Goal: Book appointment/travel/reservation

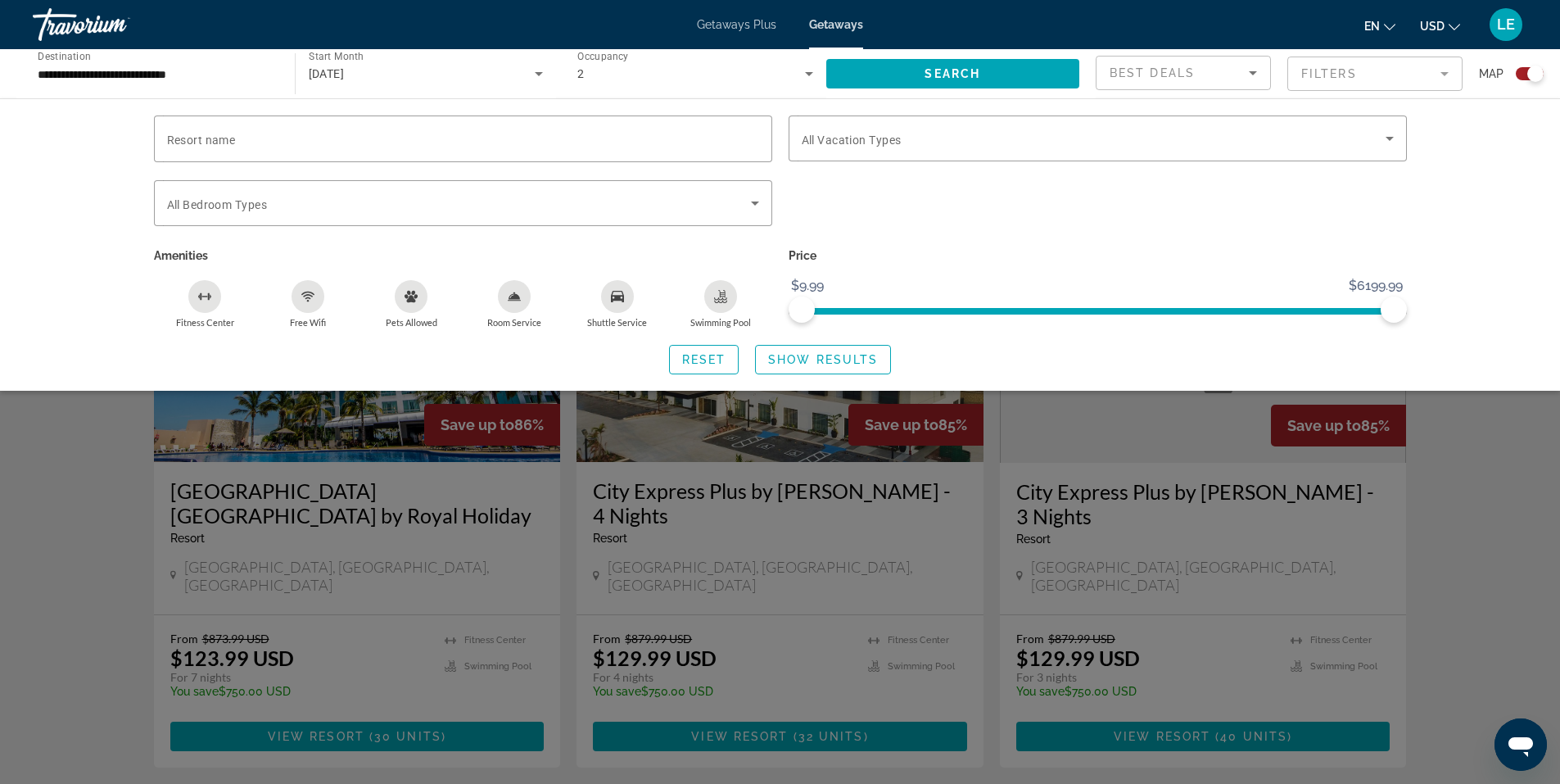
click at [1196, 242] on div "Search widget" at bounding box center [1098, 212] width 635 height 63
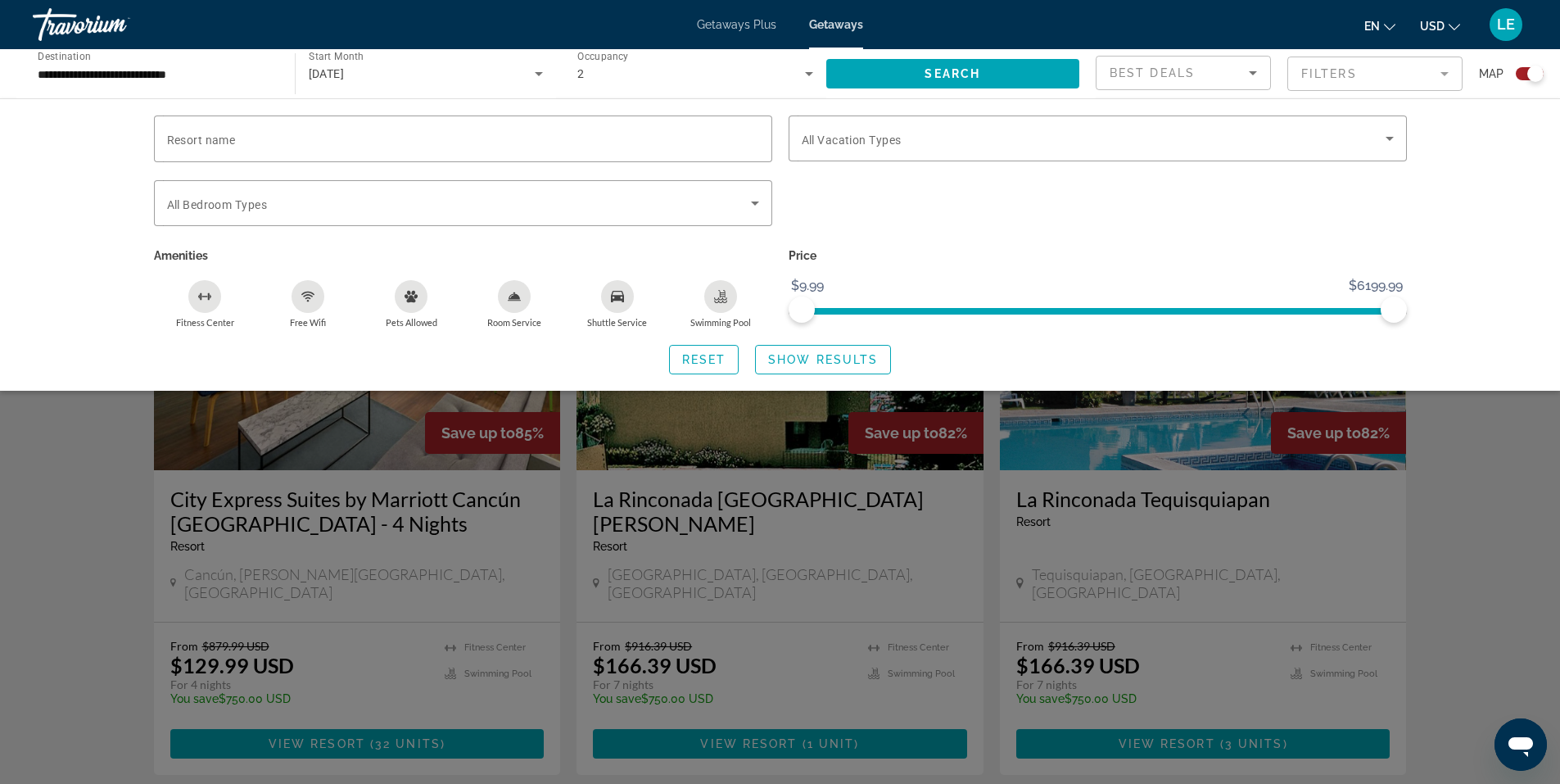
scroll to position [2293, 0]
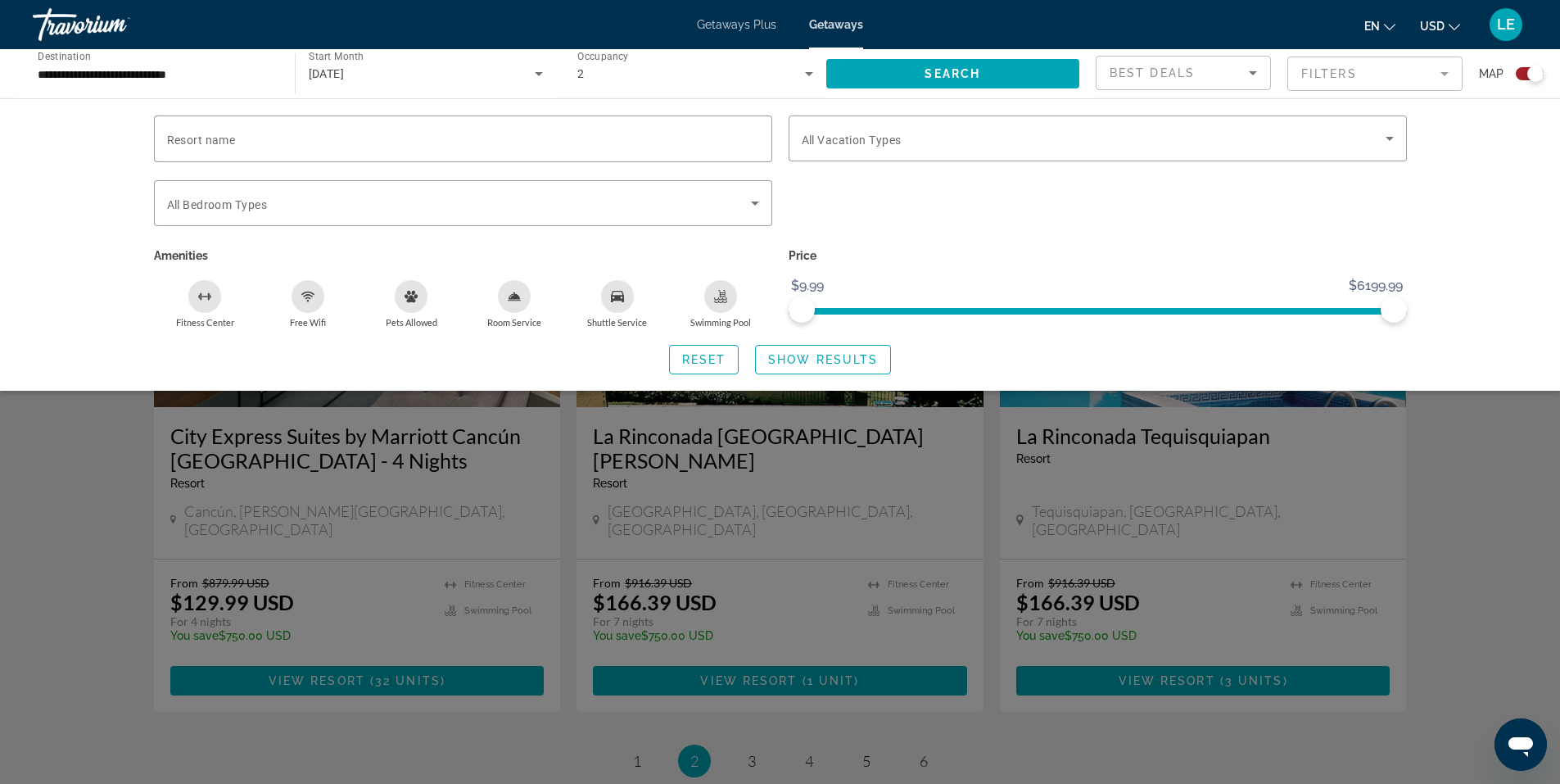
click at [749, 665] on div "Search widget" at bounding box center [780, 514] width 1560 height 538
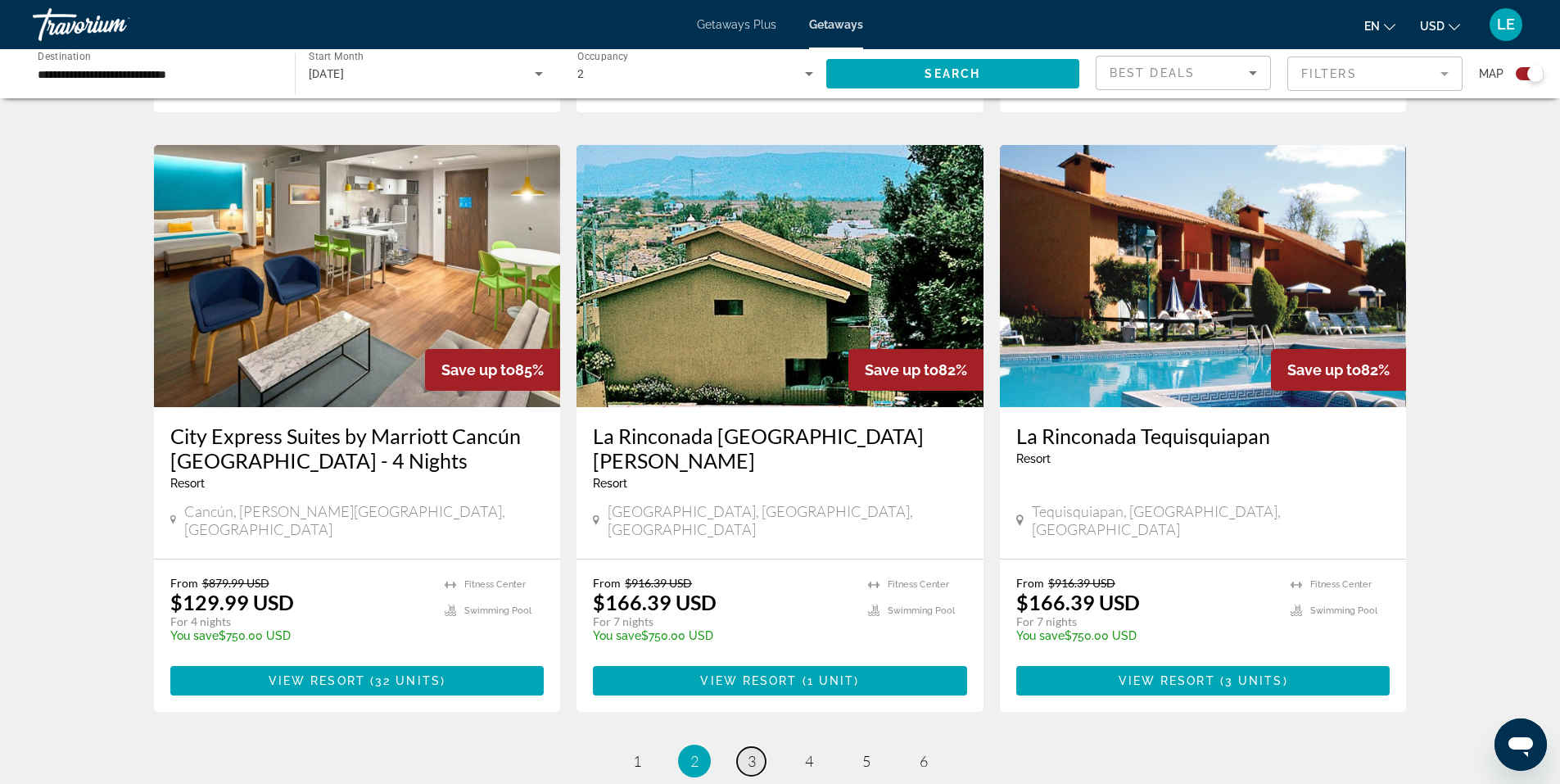
click at [753, 752] on span "3" at bounding box center [752, 761] width 8 height 18
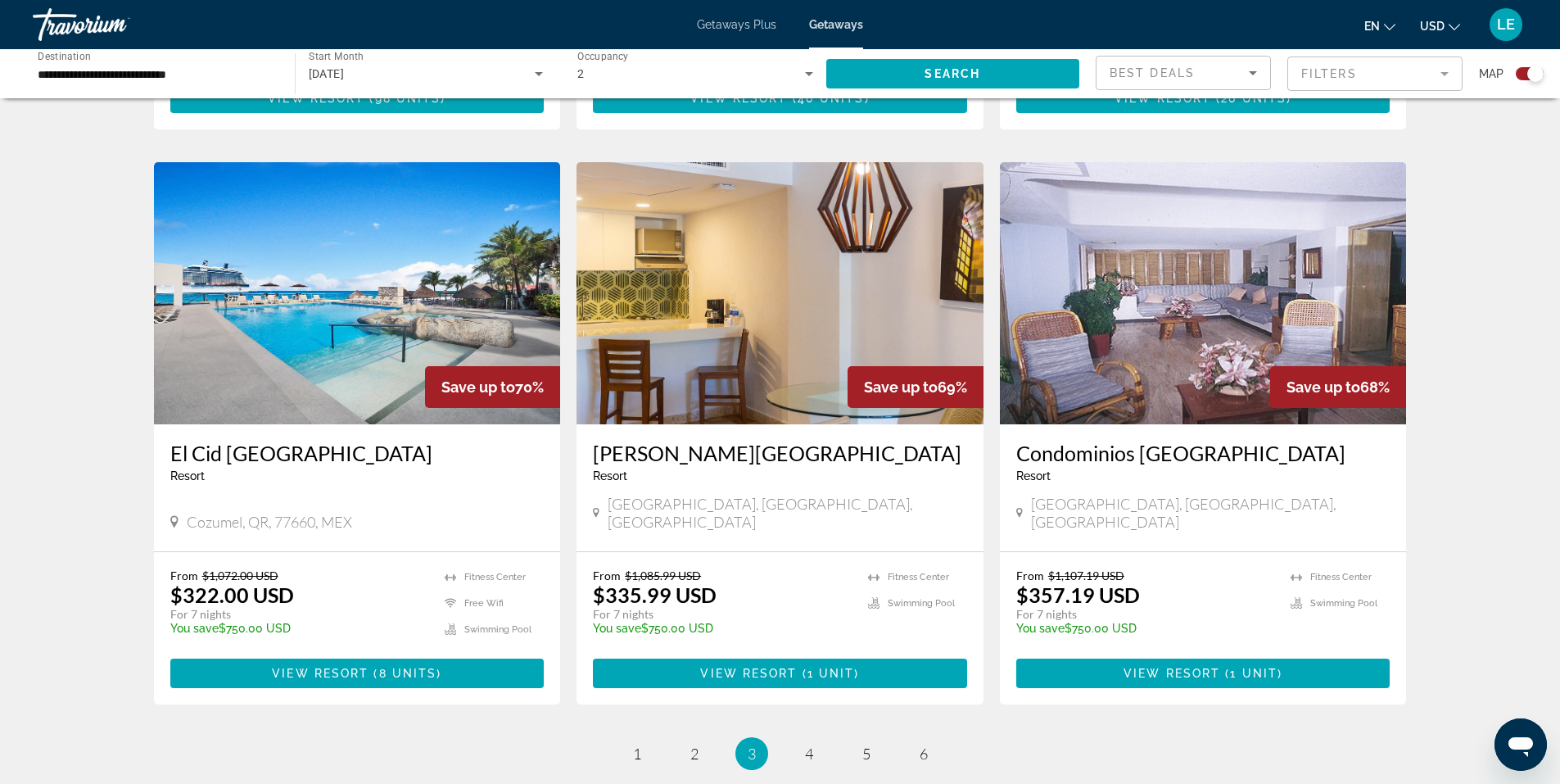
scroll to position [2129, 0]
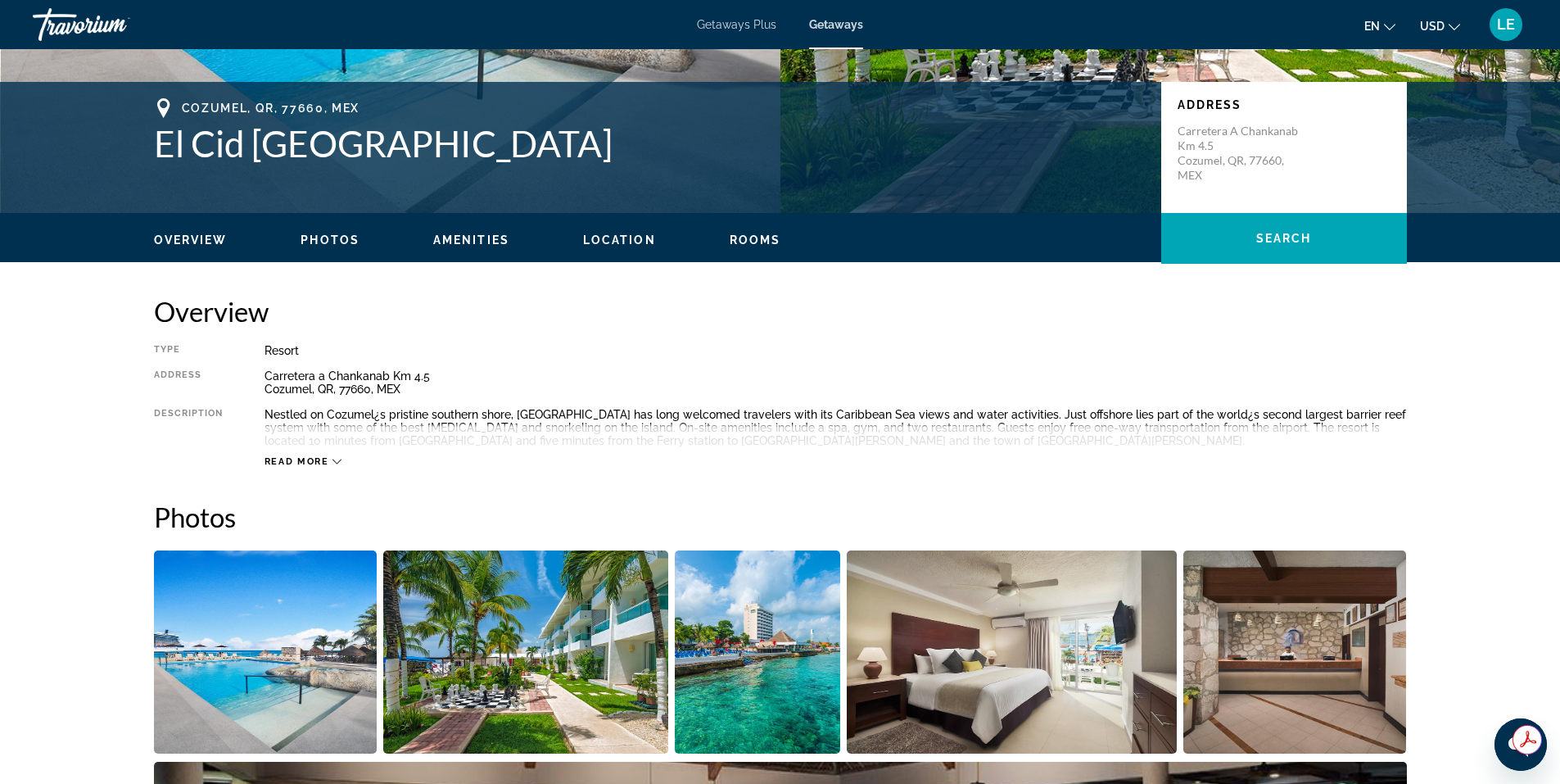
click at [317, 460] on span "Read more" at bounding box center [297, 461] width 64 height 11
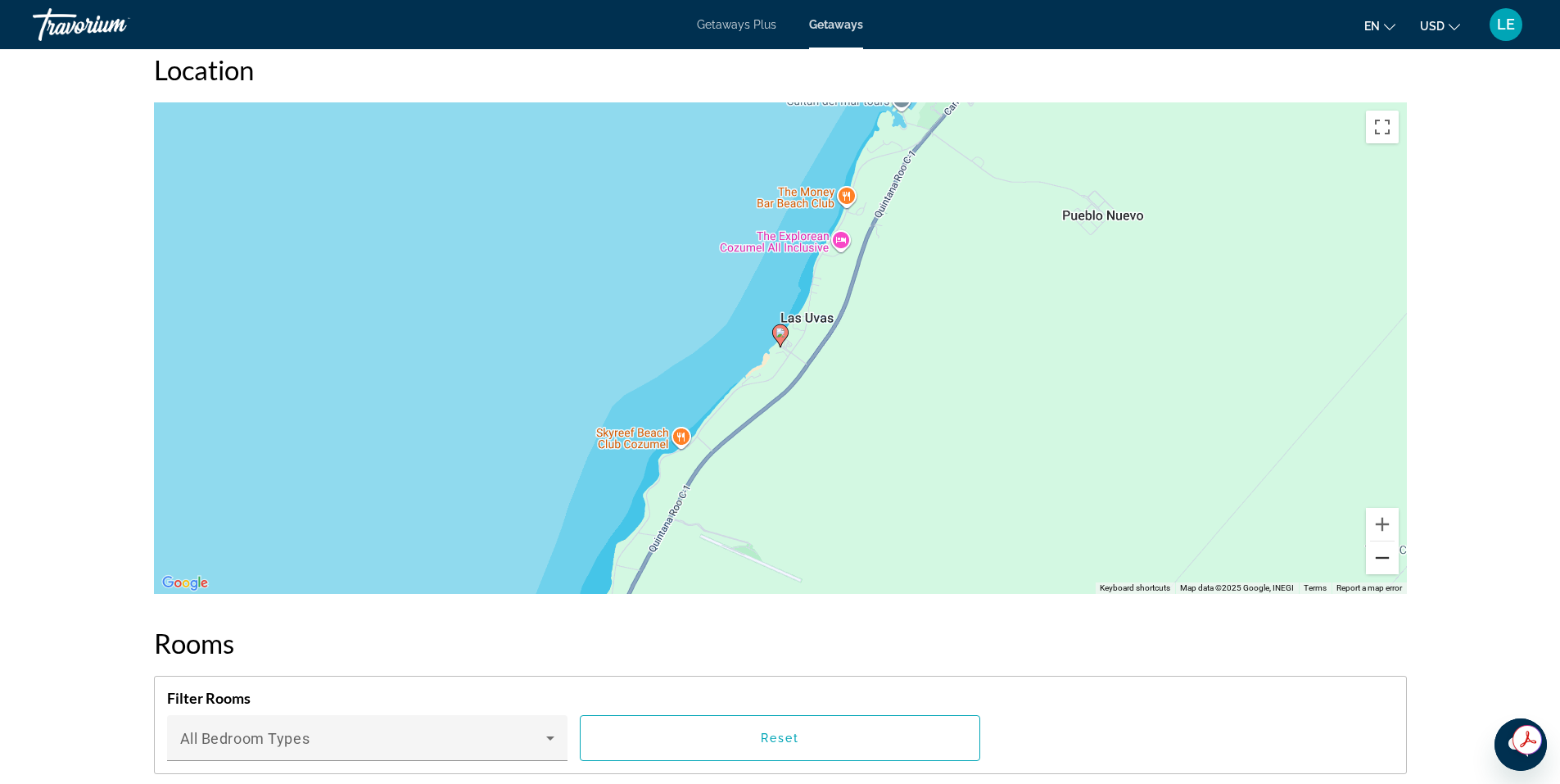
click at [1381, 542] on button "Zoom out" at bounding box center [1383, 558] width 33 height 33
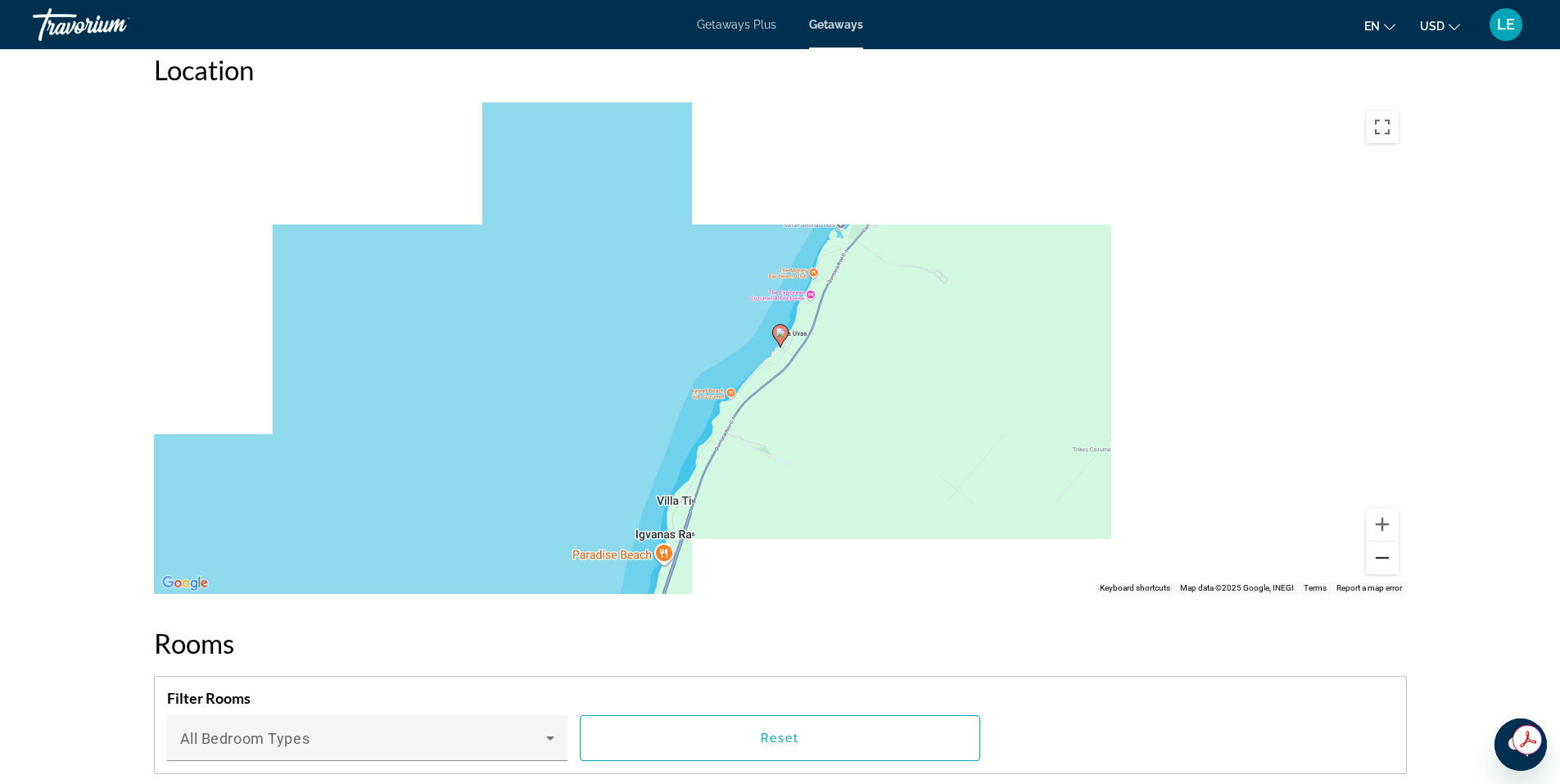
click at [1381, 542] on button "Zoom out" at bounding box center [1383, 558] width 33 height 33
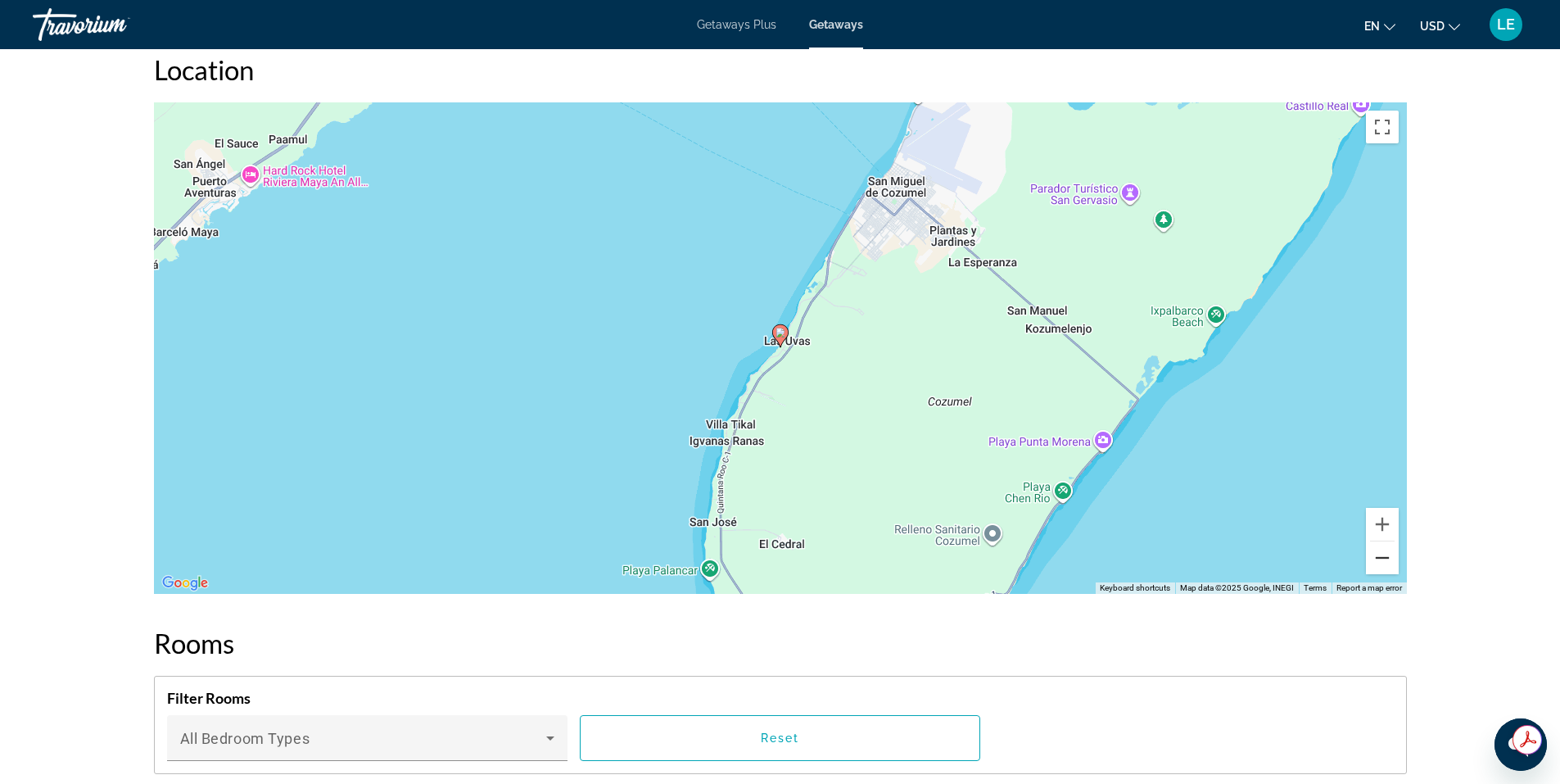
click at [1381, 542] on button "Zoom out" at bounding box center [1383, 558] width 33 height 33
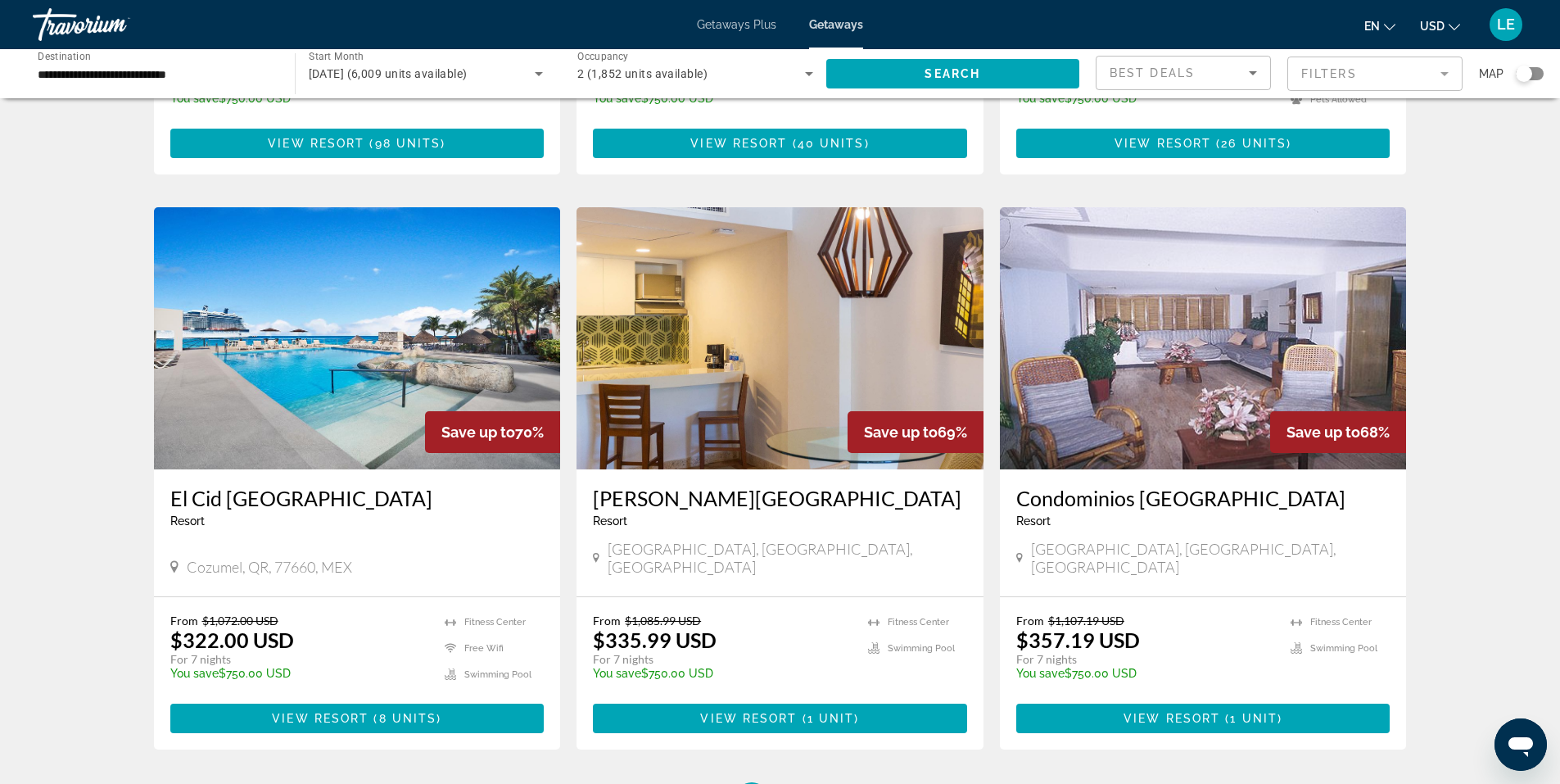
scroll to position [1801, 0]
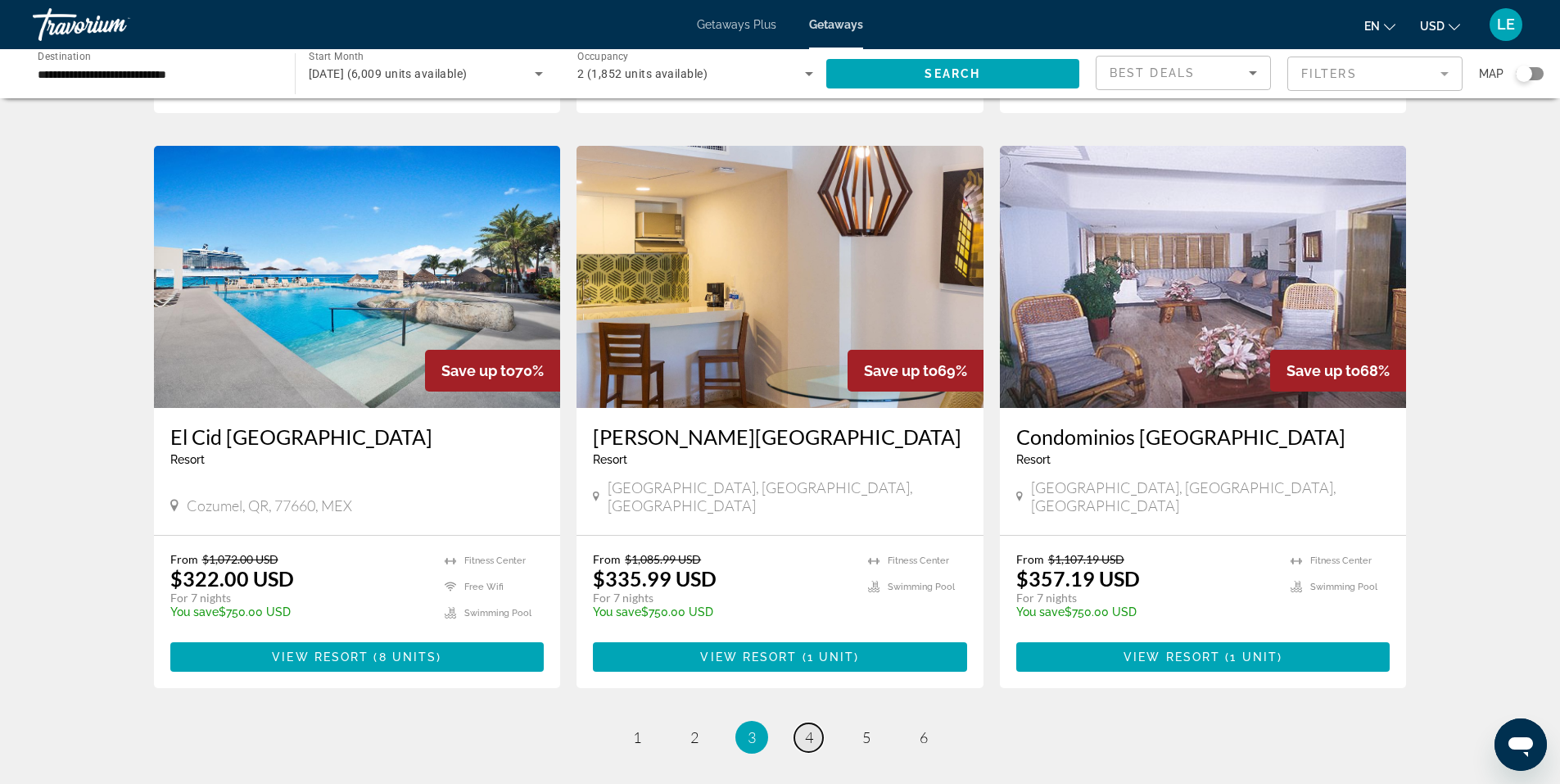
click at [806, 728] on span "4" at bounding box center [809, 737] width 8 height 18
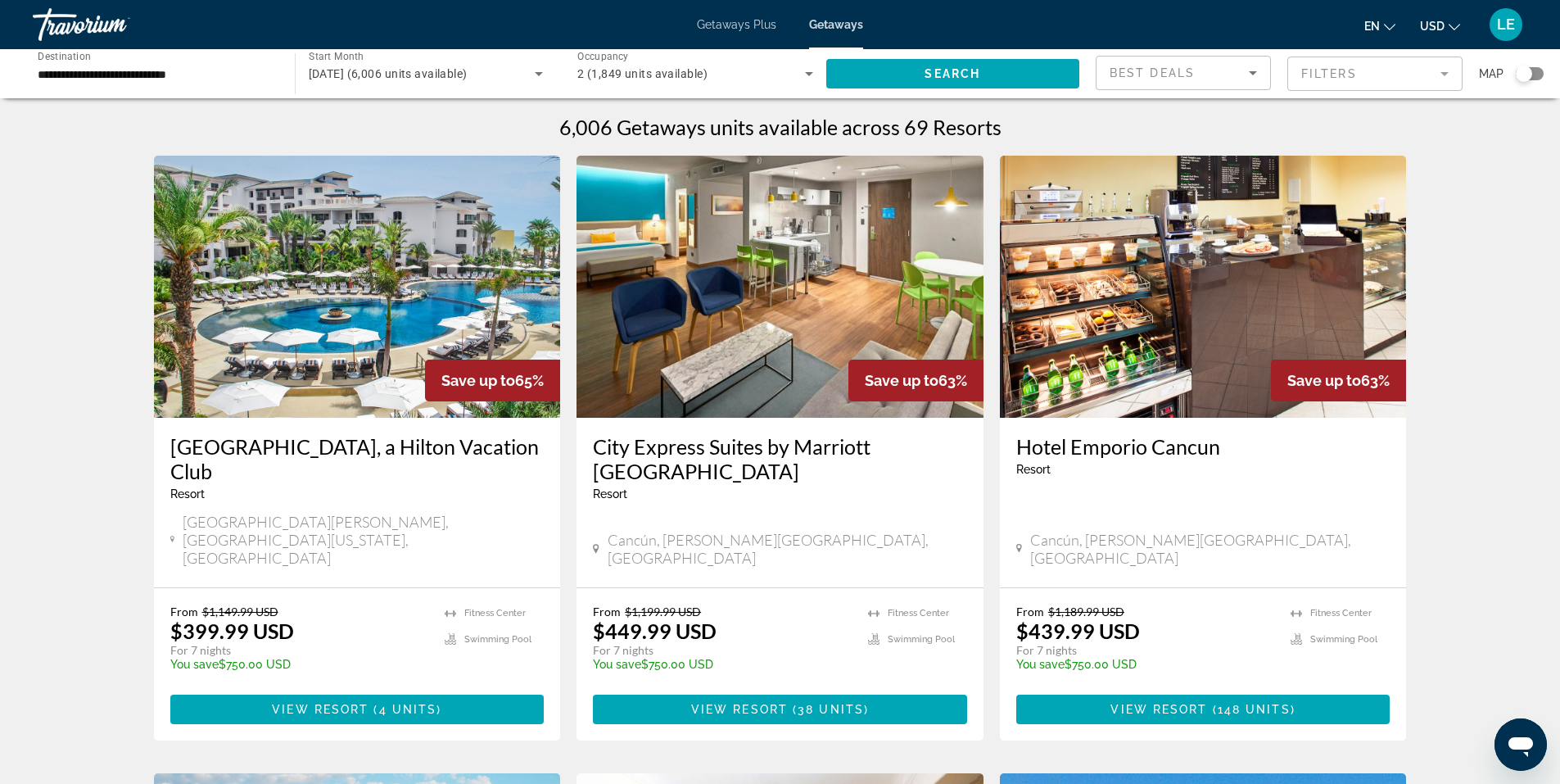
click at [1164, 401] on img "Main content" at bounding box center [1204, 287] width 407 height 262
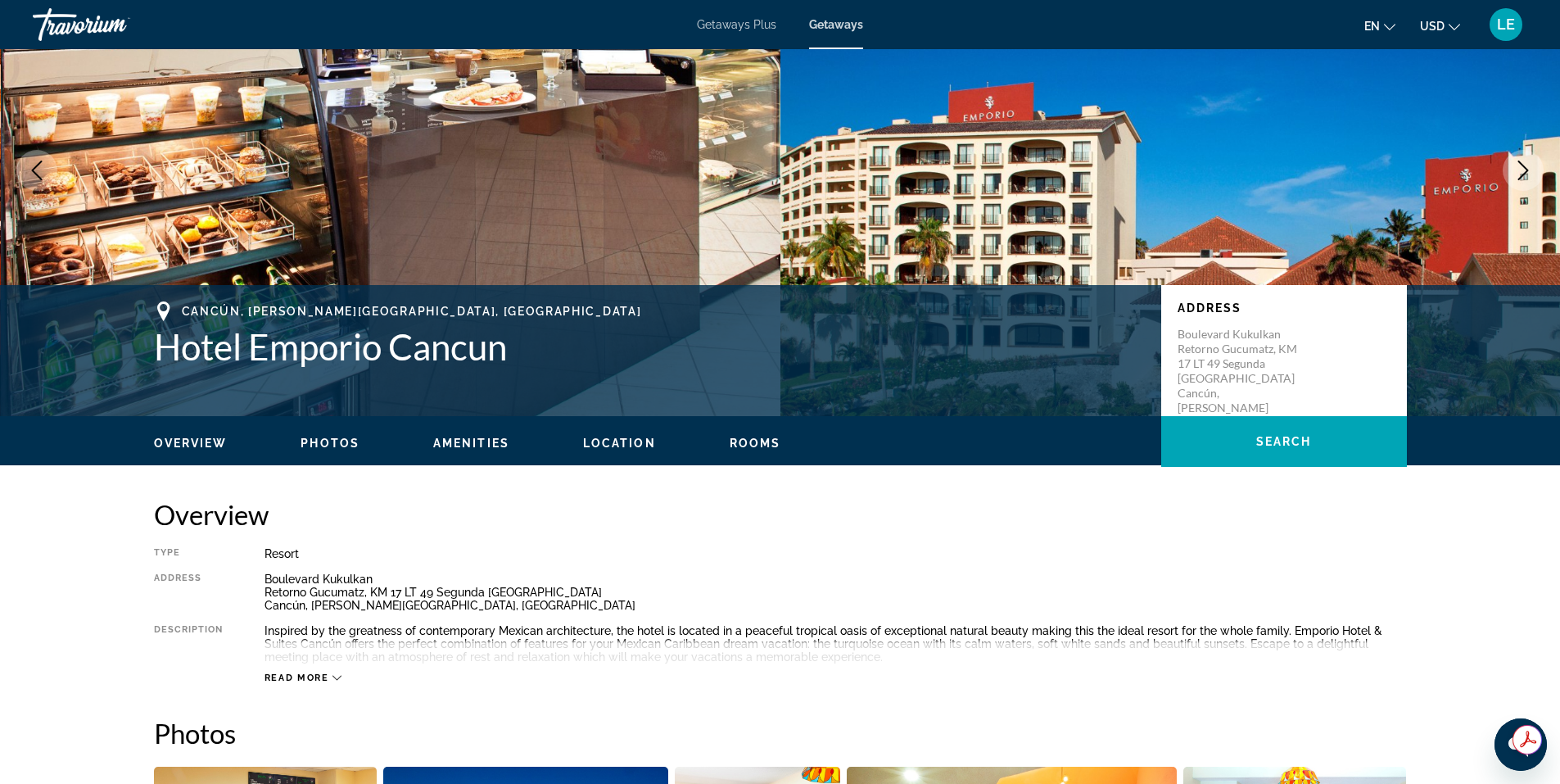
scroll to position [164, 0]
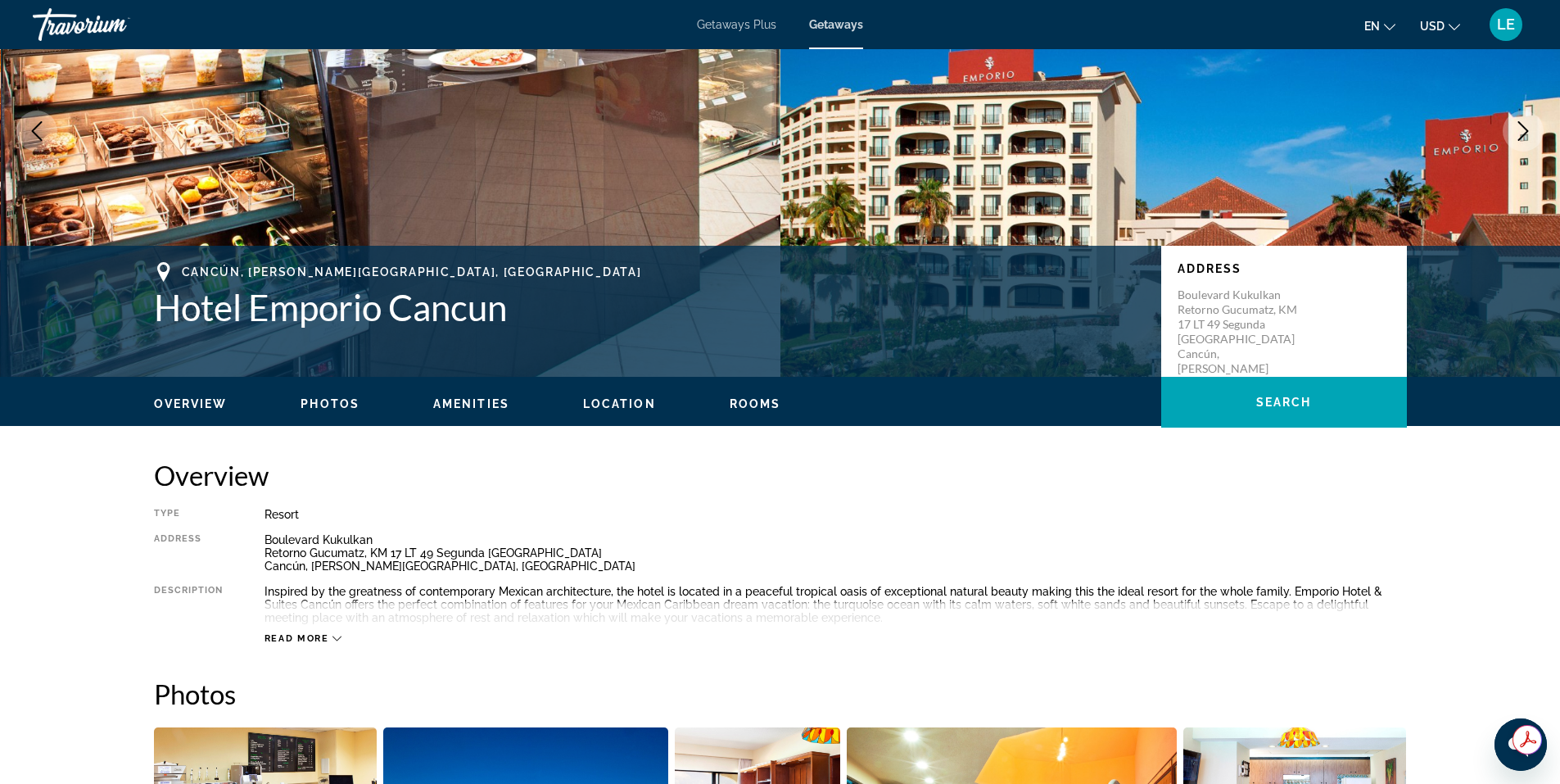
click at [310, 636] on span "Read more" at bounding box center [297, 638] width 64 height 11
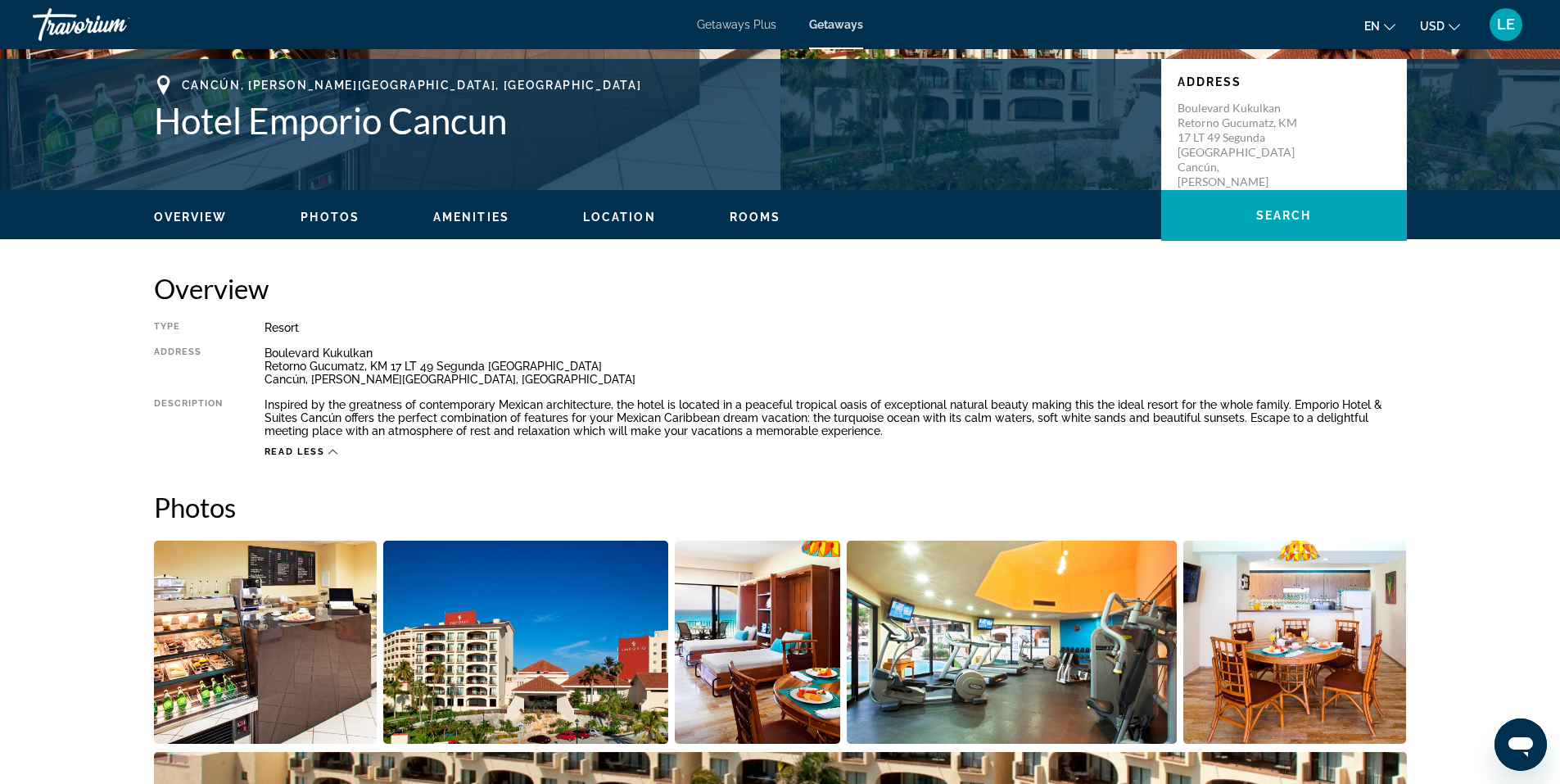
scroll to position [327, 0]
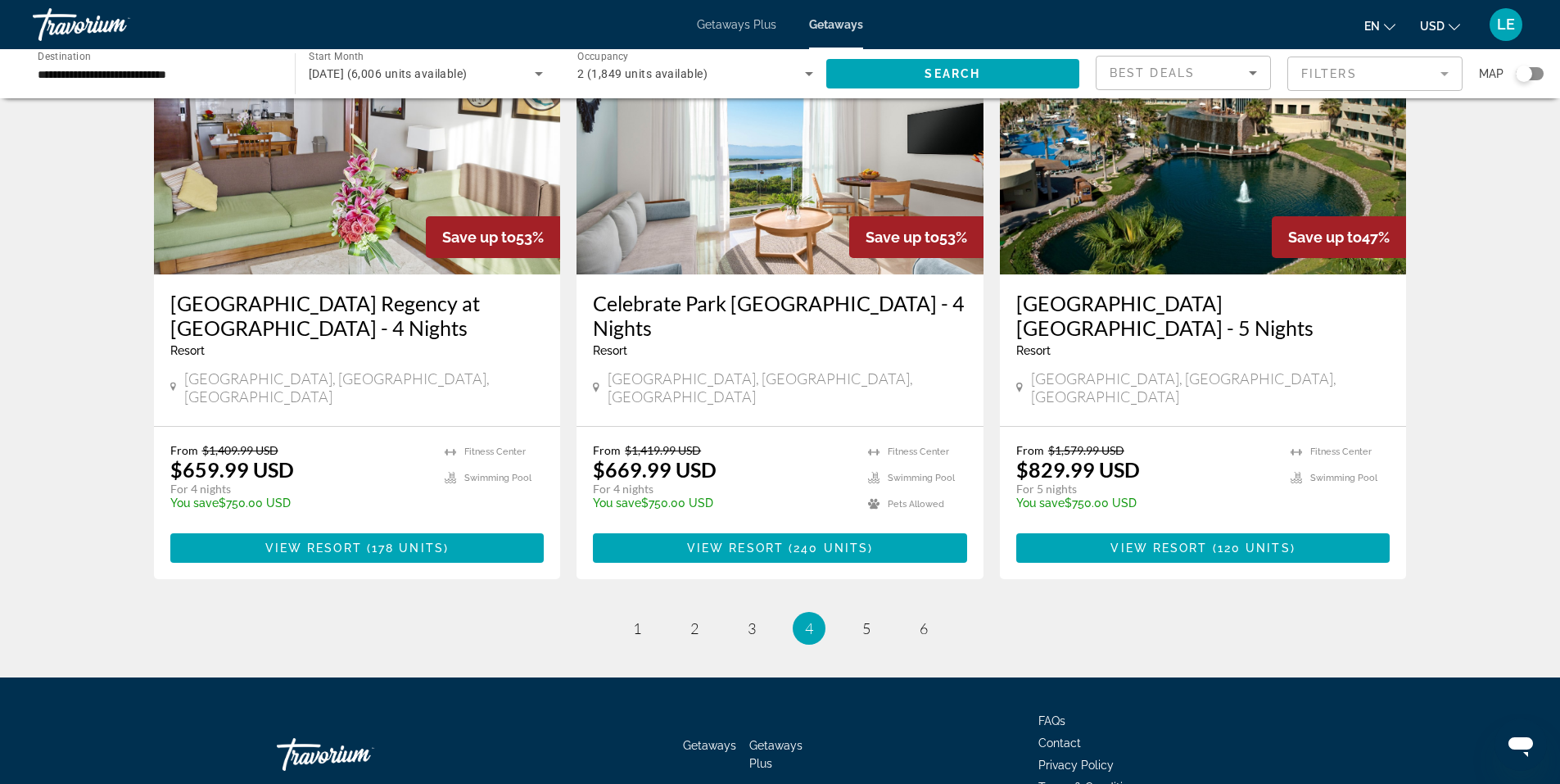
scroll to position [1964, 0]
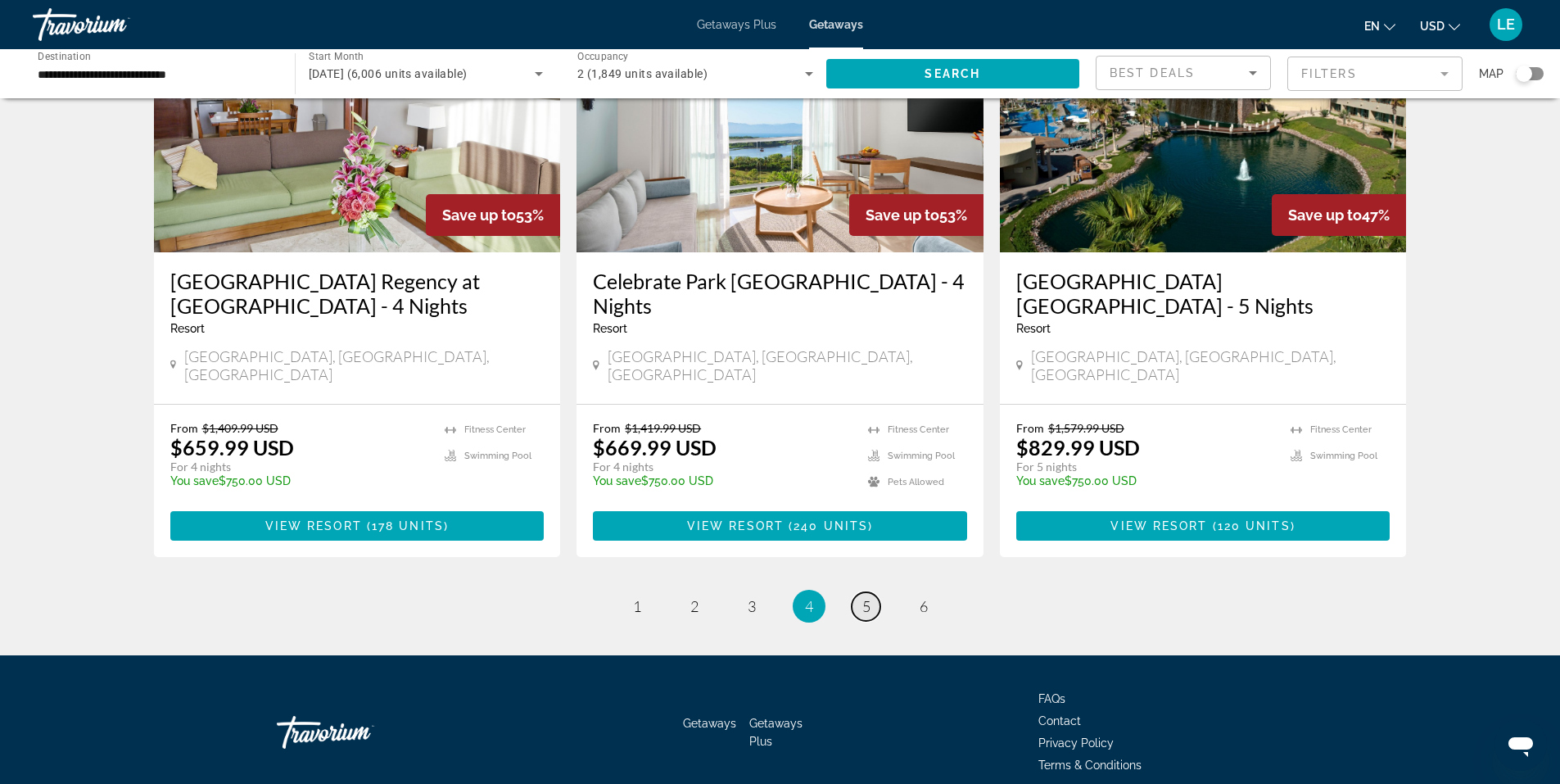
click at [873, 592] on link "page 5" at bounding box center [866, 606] width 29 height 29
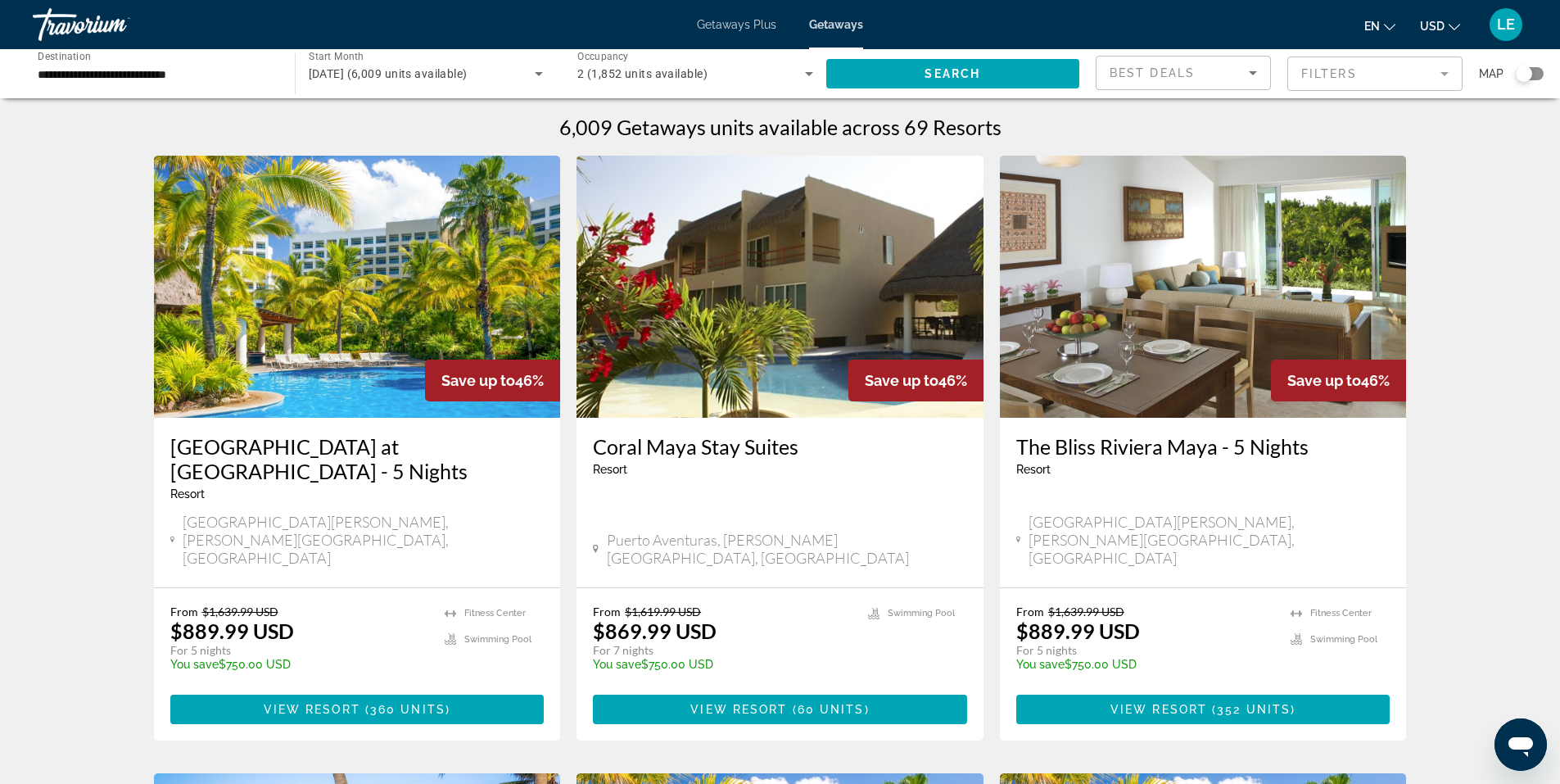
click at [362, 312] on img "Main content" at bounding box center [358, 287] width 407 height 262
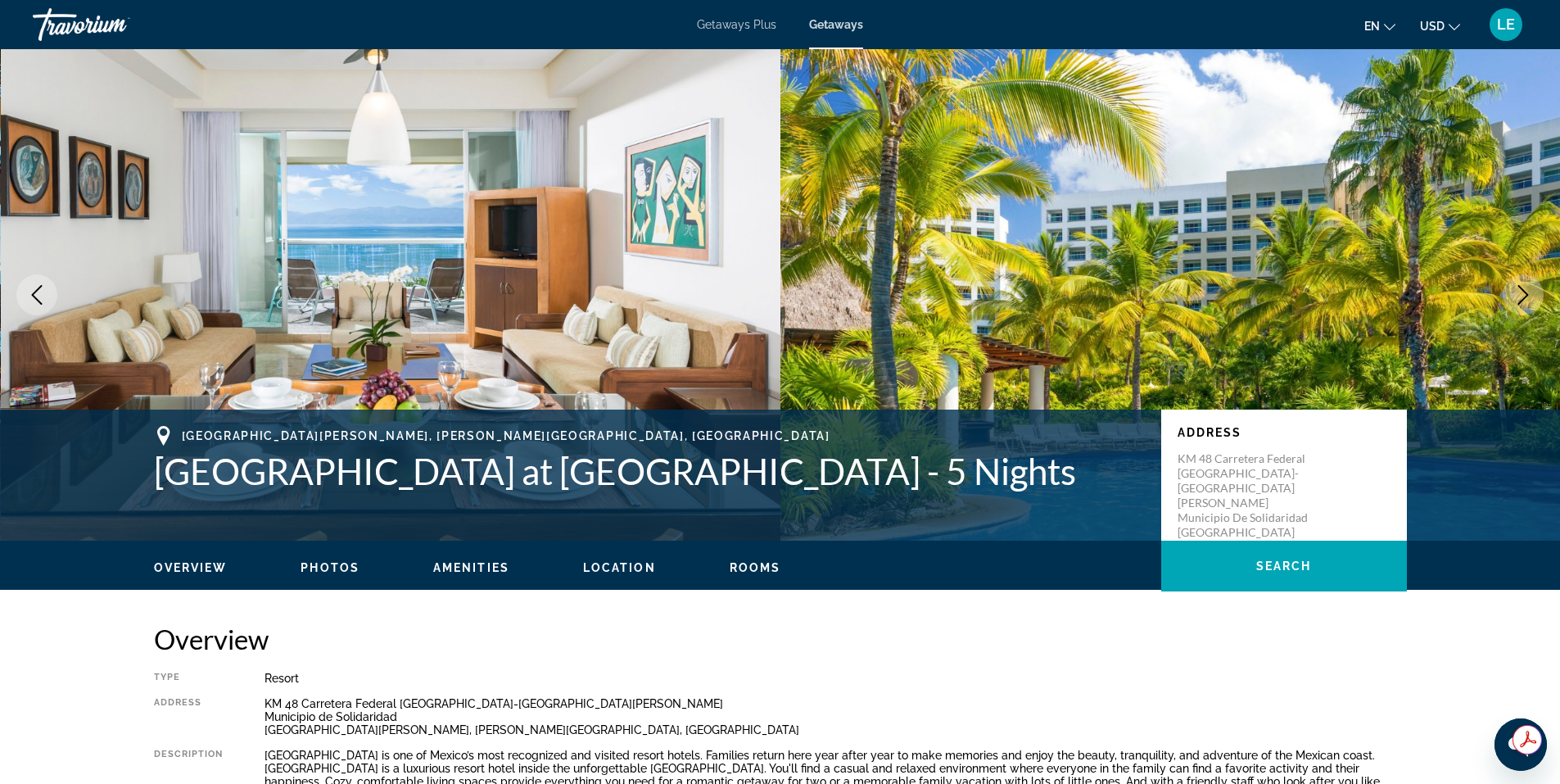
scroll to position [164, 0]
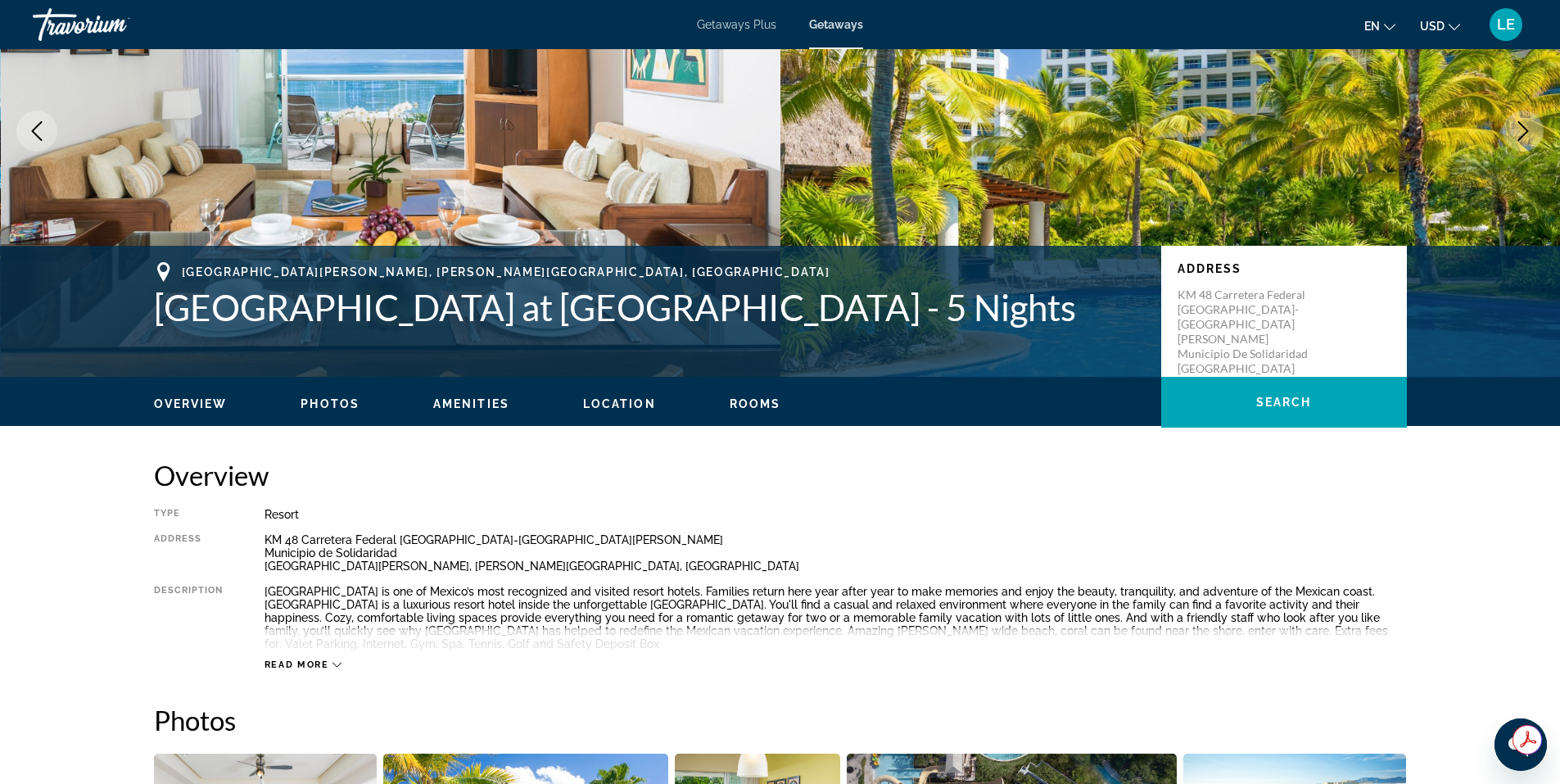
click at [308, 665] on span "Read more" at bounding box center [297, 664] width 64 height 11
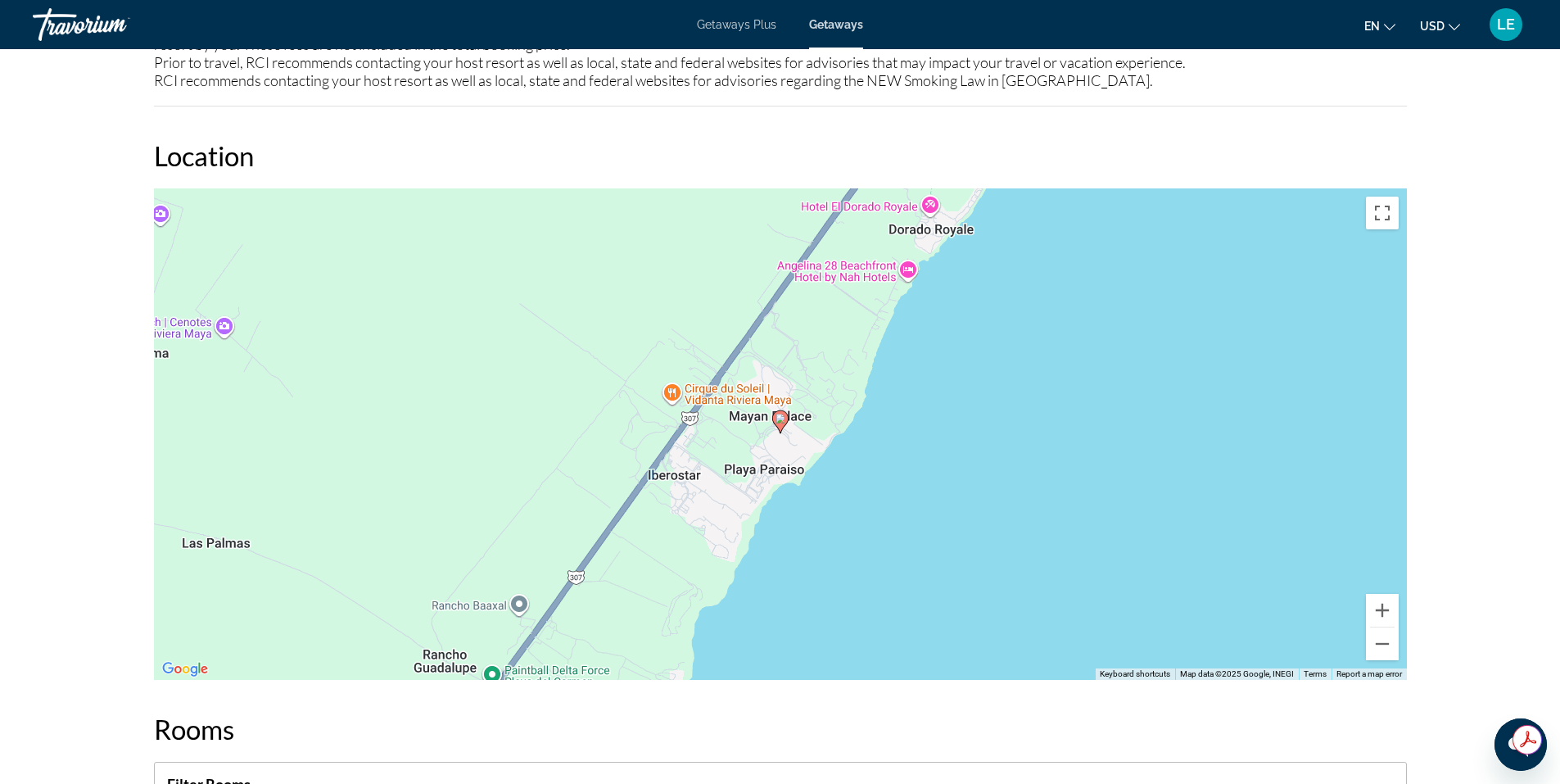
scroll to position [0, 0]
click at [1379, 651] on button "Zoom out" at bounding box center [1383, 644] width 33 height 33
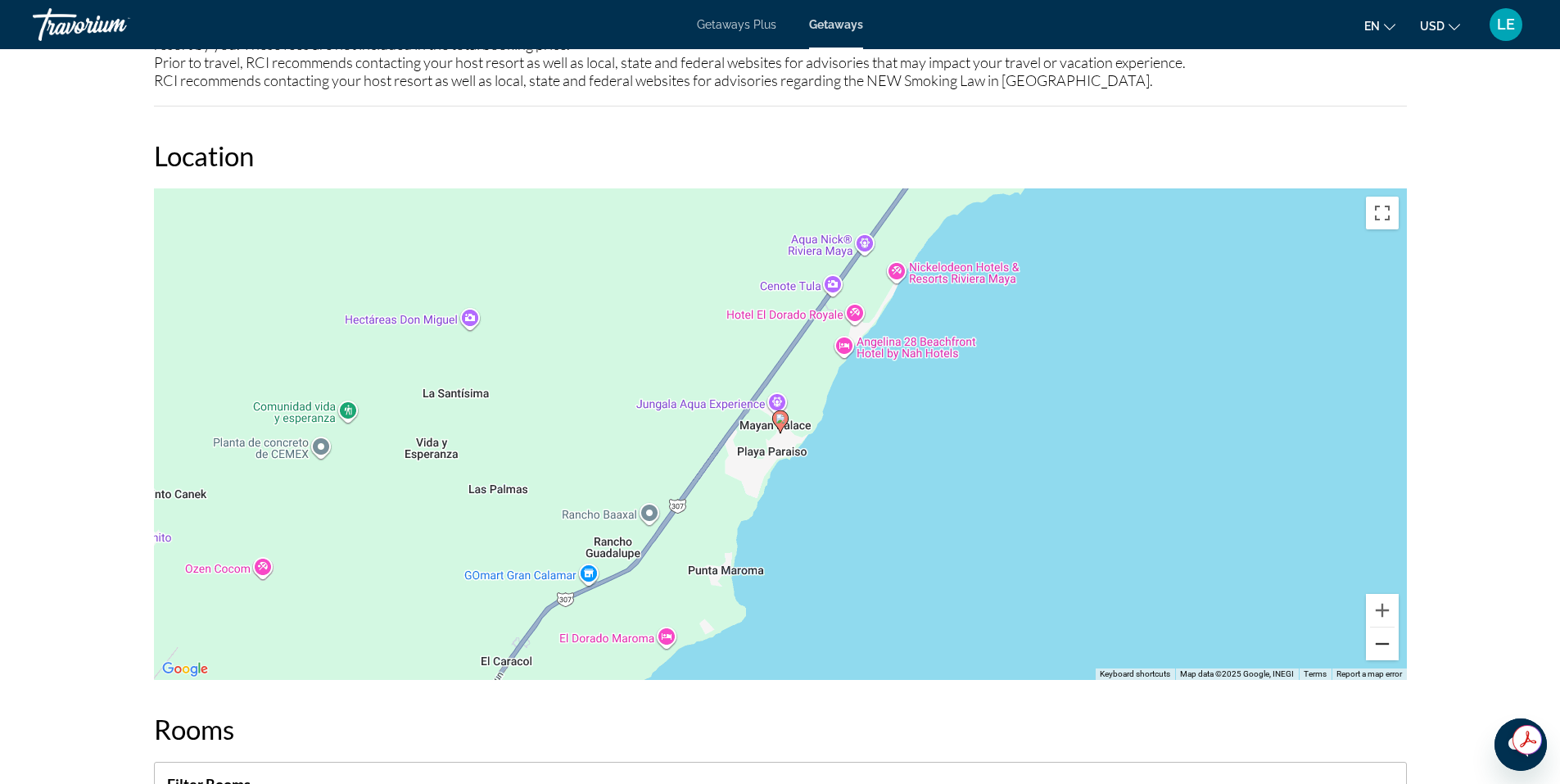
click at [1379, 651] on button "Zoom out" at bounding box center [1383, 644] width 33 height 33
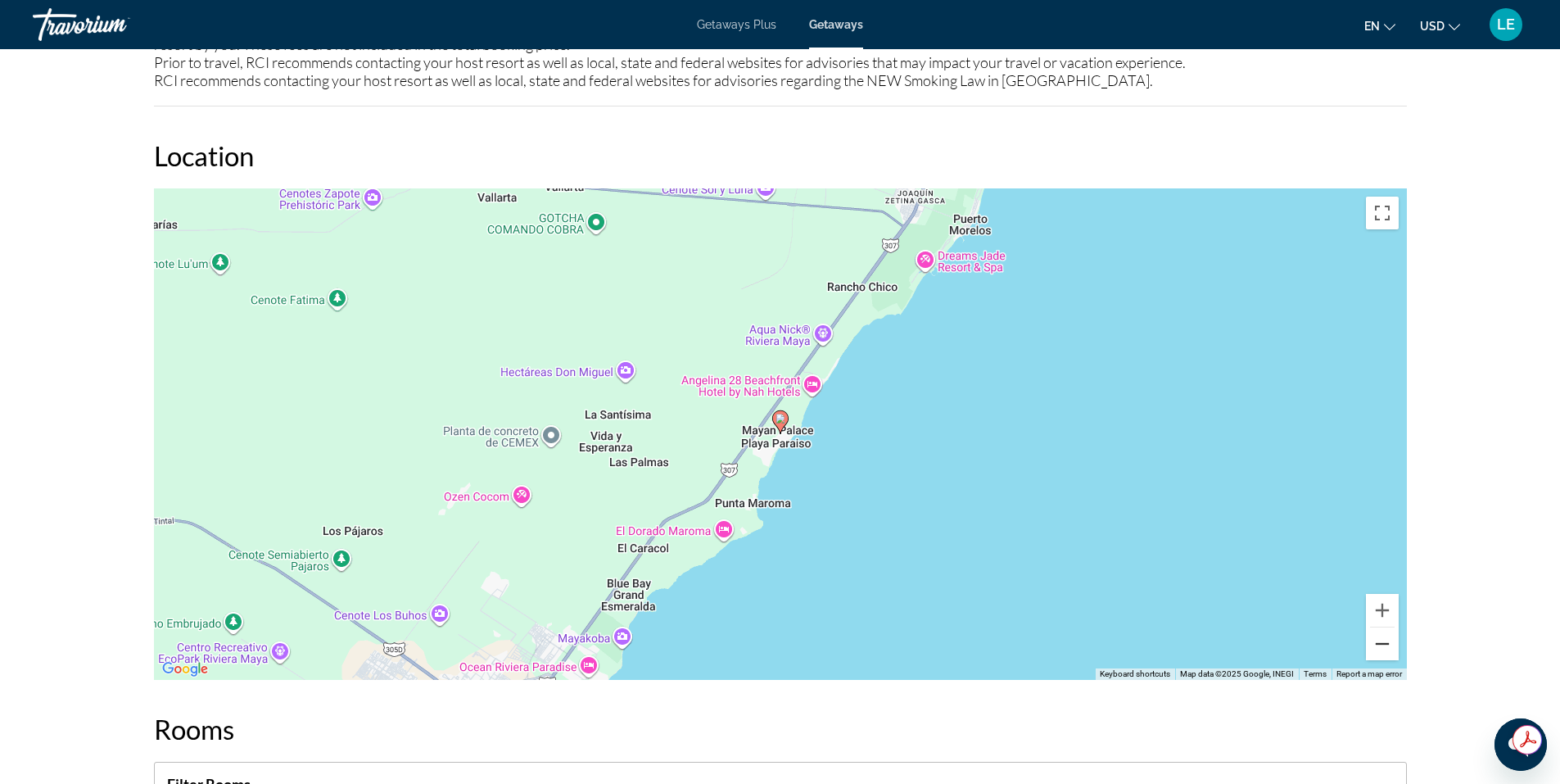
click at [1379, 650] on button "Zoom out" at bounding box center [1383, 644] width 33 height 33
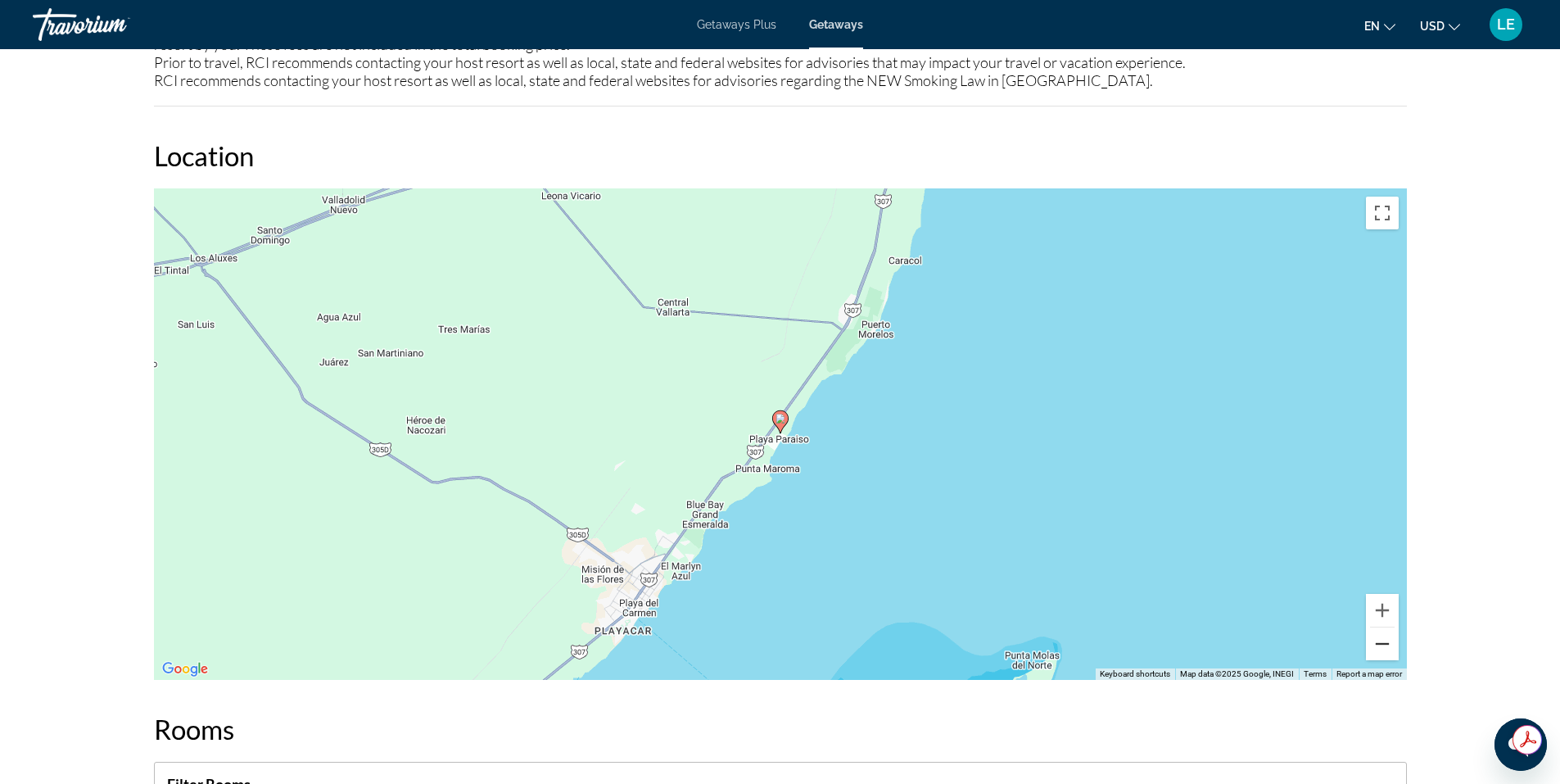
click at [1379, 650] on button "Zoom out" at bounding box center [1383, 644] width 33 height 33
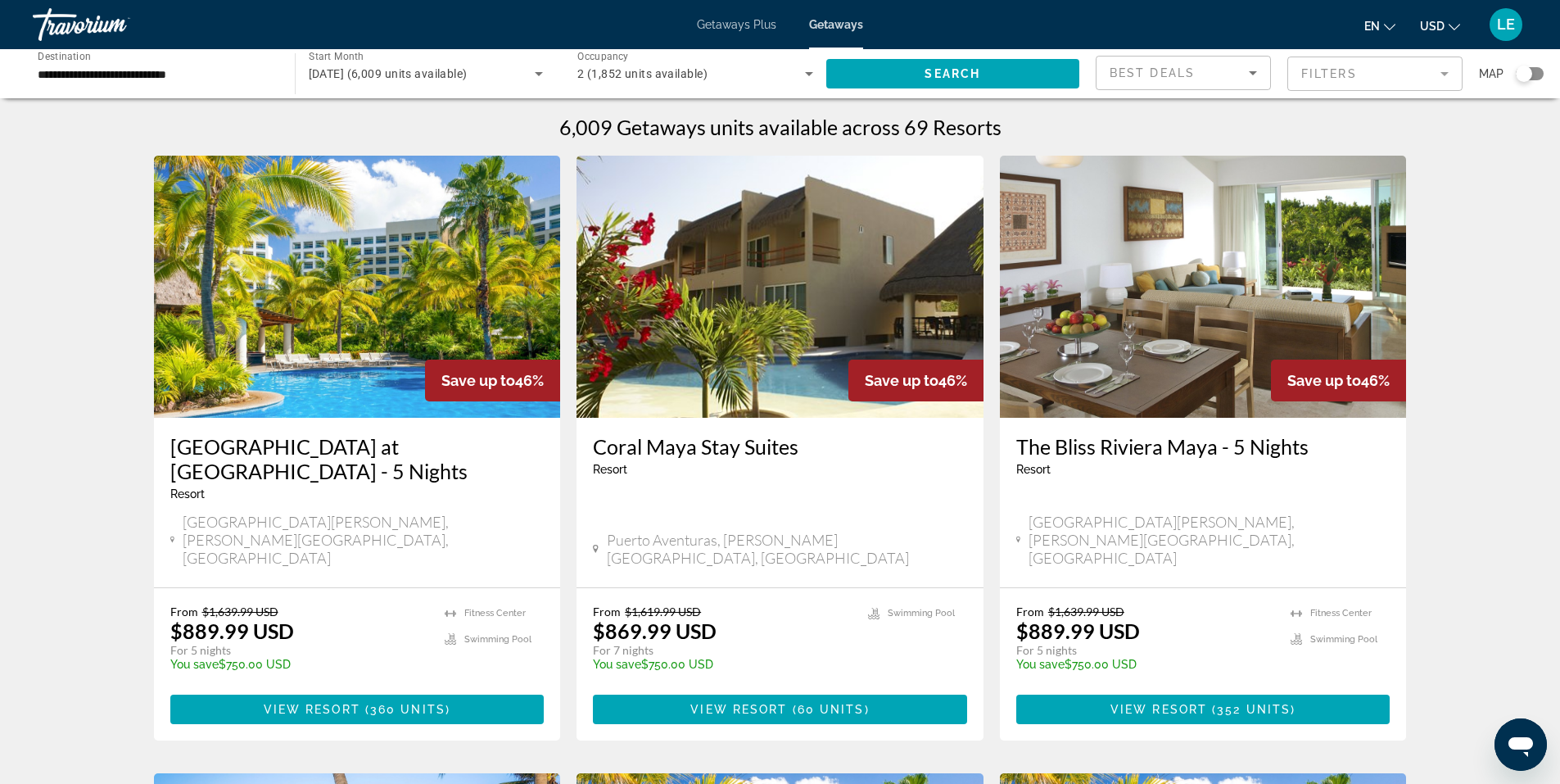
click at [332, 410] on img "Main content" at bounding box center [358, 287] width 407 height 262
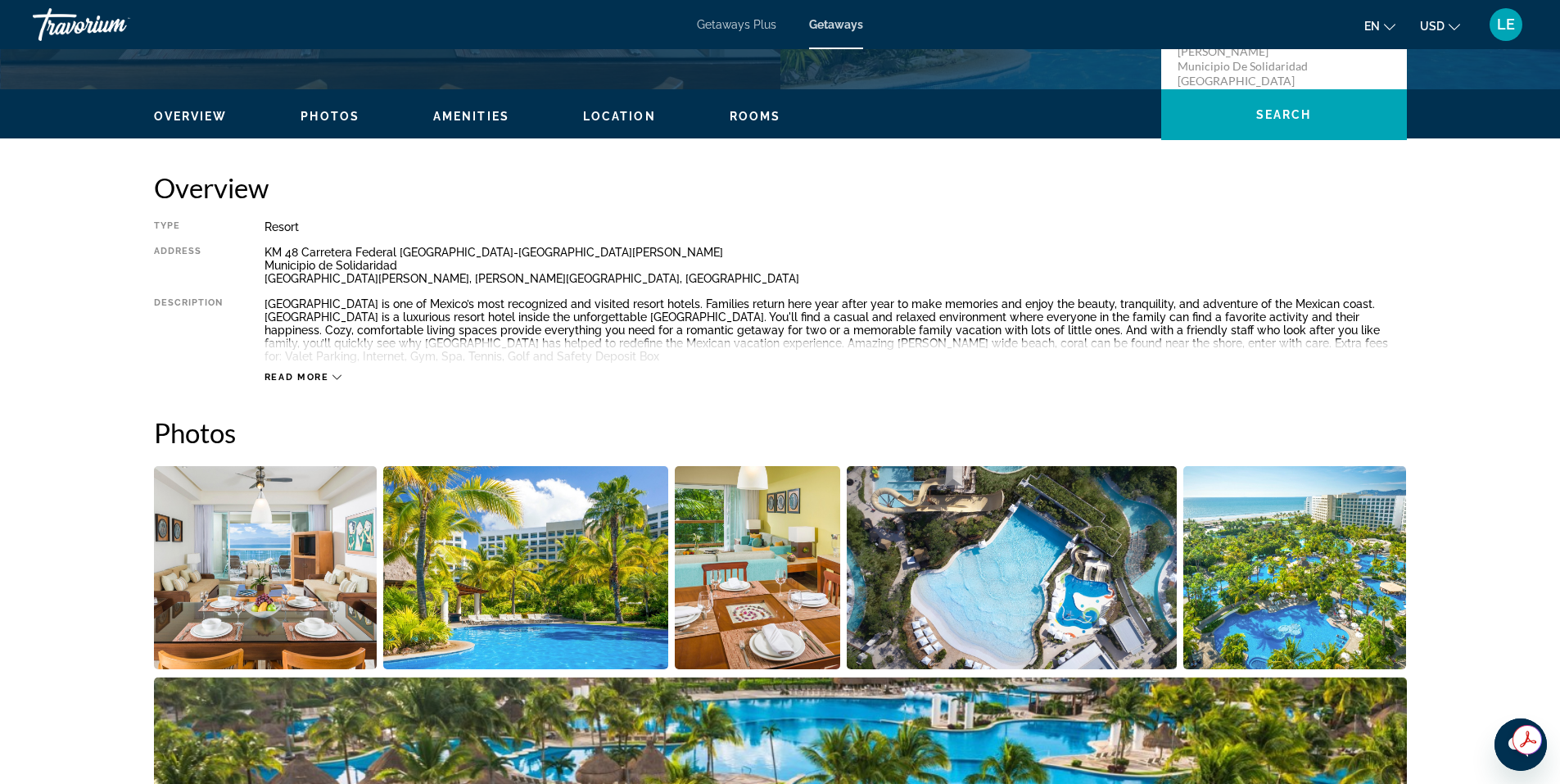
scroll to position [491, 0]
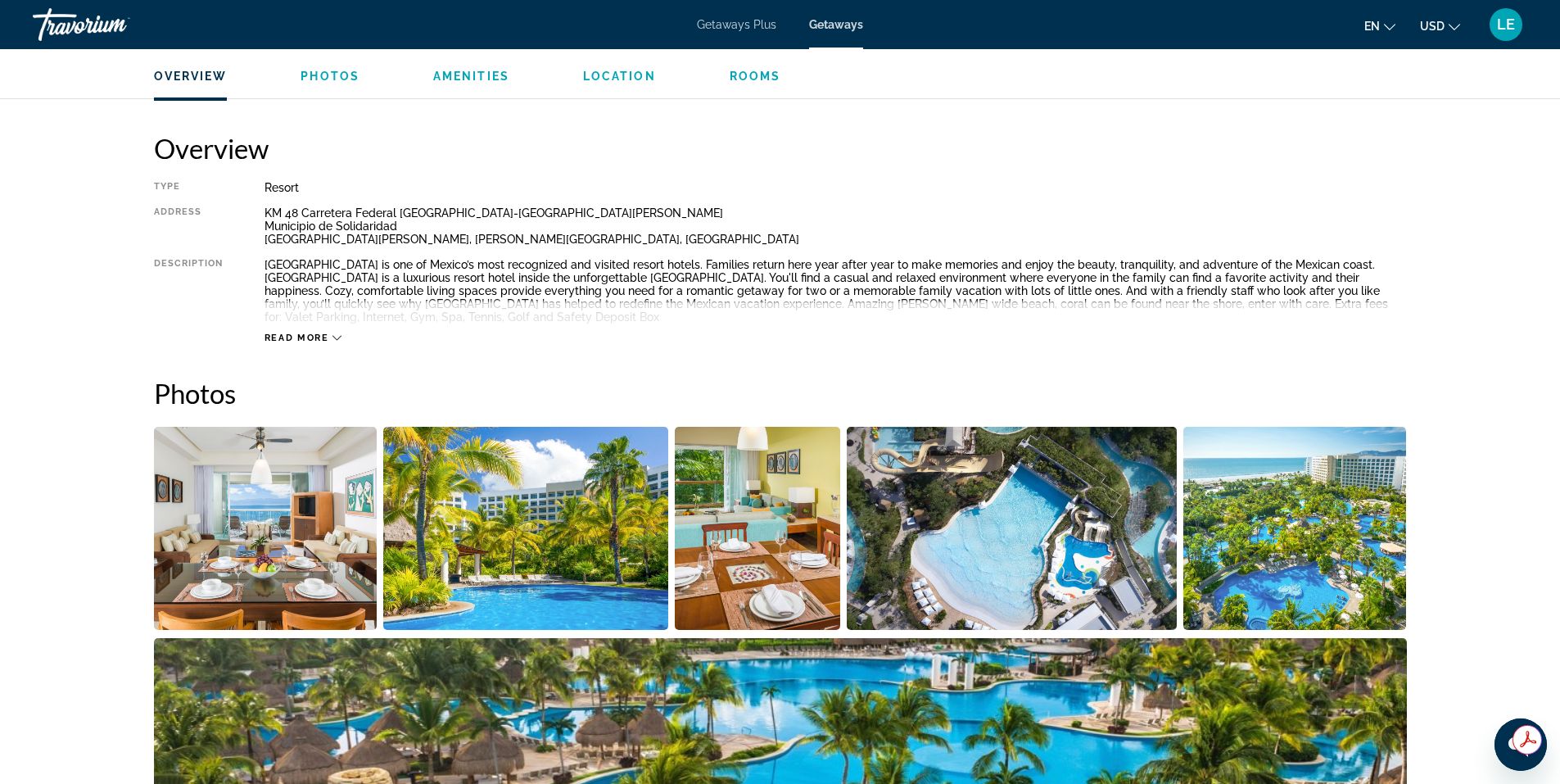
click at [284, 337] on span "Read more" at bounding box center [297, 337] width 64 height 11
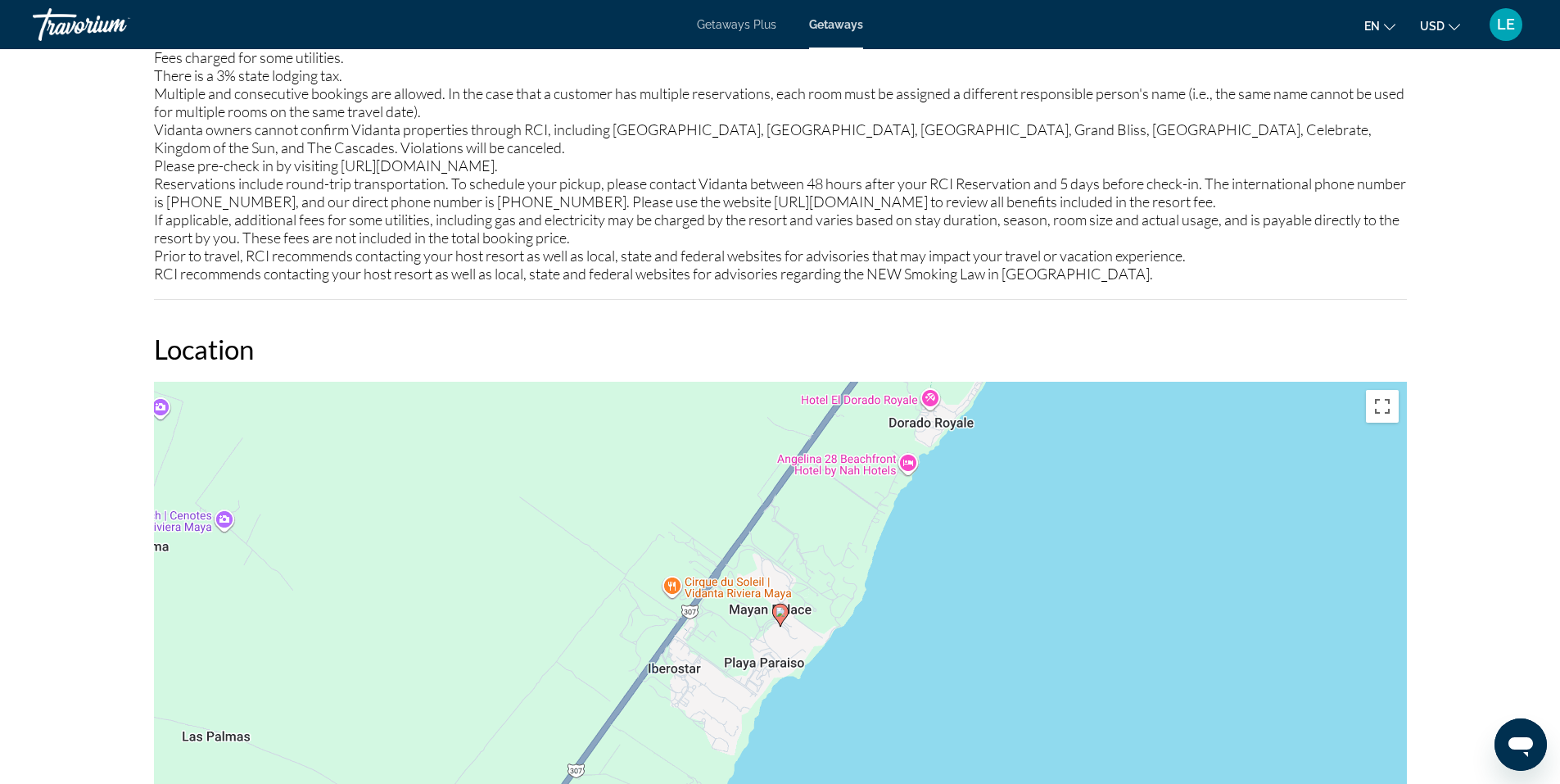
scroll to position [2293, 0]
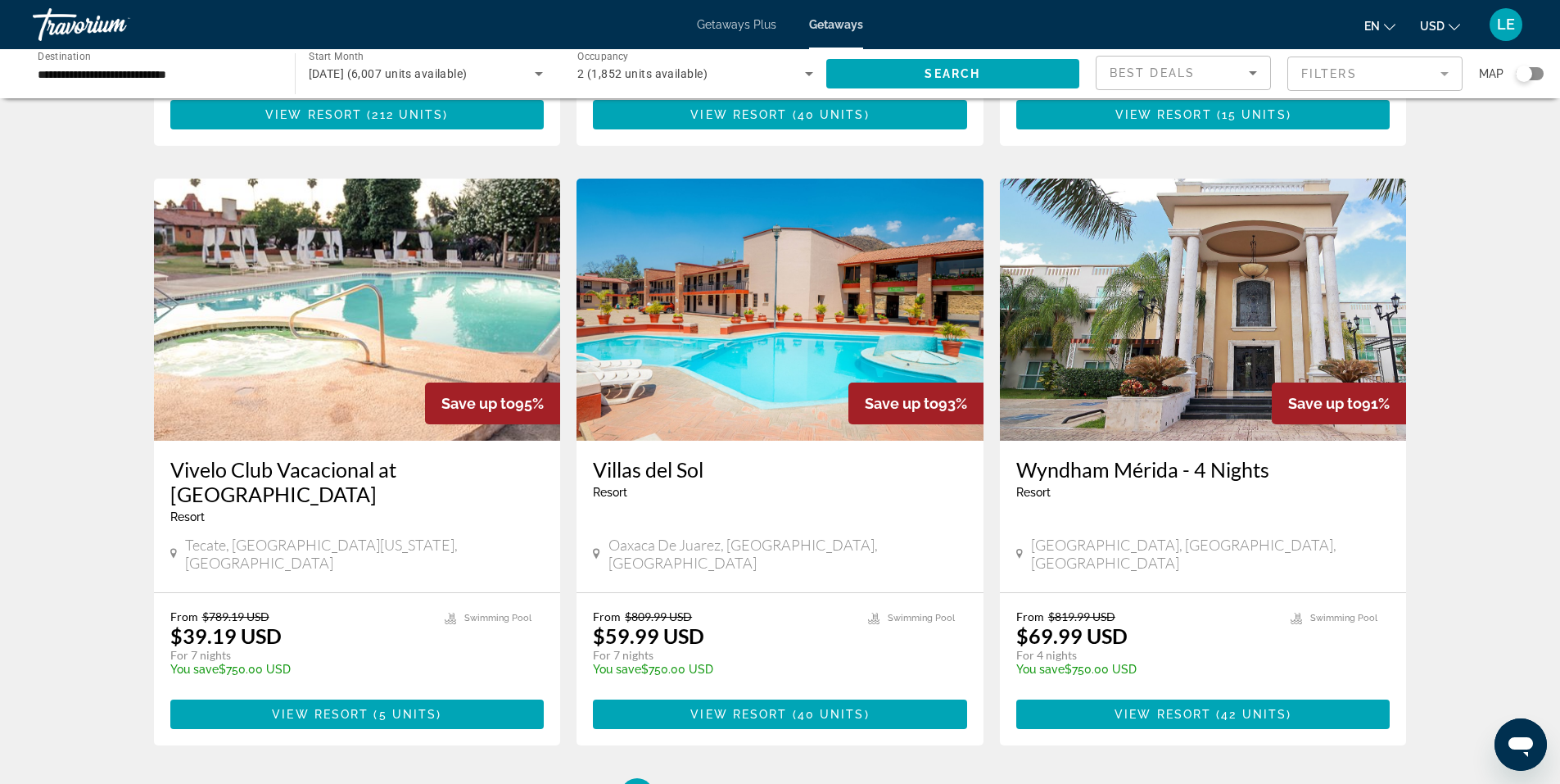
scroll to position [1891, 0]
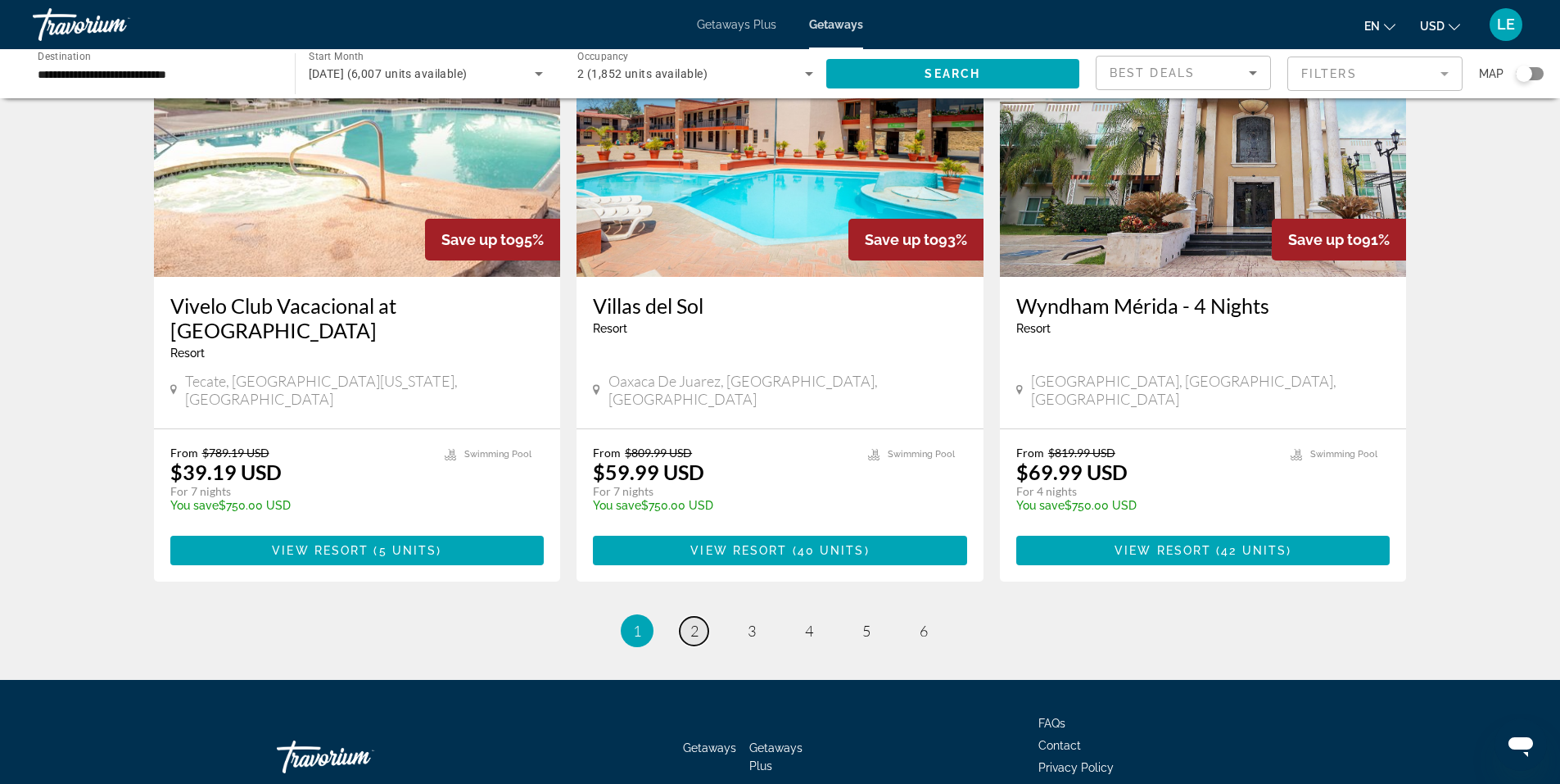
click at [693, 622] on span "2" at bounding box center [694, 631] width 8 height 18
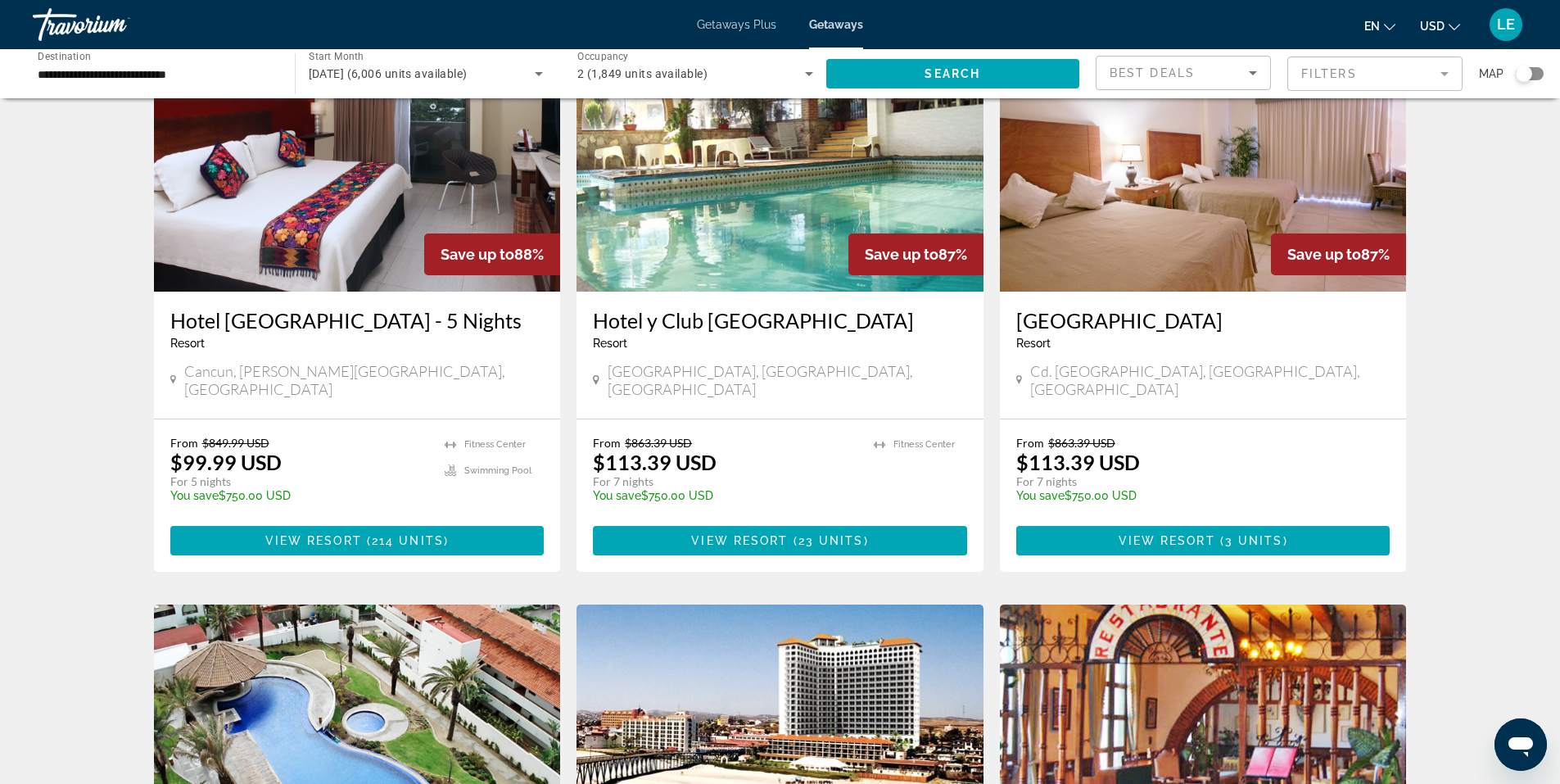
scroll to position [164, 0]
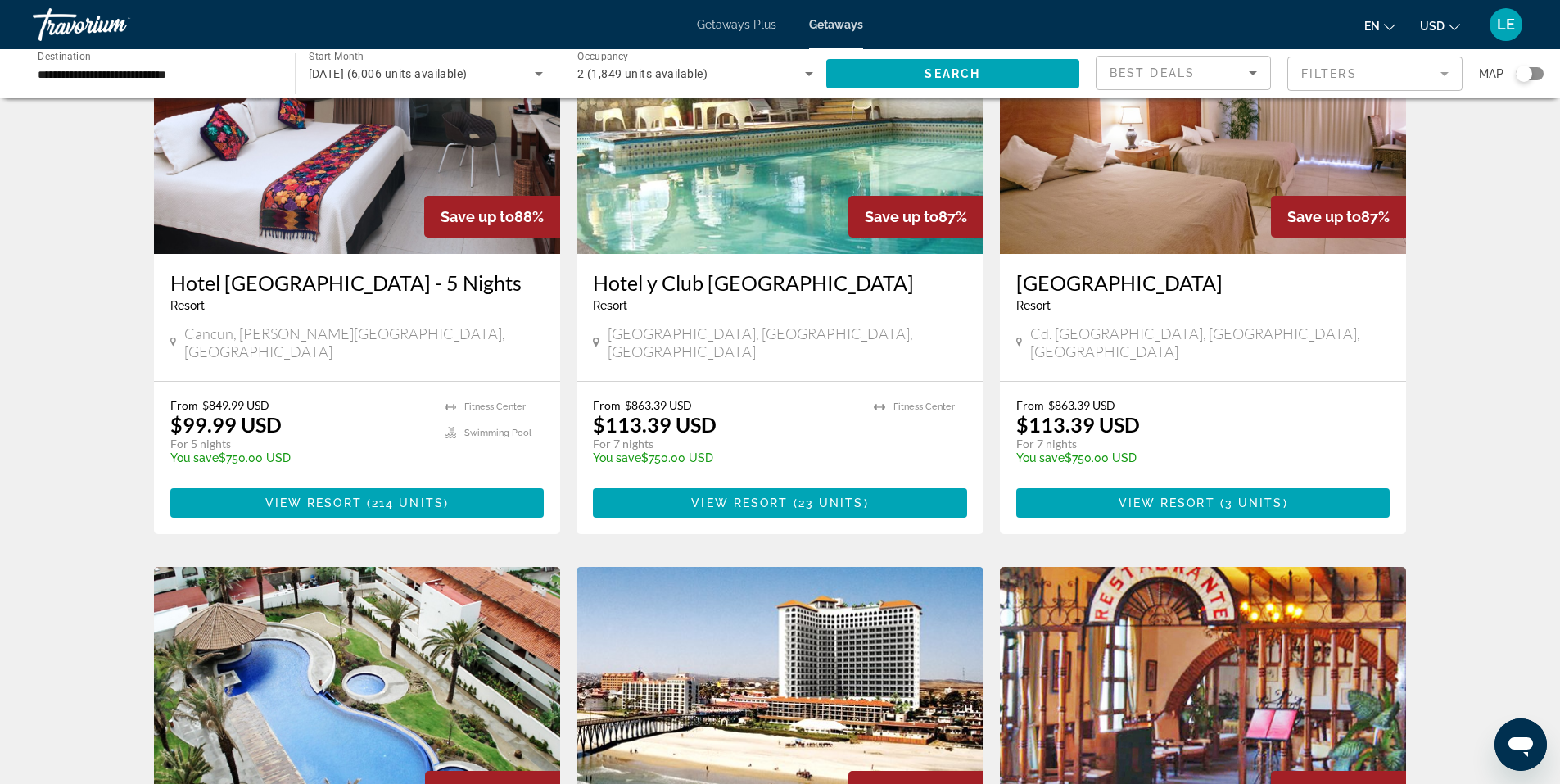
click at [759, 219] on img "Main content" at bounding box center [780, 123] width 407 height 262
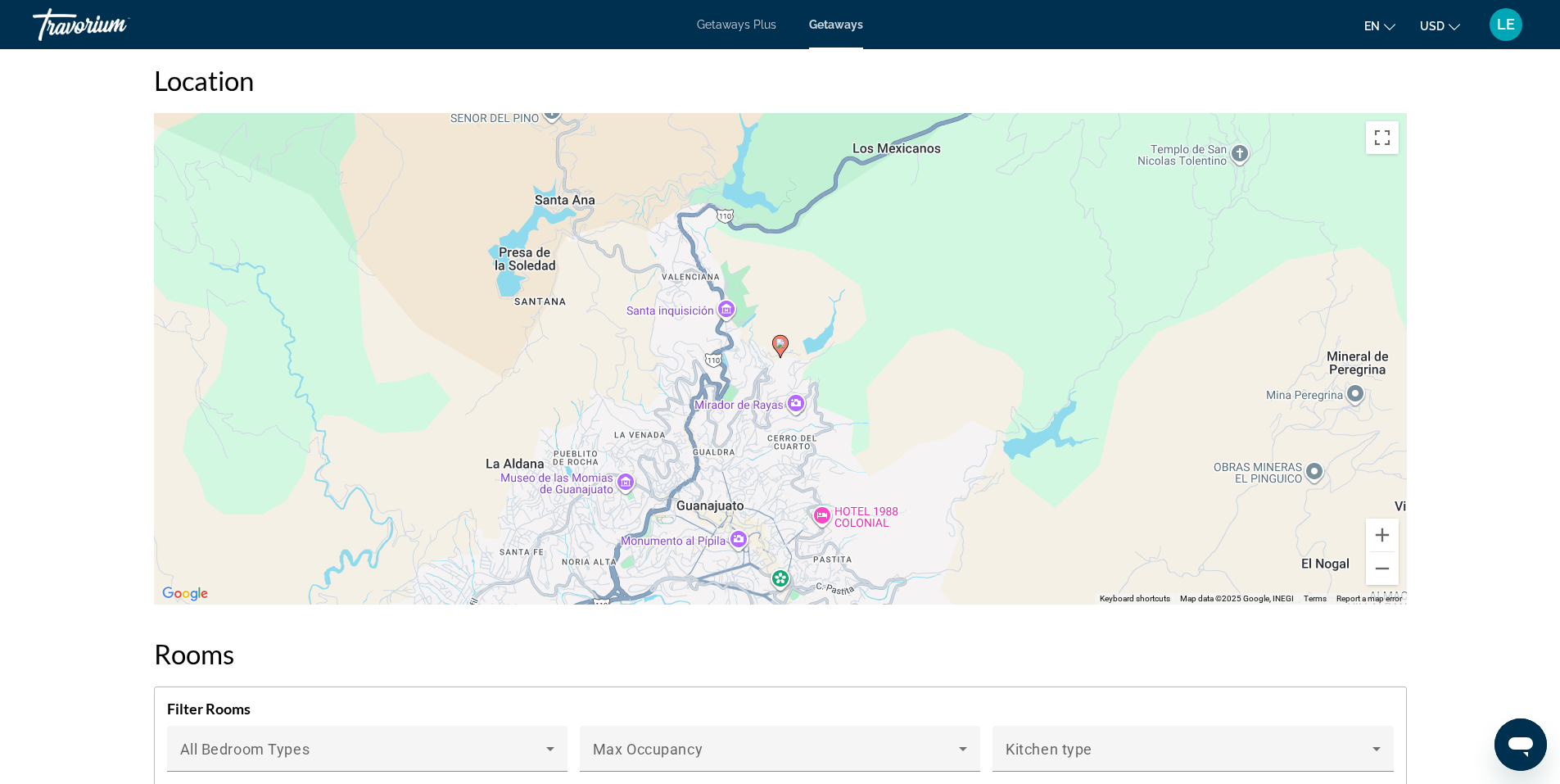
scroll to position [2293, 0]
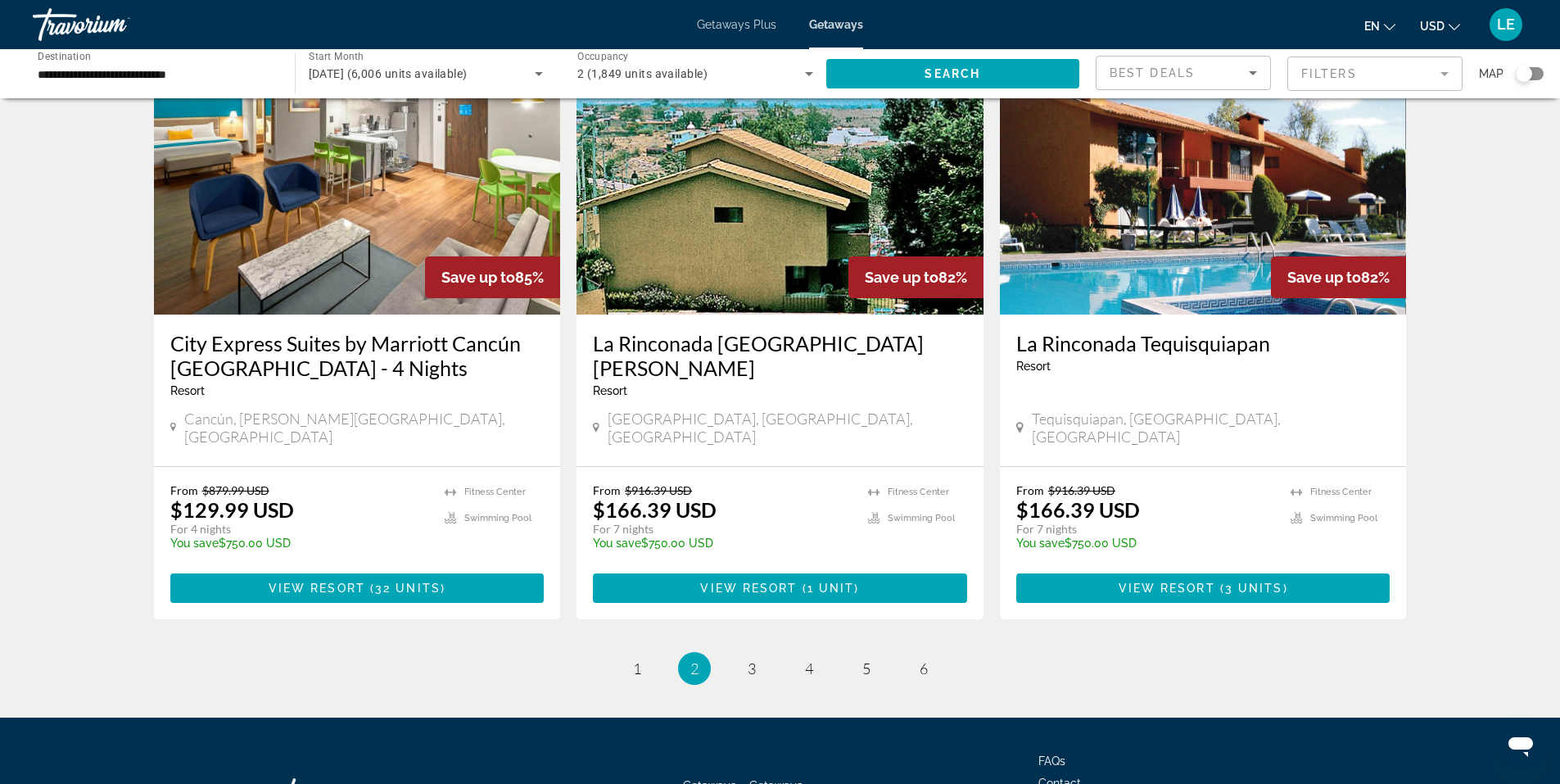
scroll to position [1915, 0]
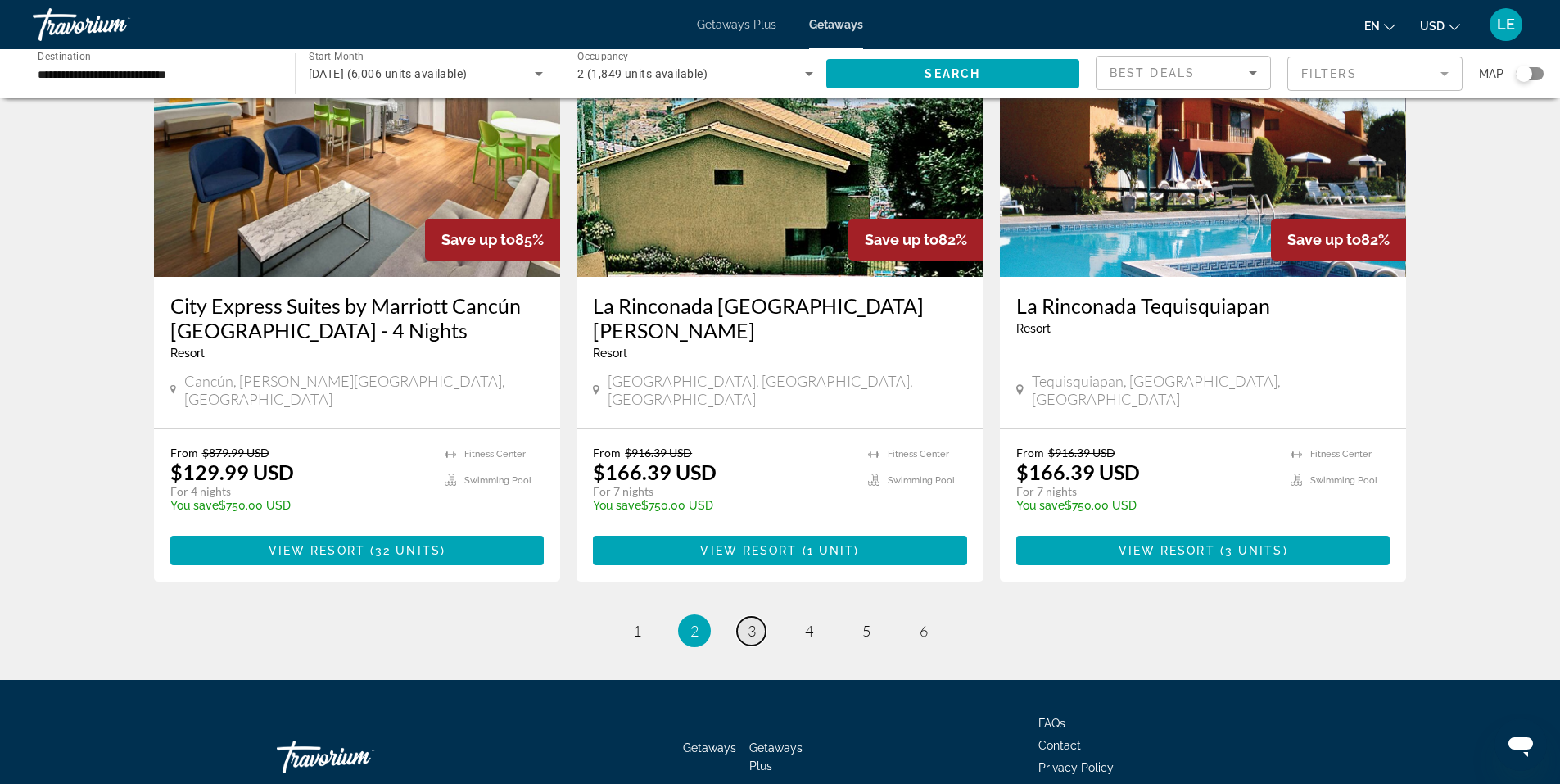
click at [753, 622] on span "3" at bounding box center [752, 631] width 8 height 18
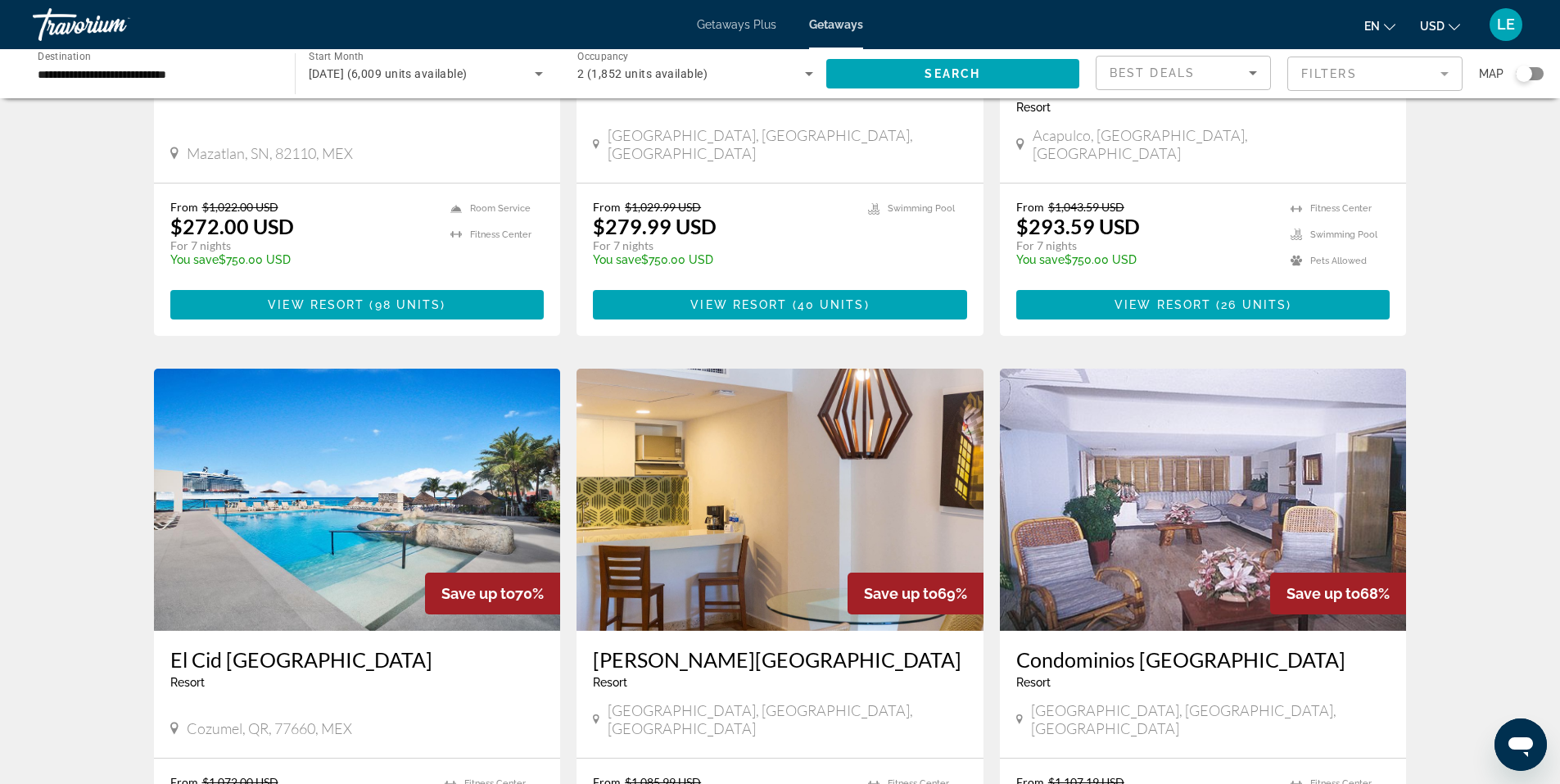
scroll to position [1638, 0]
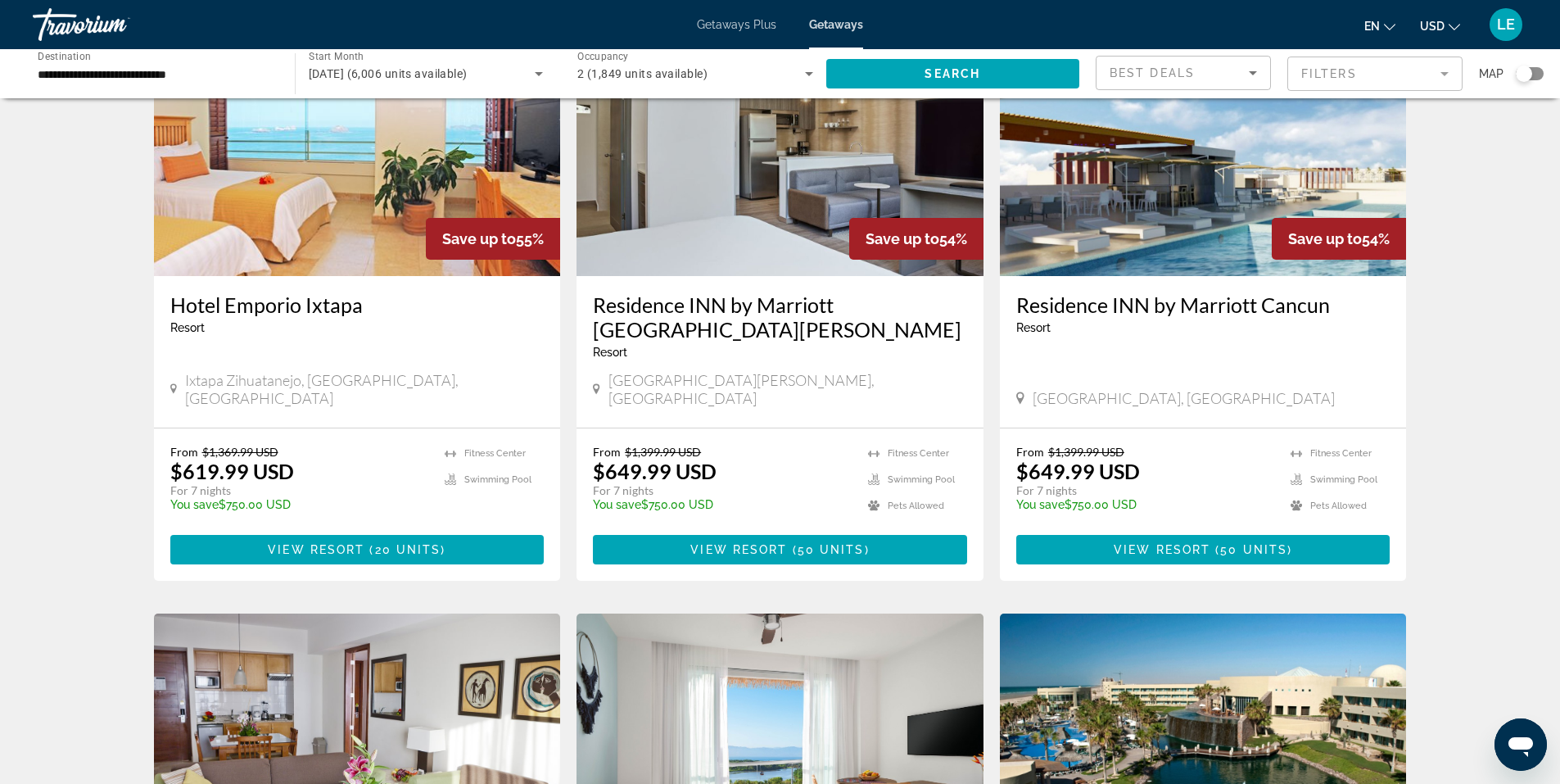
scroll to position [1310, 0]
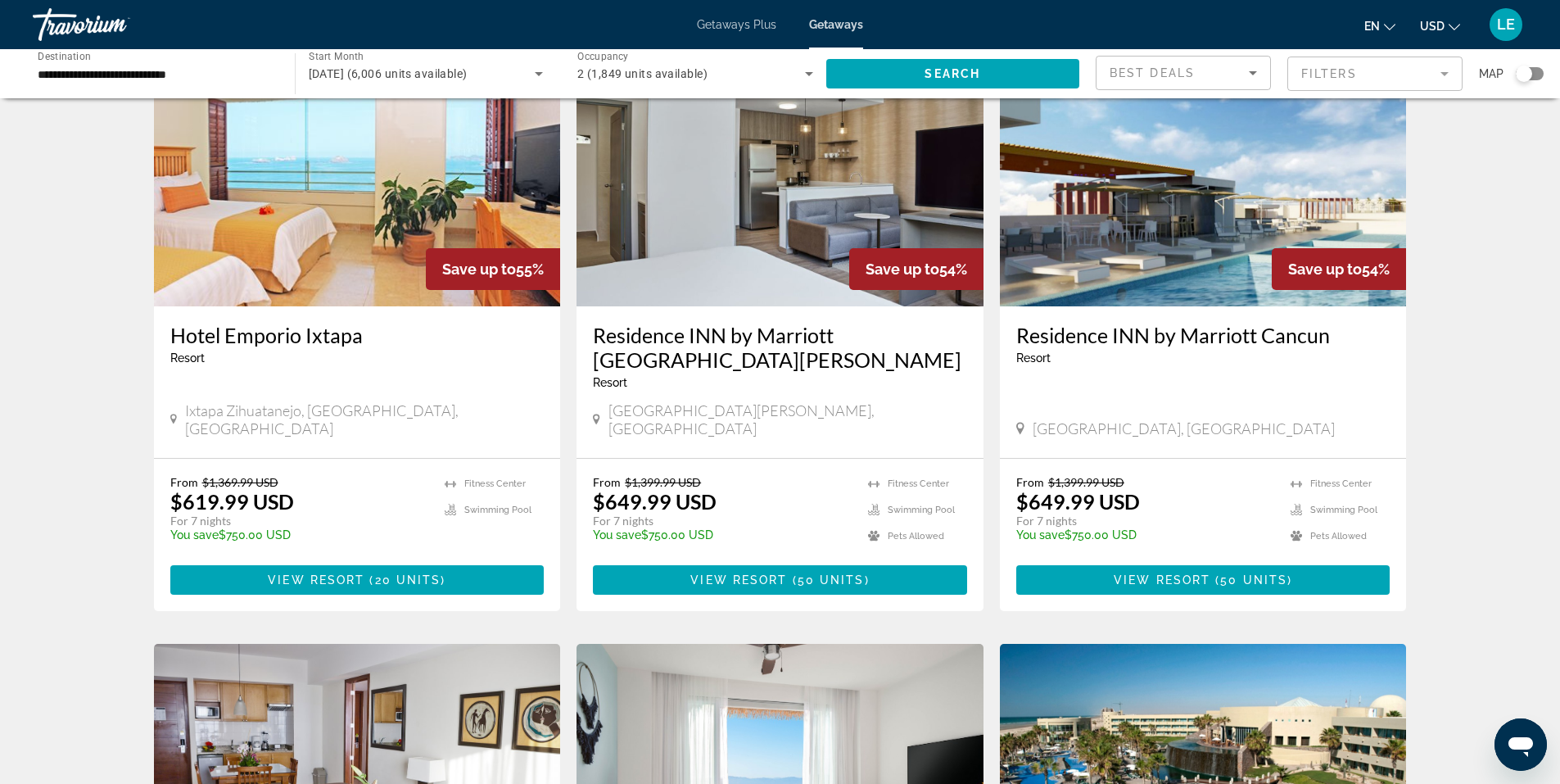
click at [1155, 234] on img "Main content" at bounding box center [1204, 176] width 407 height 262
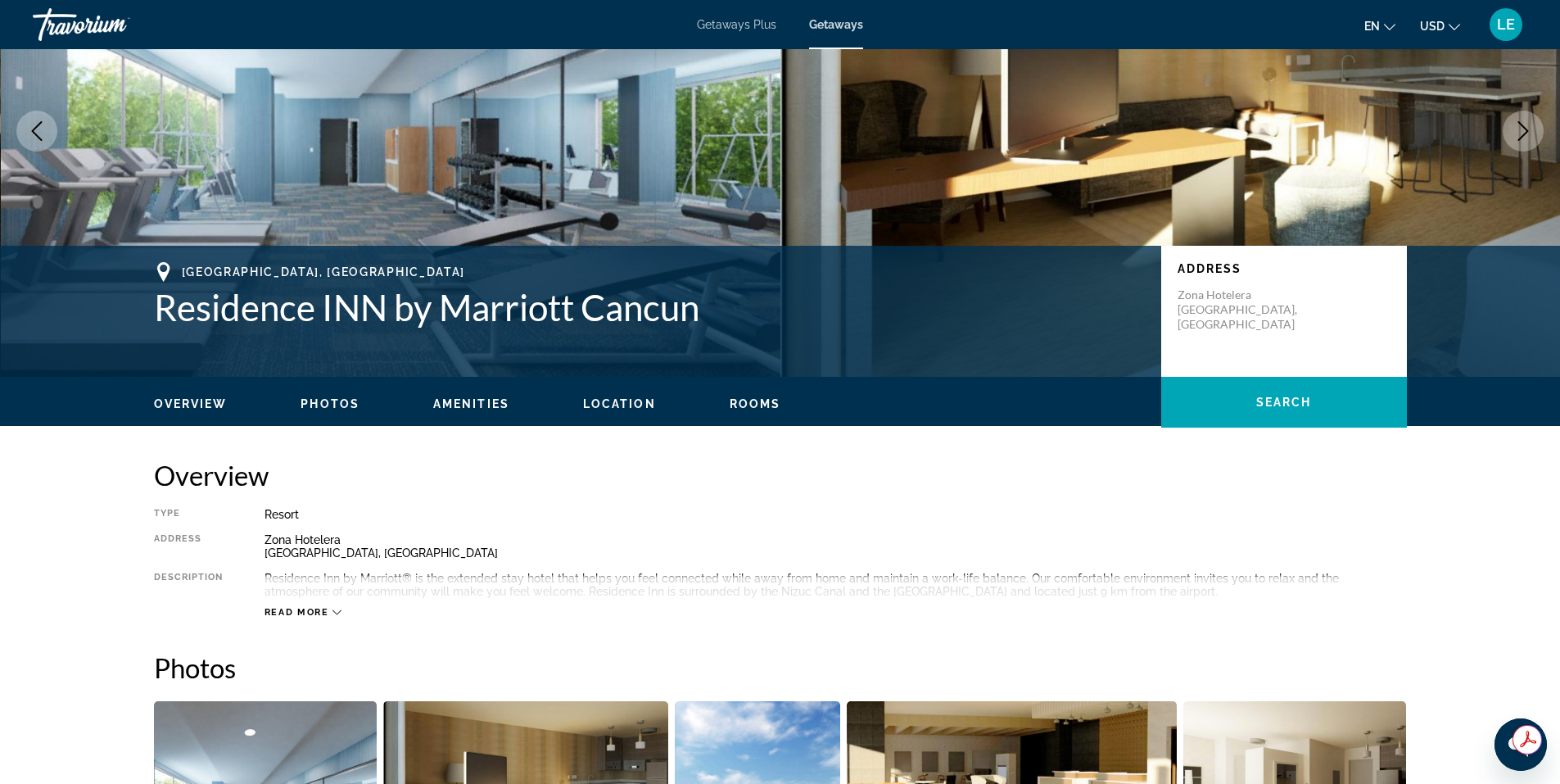
scroll to position [327, 0]
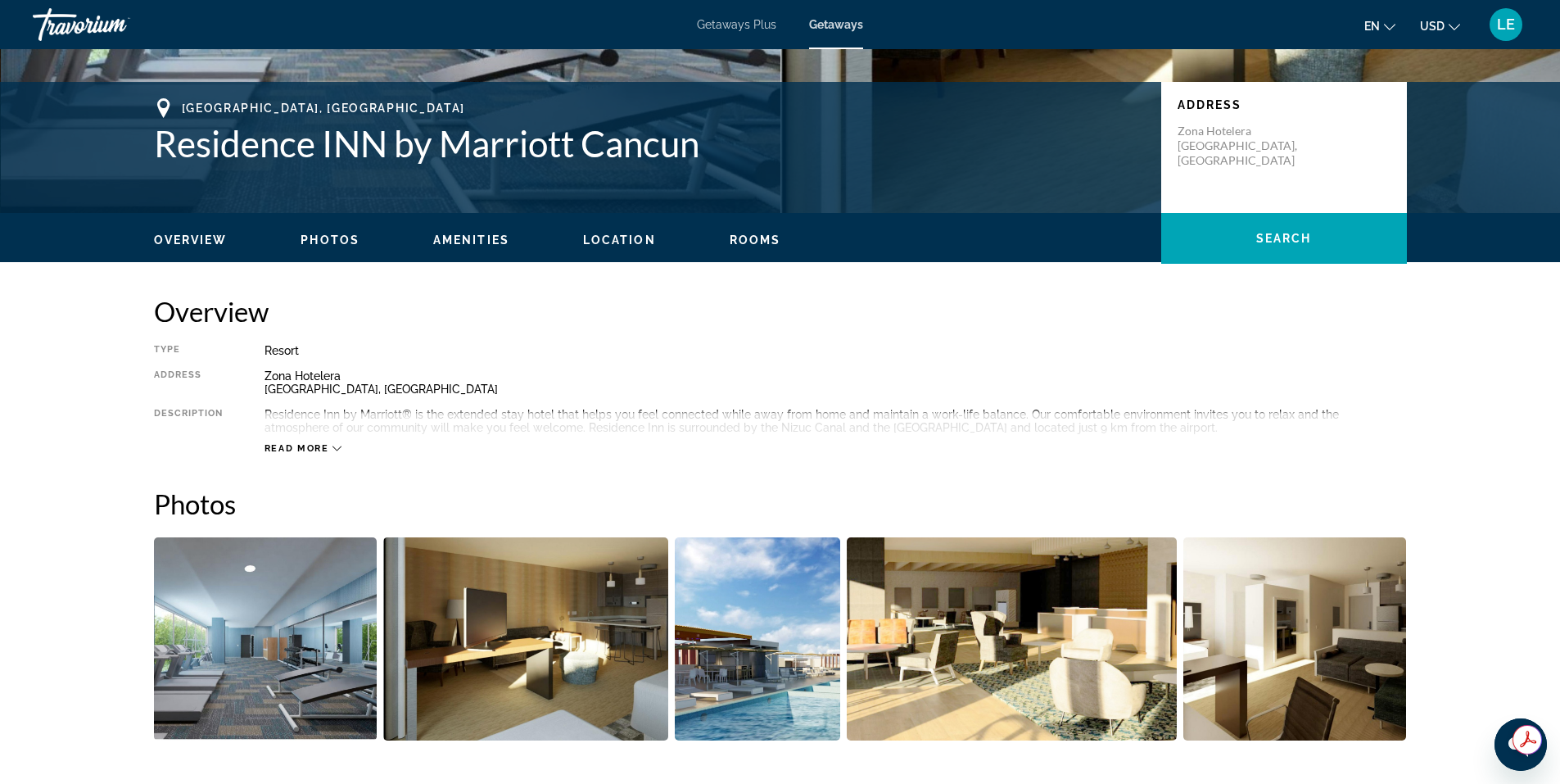
click at [295, 446] on span "Read more" at bounding box center [297, 448] width 64 height 11
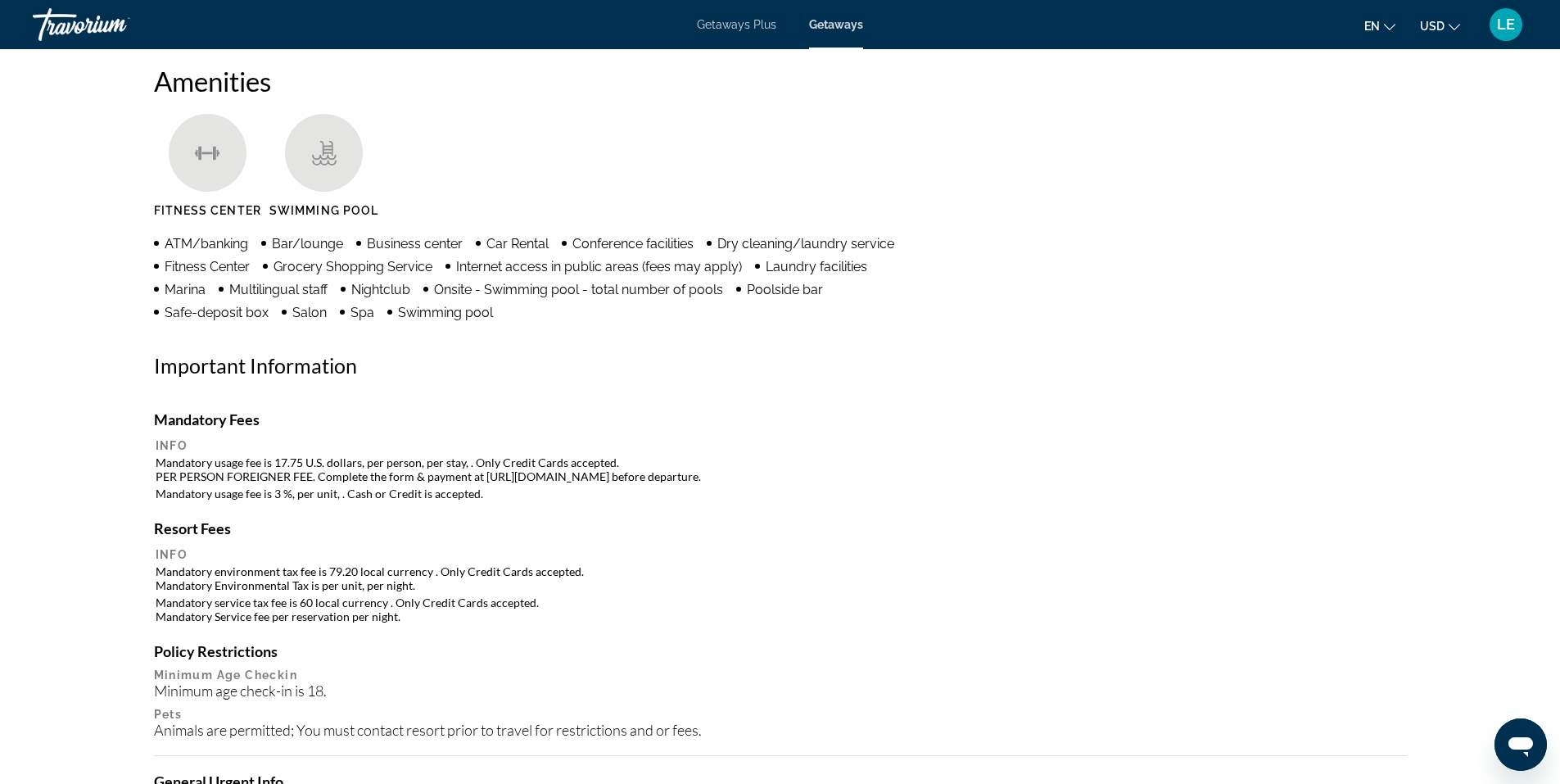
scroll to position [819, 0]
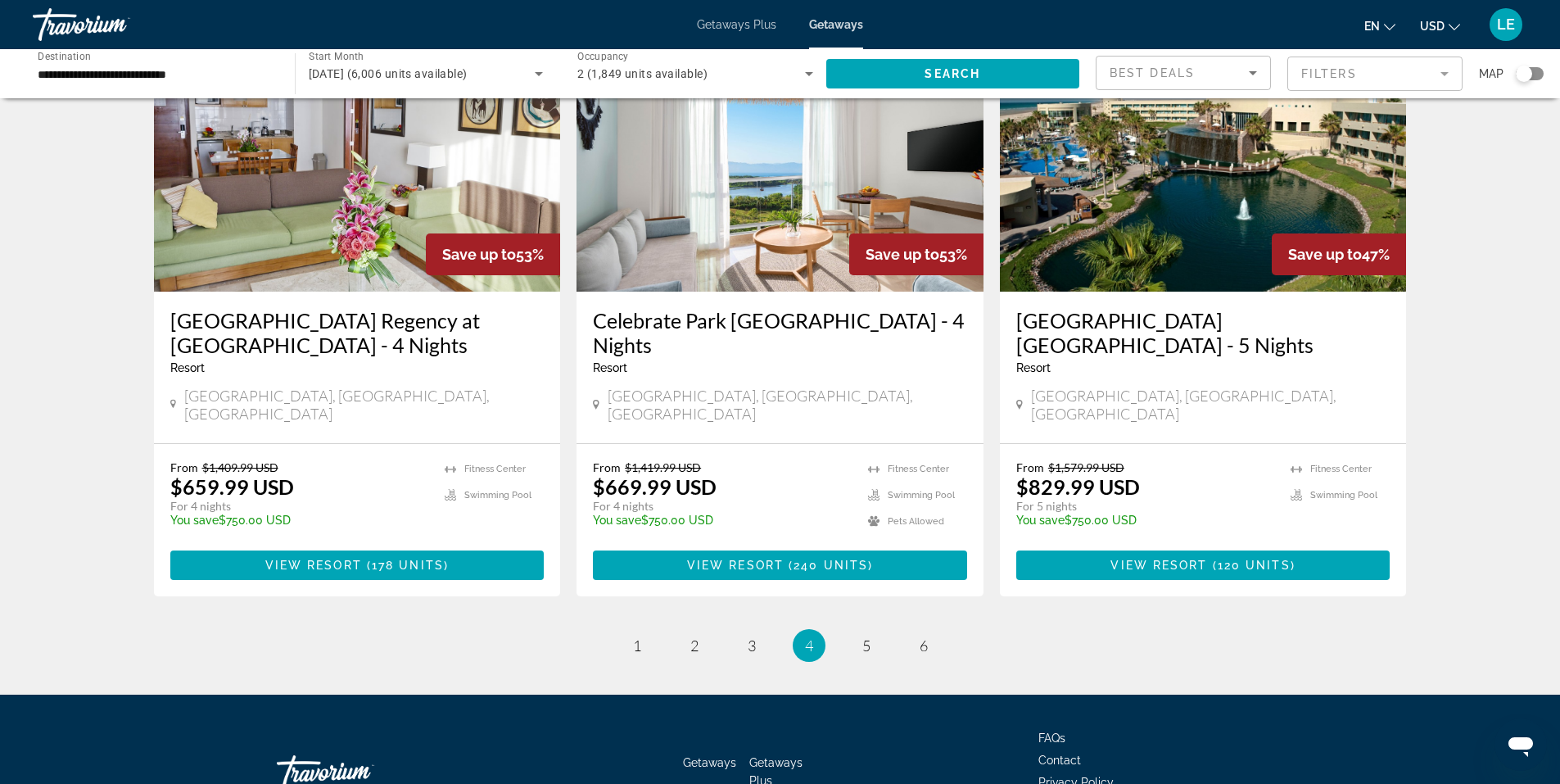
scroll to position [1964, 0]
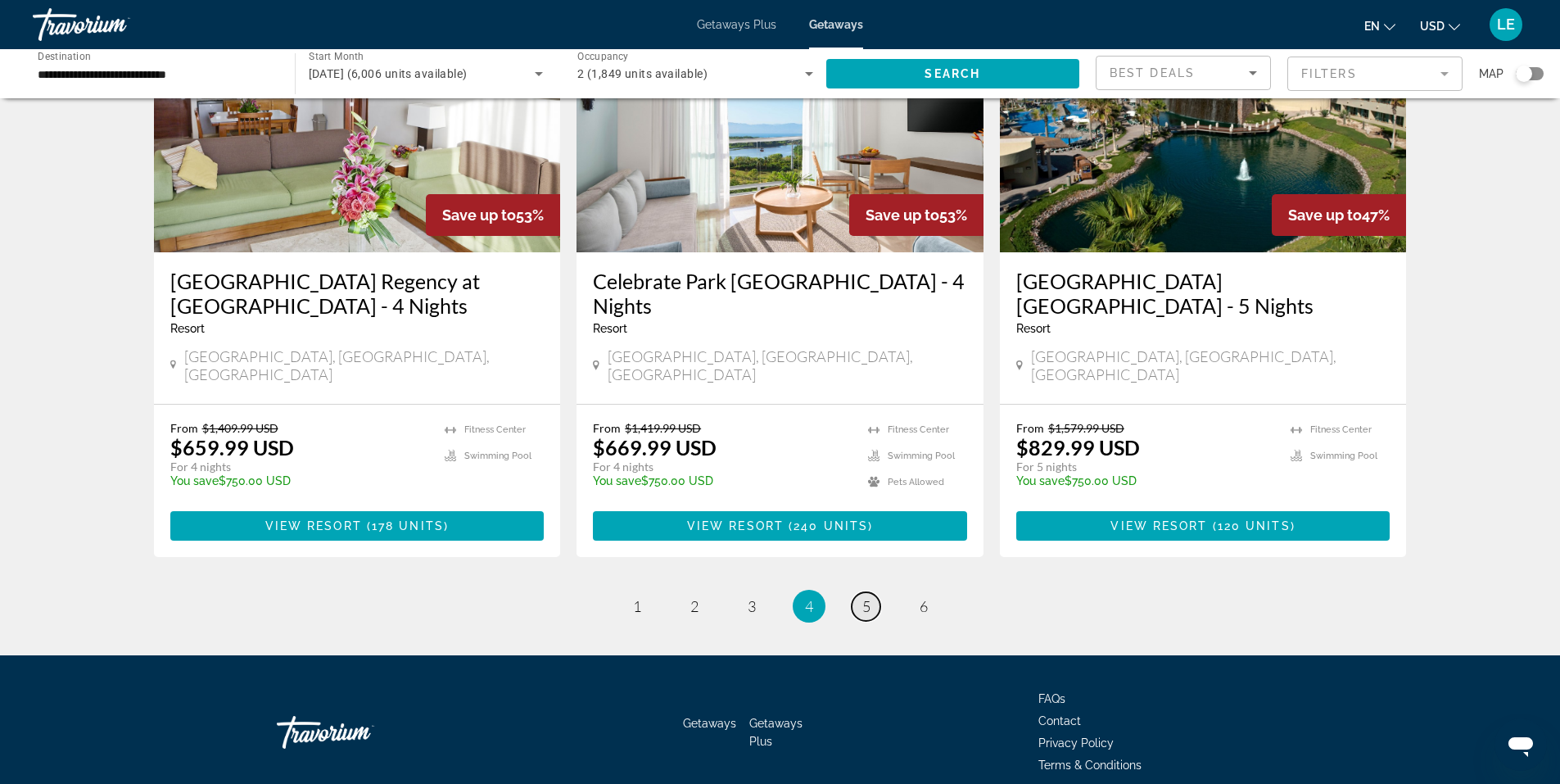
click at [867, 597] on span "5" at bounding box center [867, 606] width 8 height 18
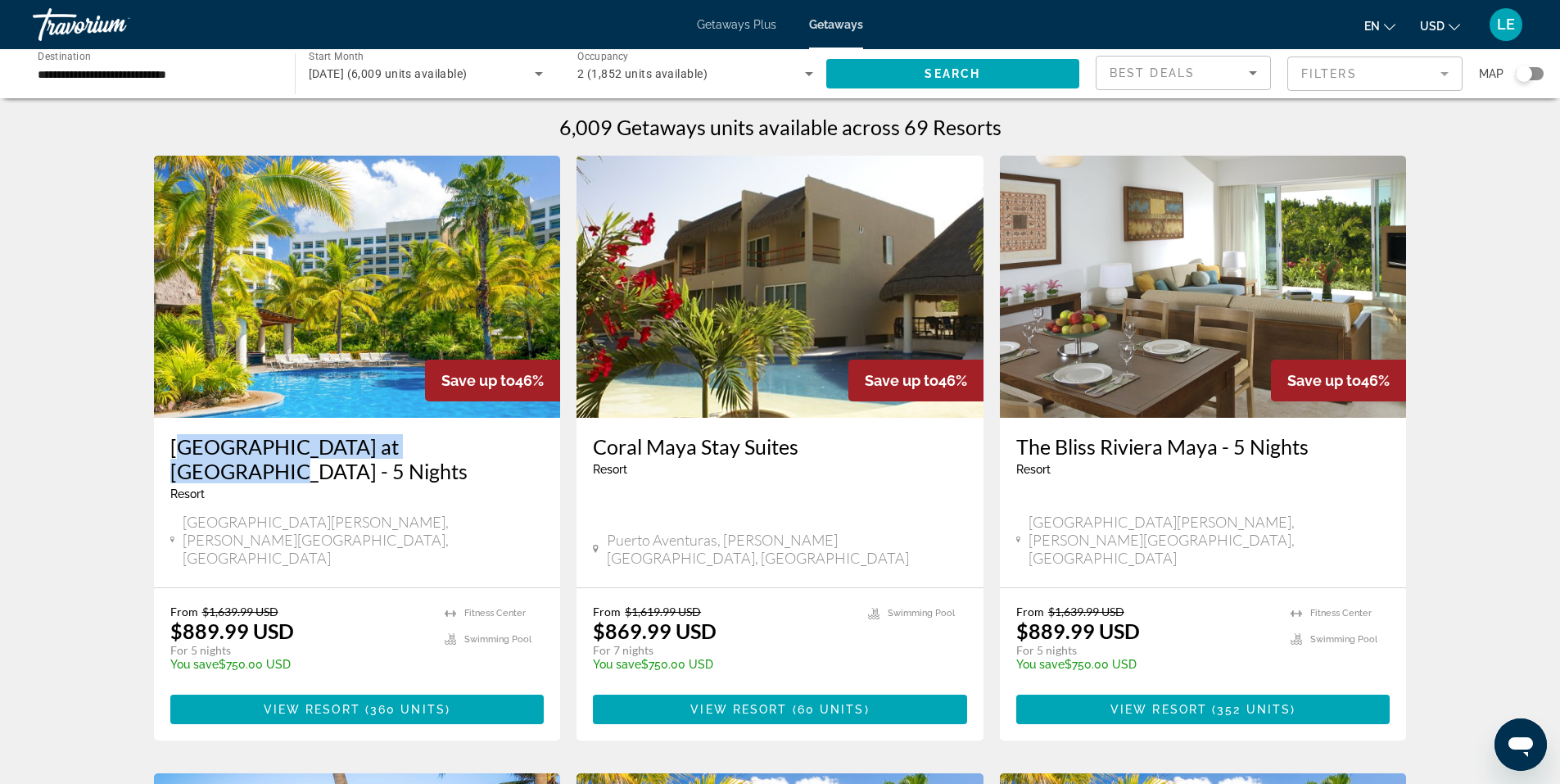
drag, startPoint x: 169, startPoint y: 448, endPoint x: 454, endPoint y: 454, distance: 285.1
click at [455, 454] on div "[GEOGRAPHIC_DATA] at [GEOGRAPHIC_DATA] - 5 Nights Resort - This is an adults on…" at bounding box center [358, 503] width 407 height 170
copy h3 "[GEOGRAPHIC_DATA] at [GEOGRAPHIC_DATA]"
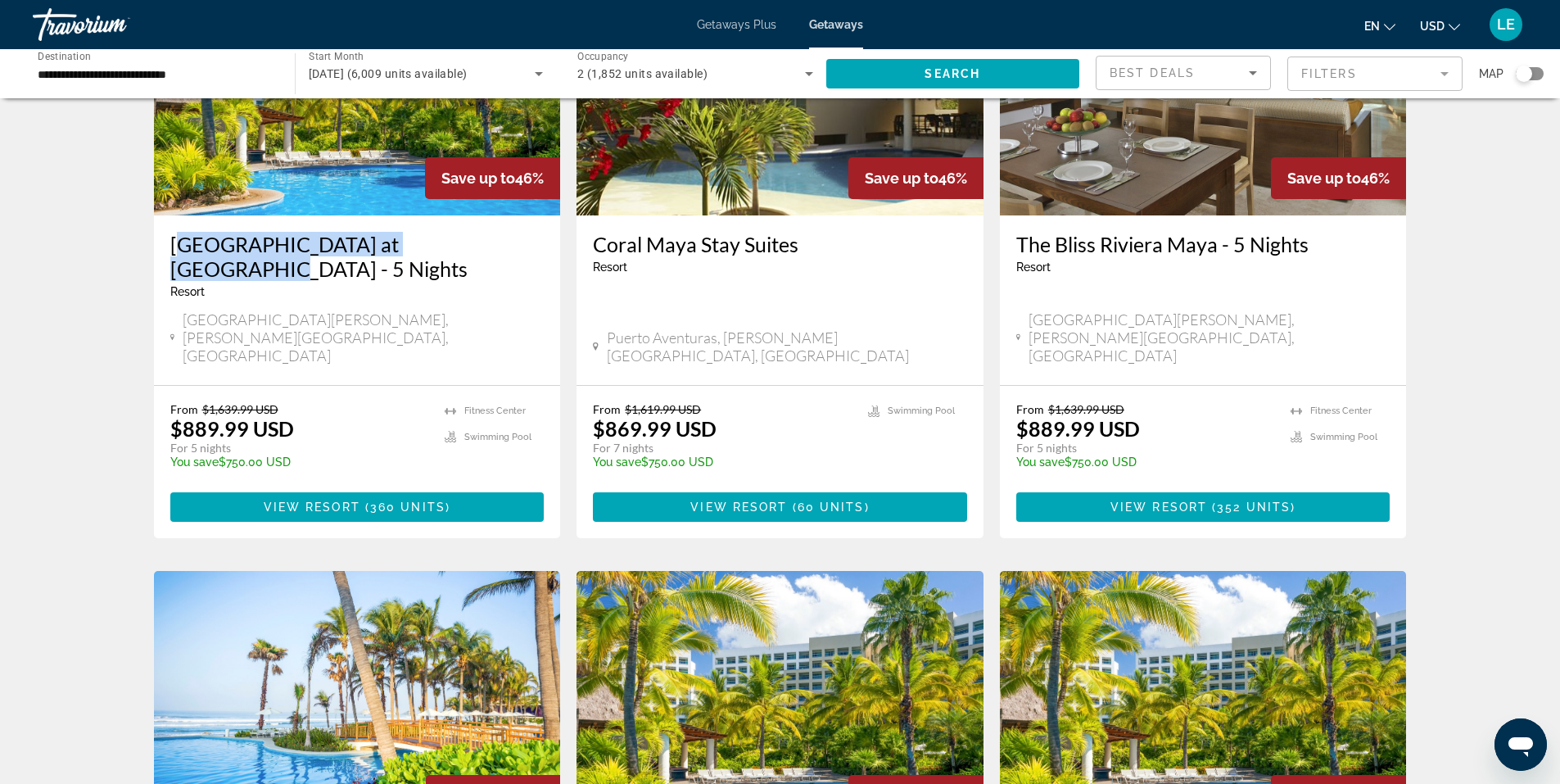
scroll to position [164, 0]
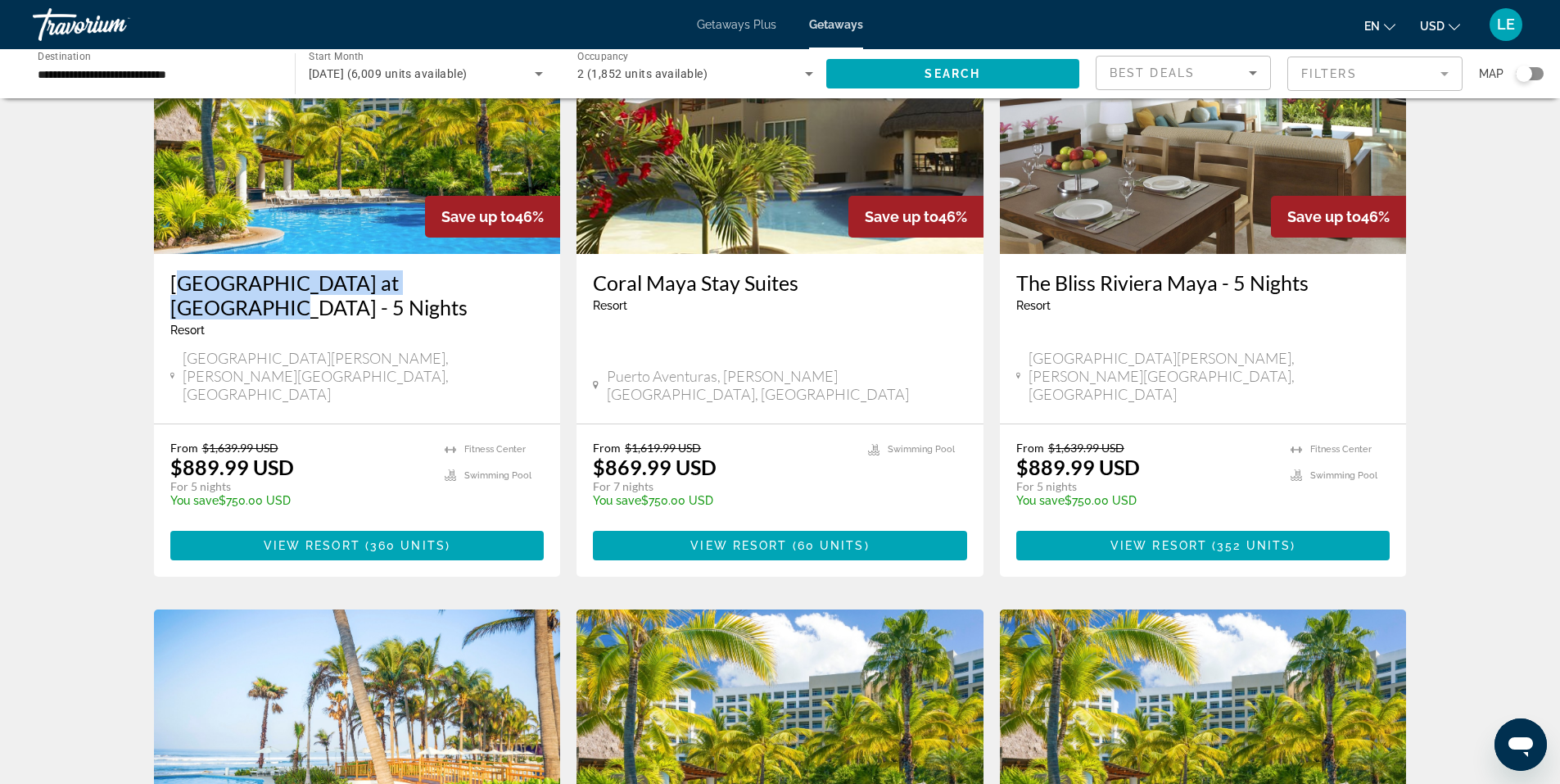
click at [788, 242] on img "Main content" at bounding box center [780, 123] width 407 height 262
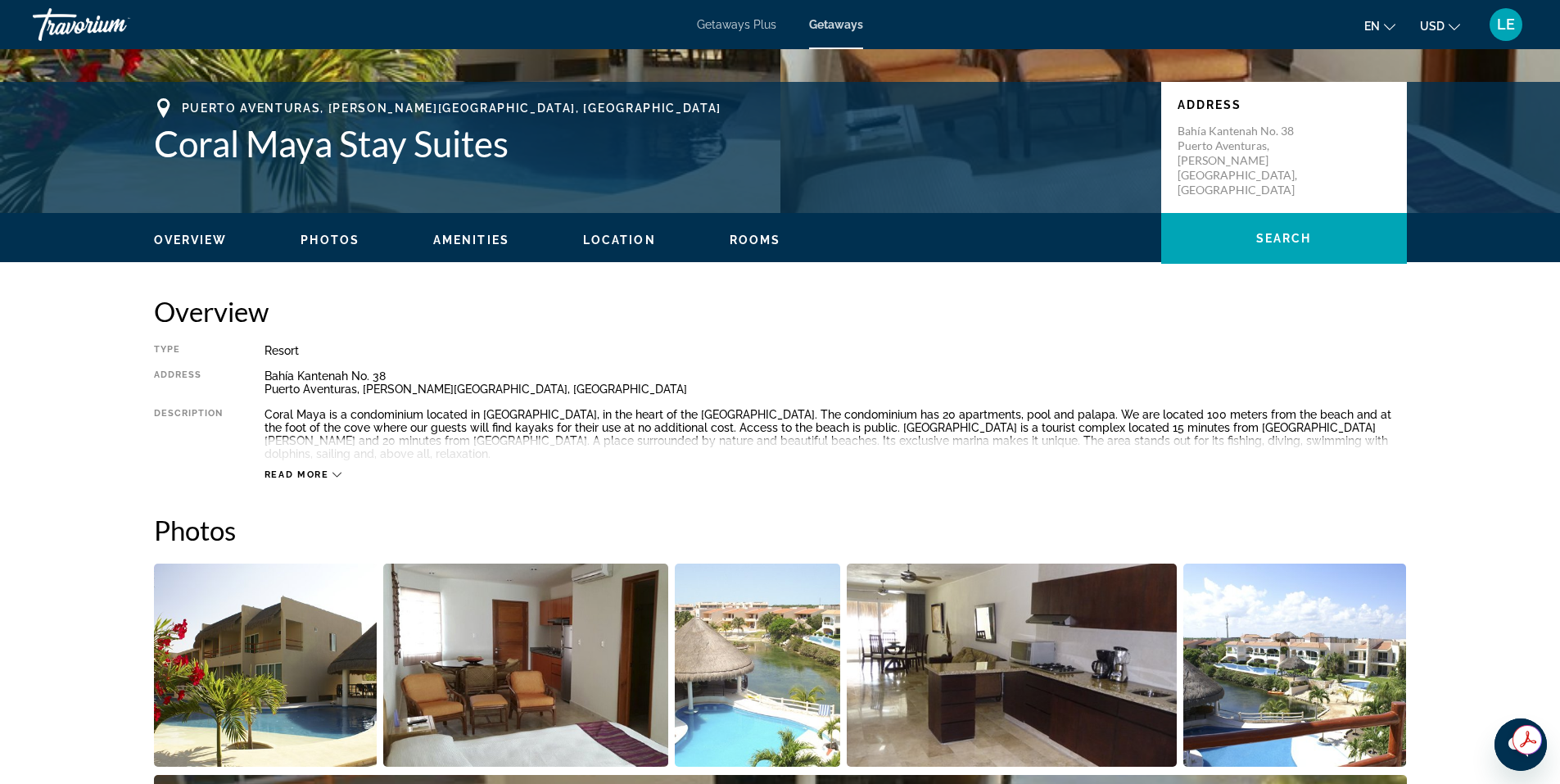
click at [289, 469] on span "Read more" at bounding box center [297, 474] width 64 height 11
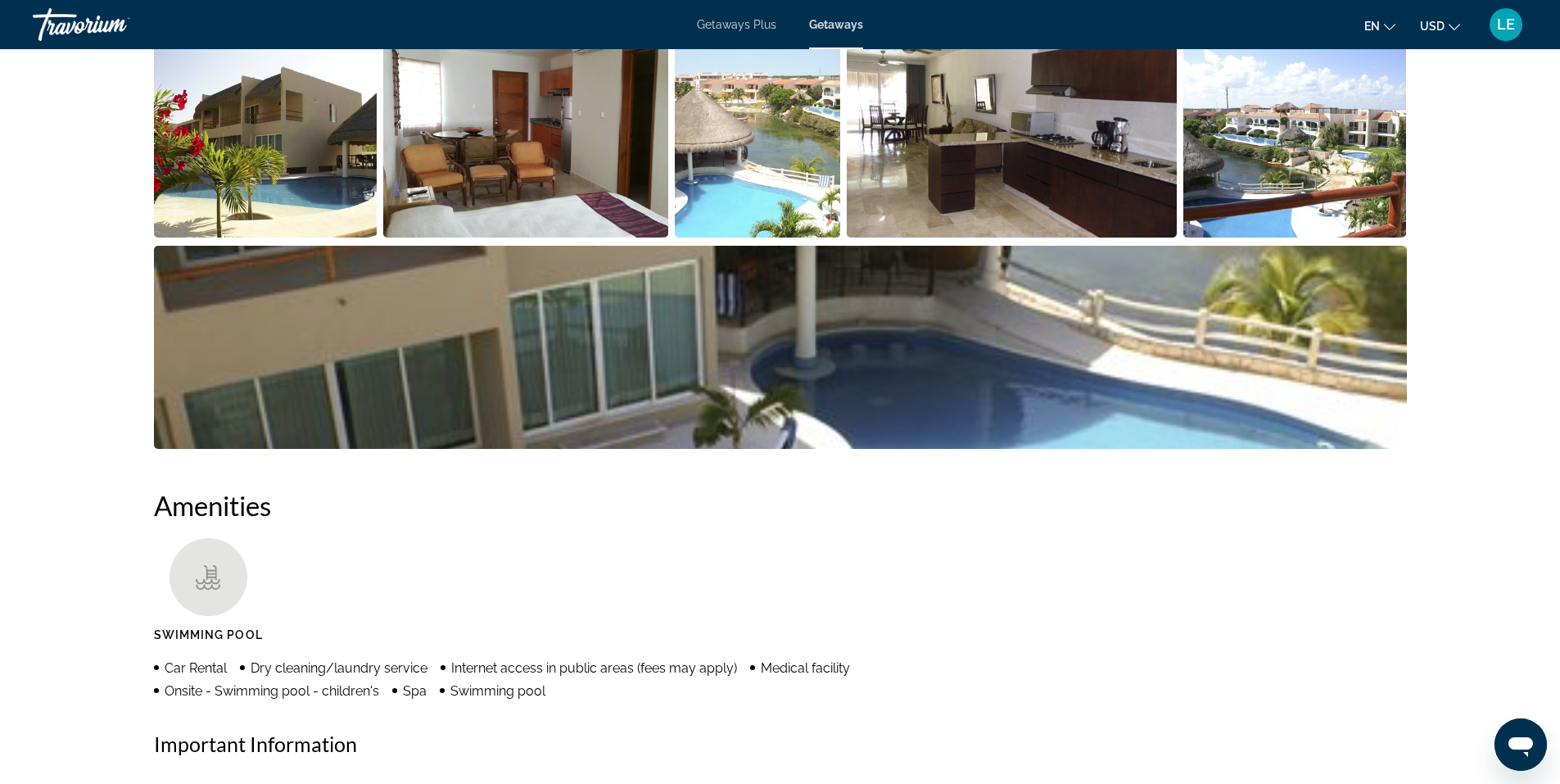
scroll to position [819, 0]
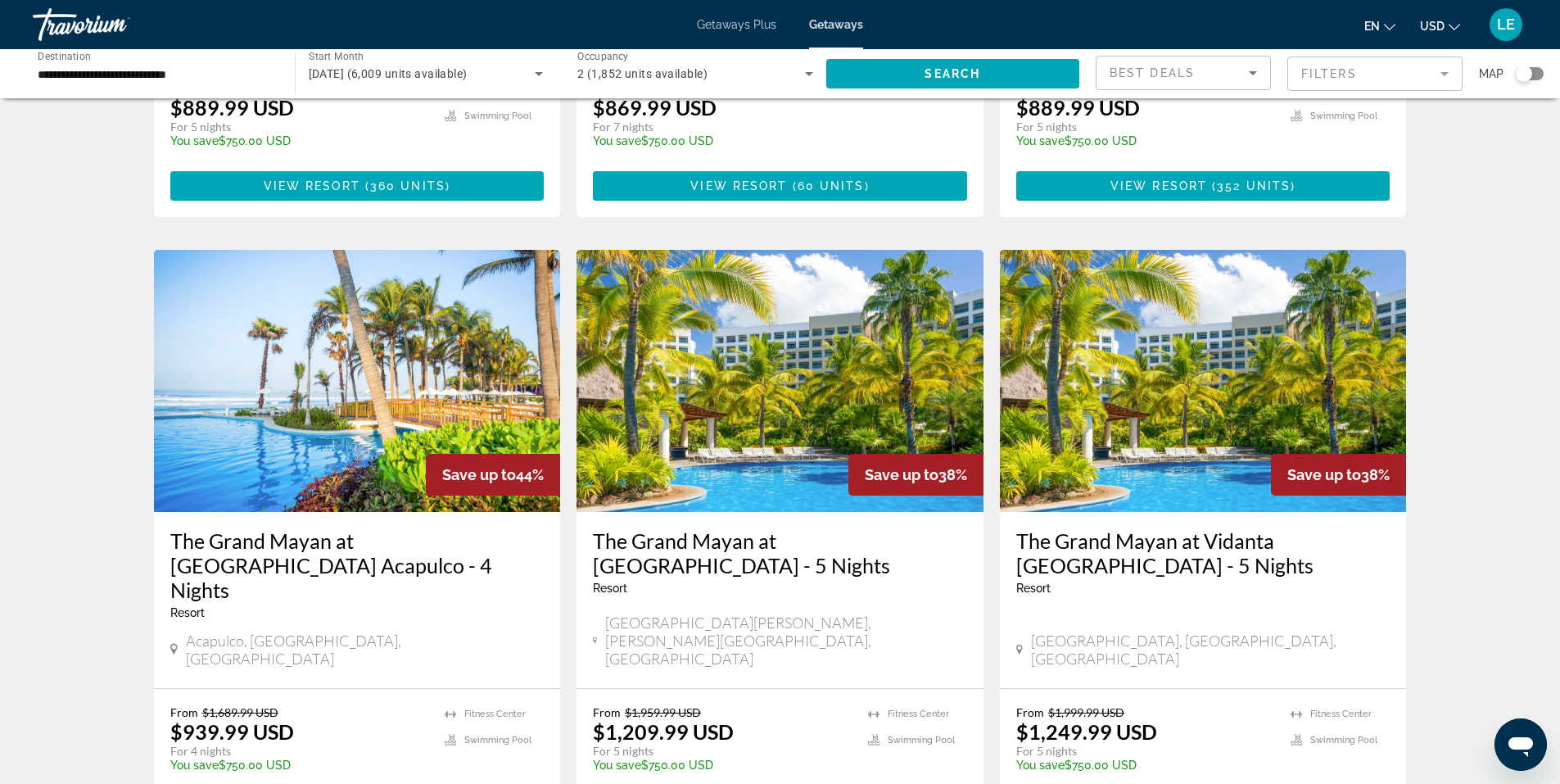
scroll to position [491, 0]
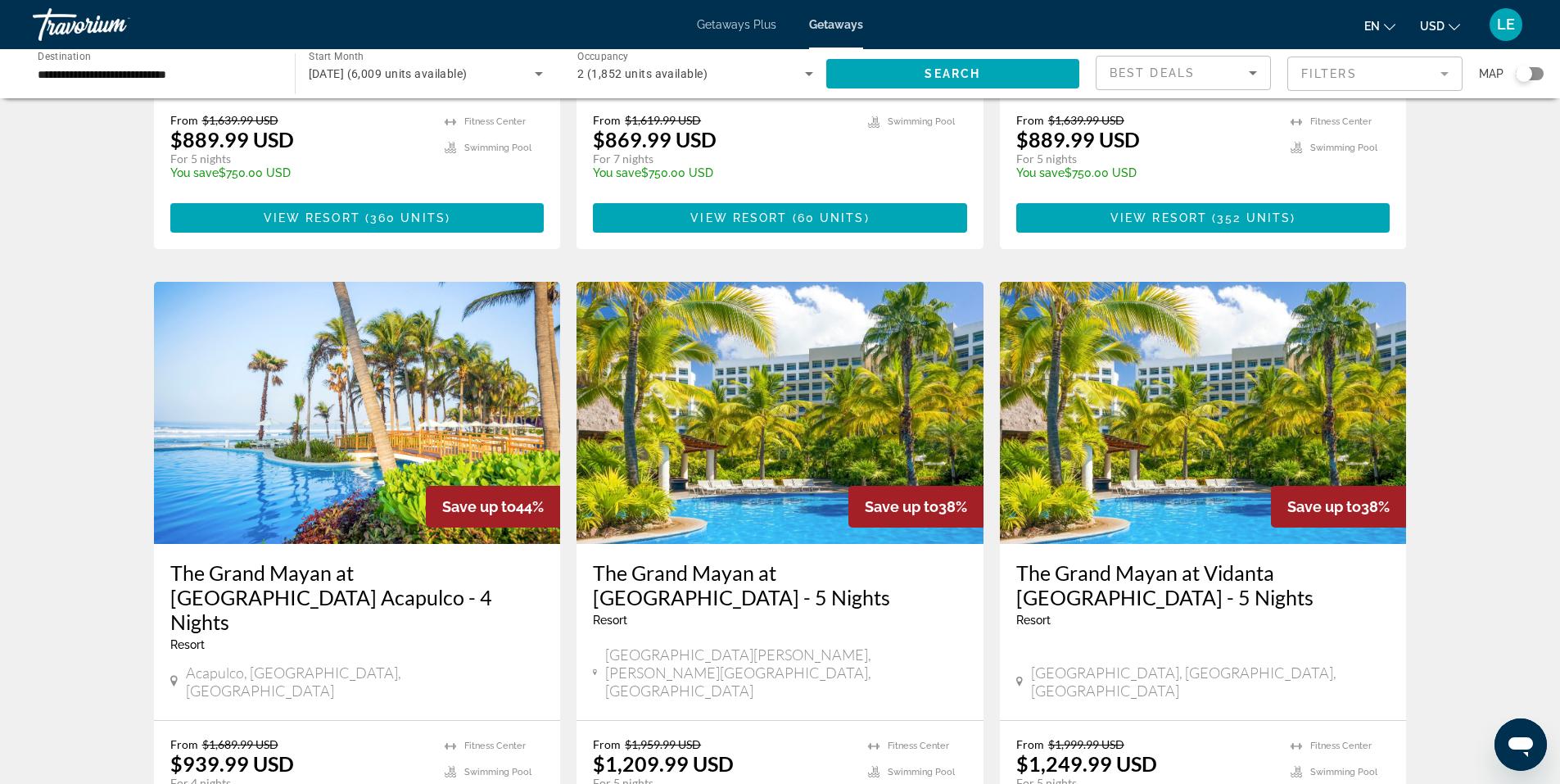
click at [761, 560] on h3 "The Grand Mayan at [GEOGRAPHIC_DATA] - 5 Nights" at bounding box center [780, 584] width 374 height 49
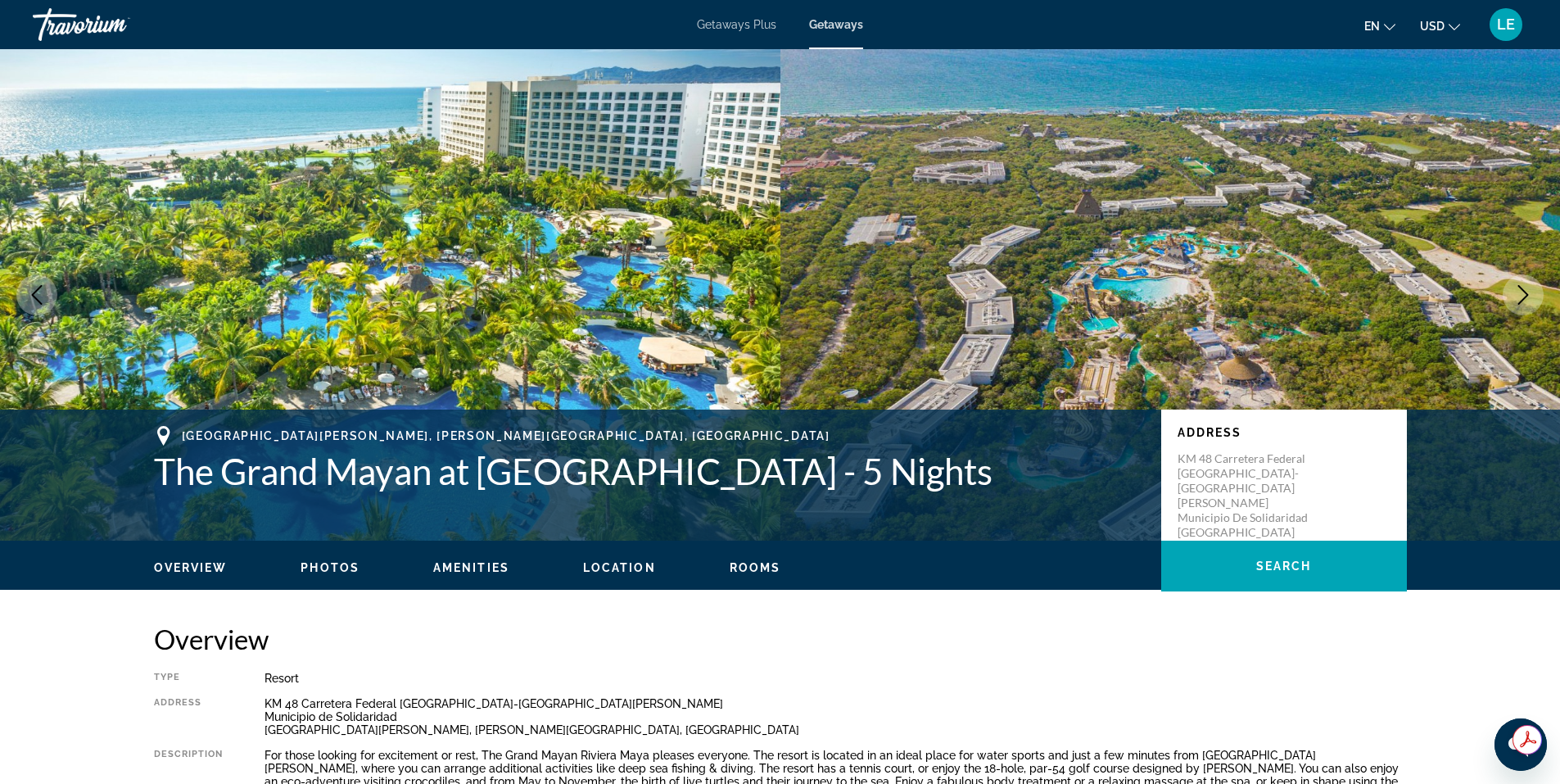
click at [475, 565] on span "Amenities" at bounding box center [471, 567] width 76 height 13
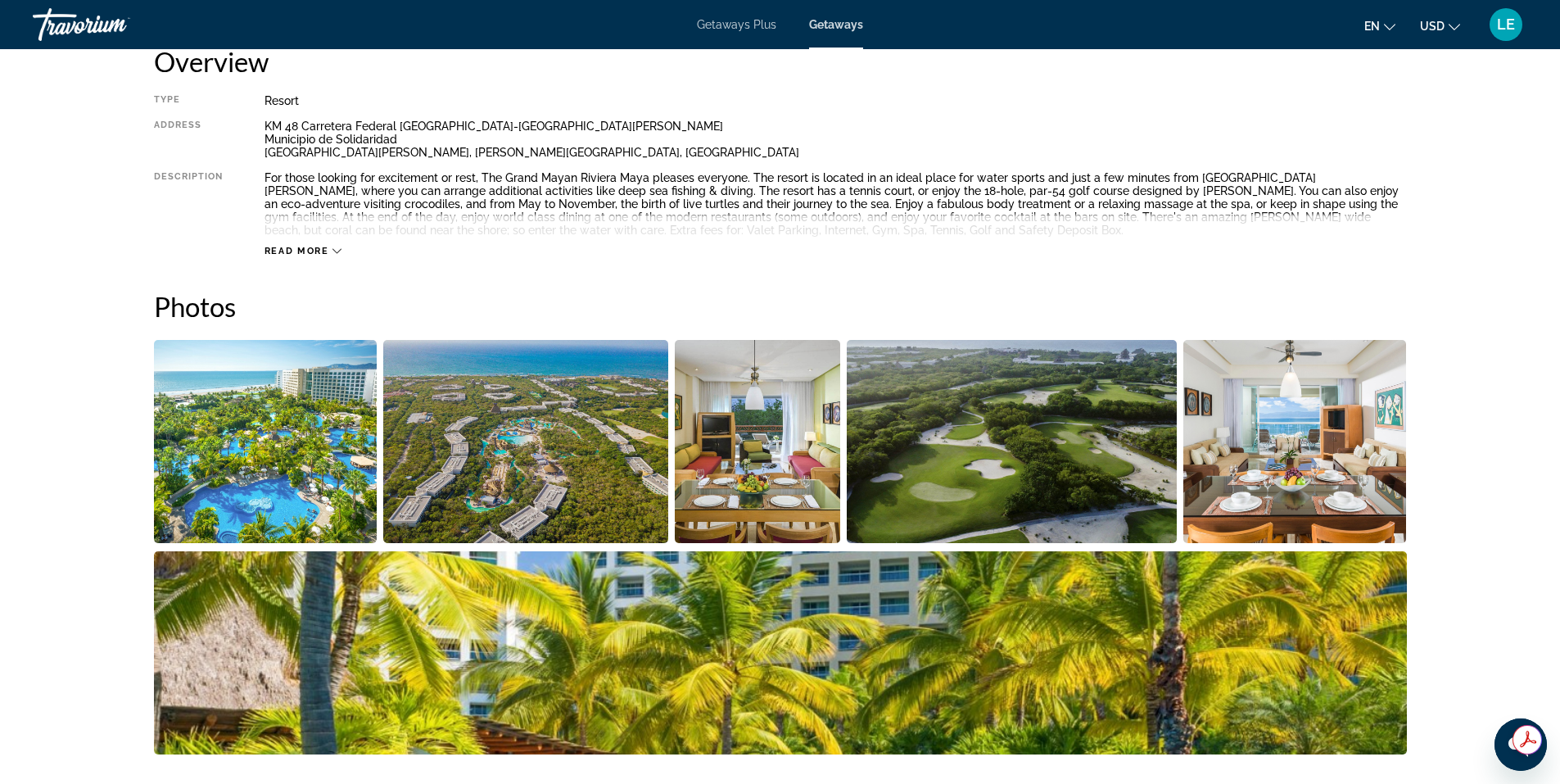
scroll to position [454, 0]
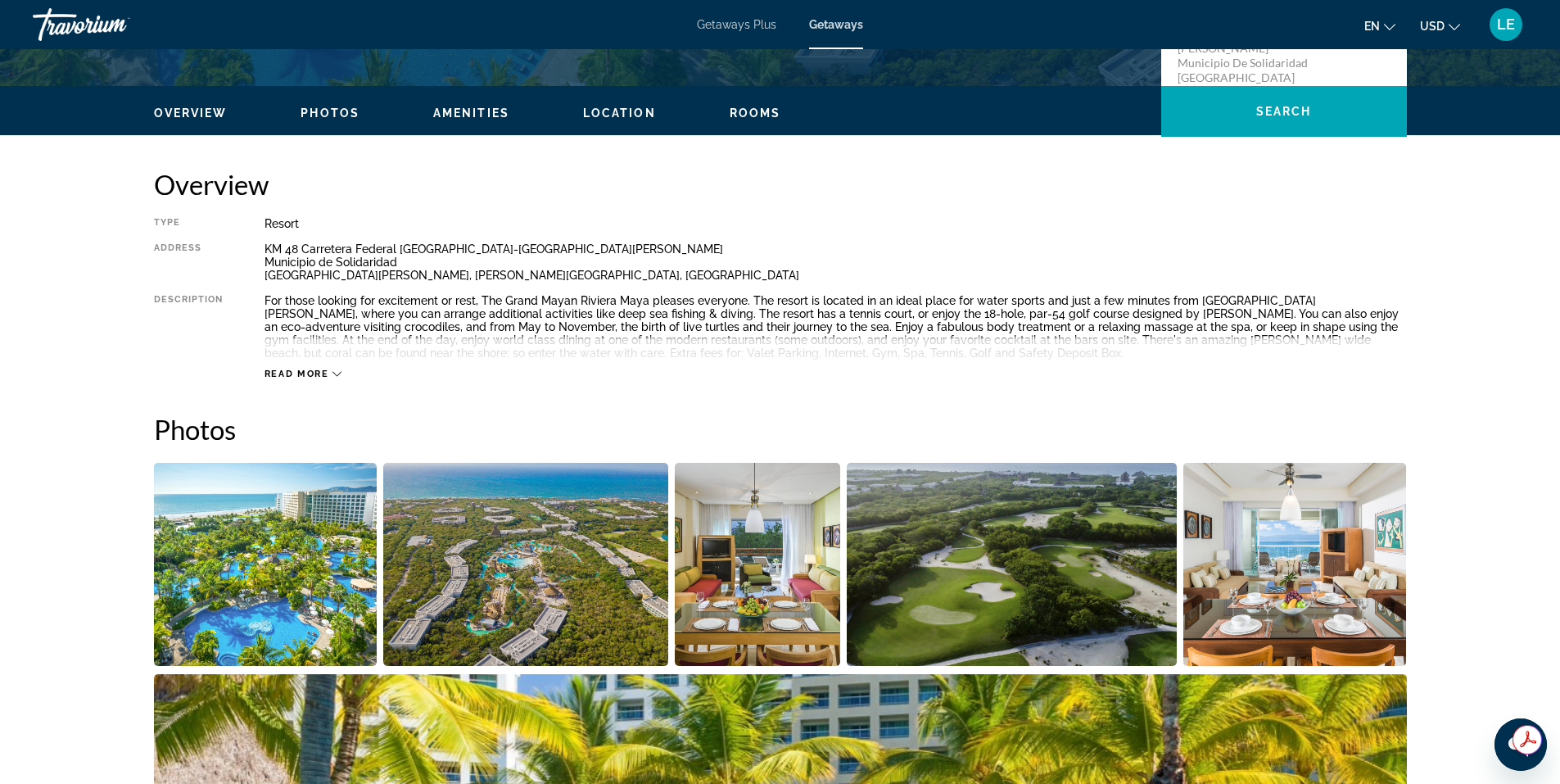
click at [190, 111] on span "Overview" at bounding box center [190, 113] width 73 height 13
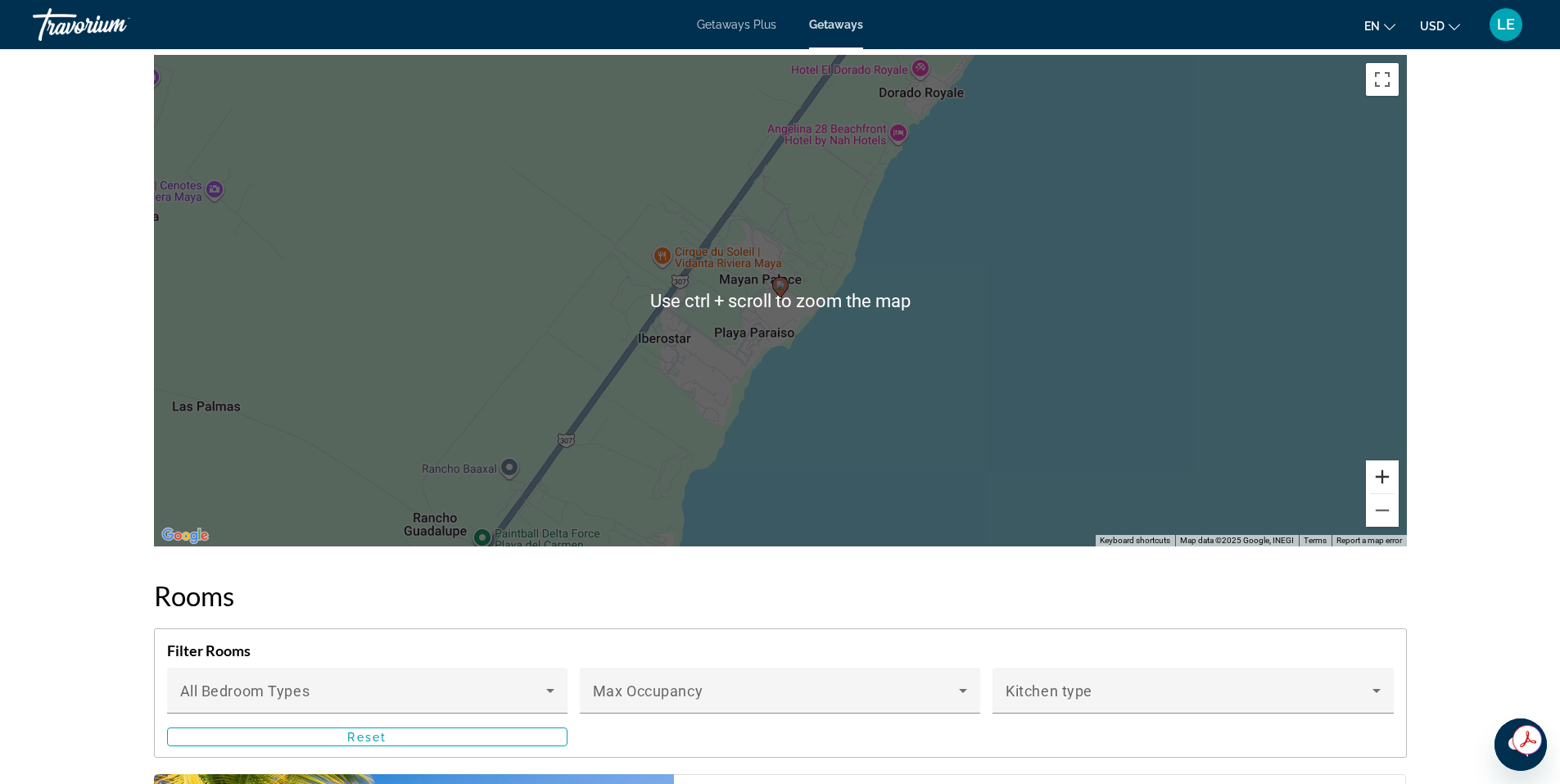
scroll to position [0, 0]
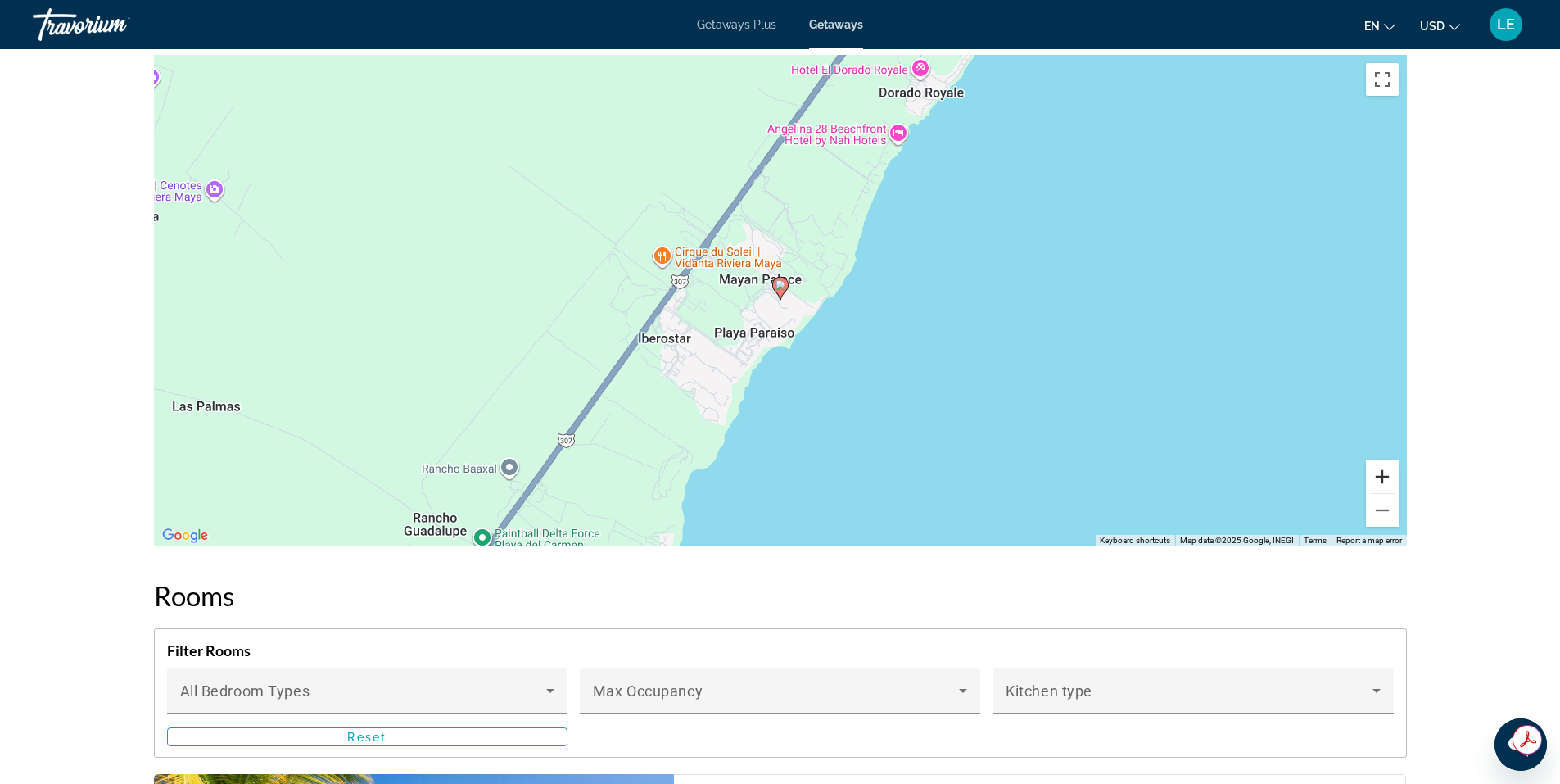
click at [1390, 484] on button "Zoom in" at bounding box center [1383, 477] width 33 height 33
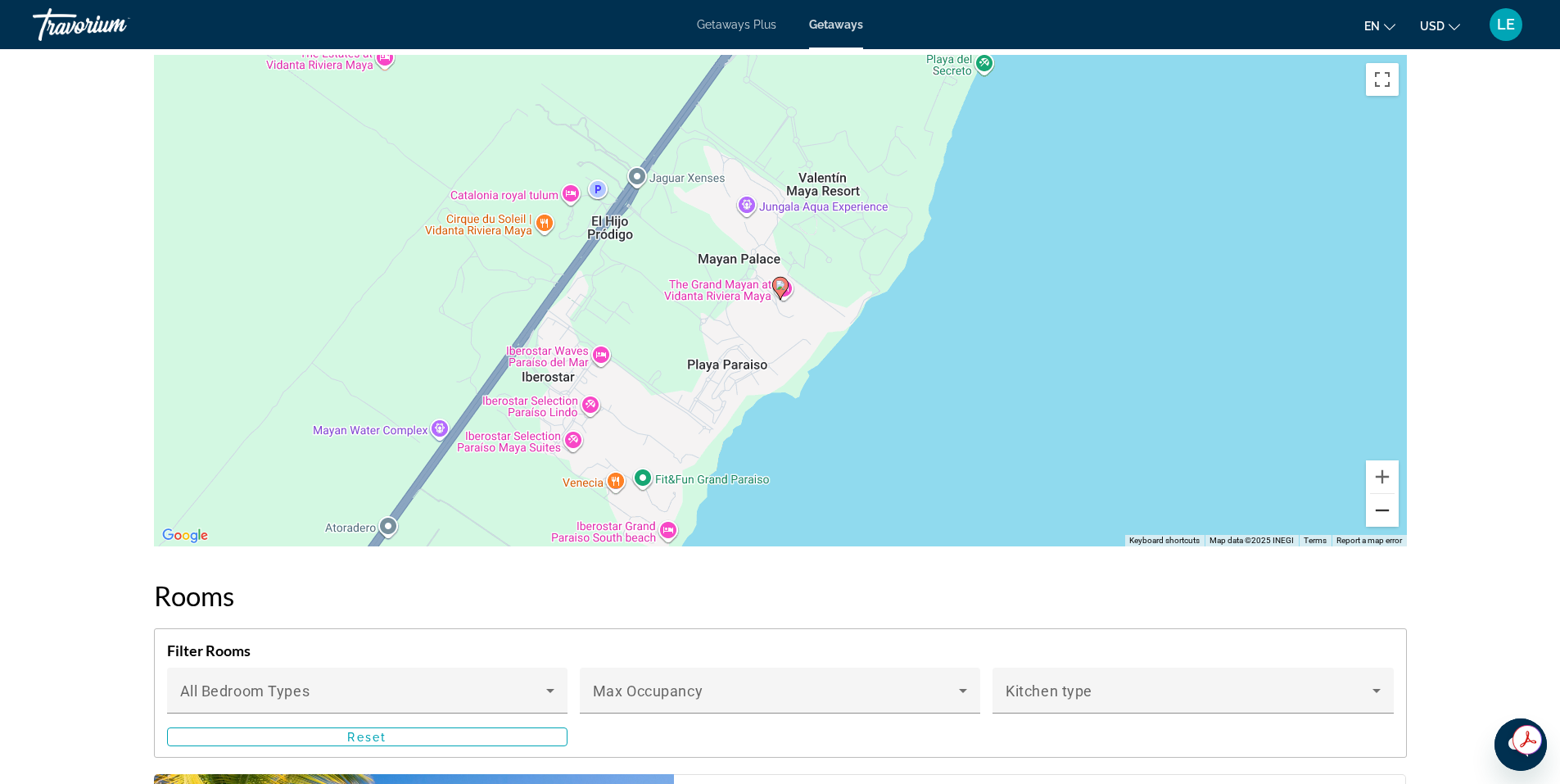
click at [1382, 511] on button "Zoom out" at bounding box center [1383, 510] width 33 height 33
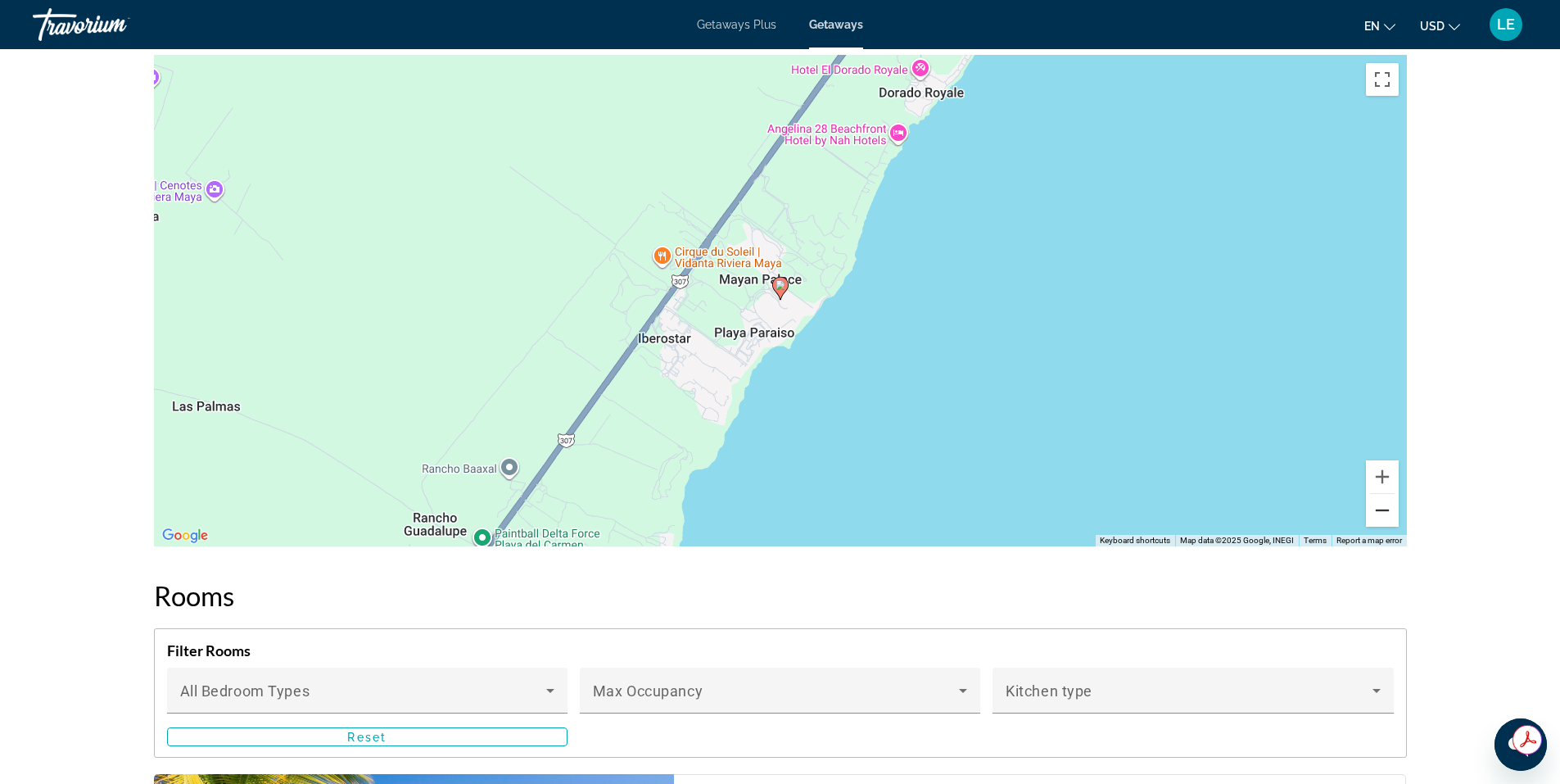
click at [1381, 512] on button "Zoom out" at bounding box center [1383, 510] width 33 height 33
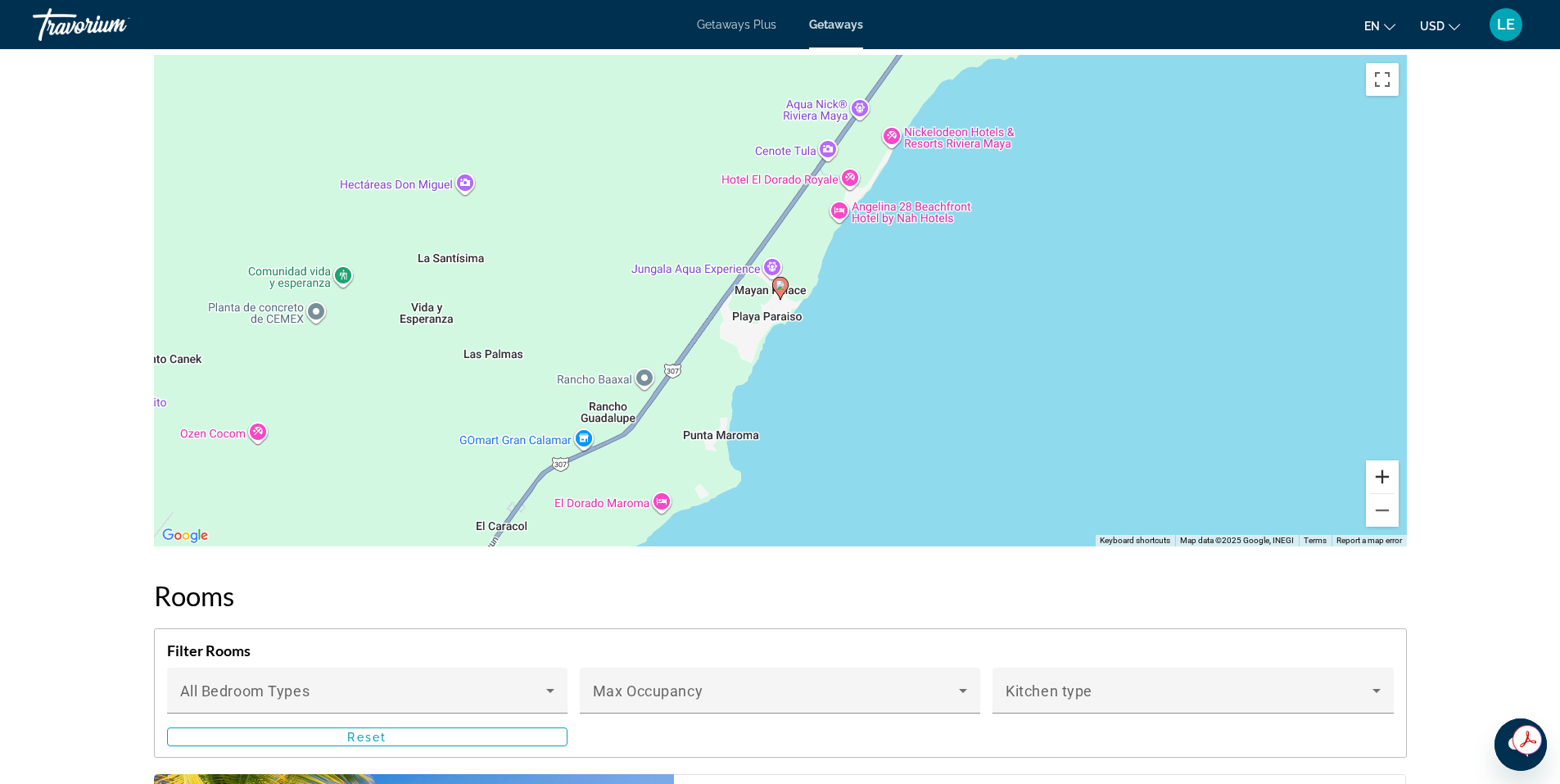
click at [1385, 479] on button "Zoom in" at bounding box center [1383, 477] width 33 height 33
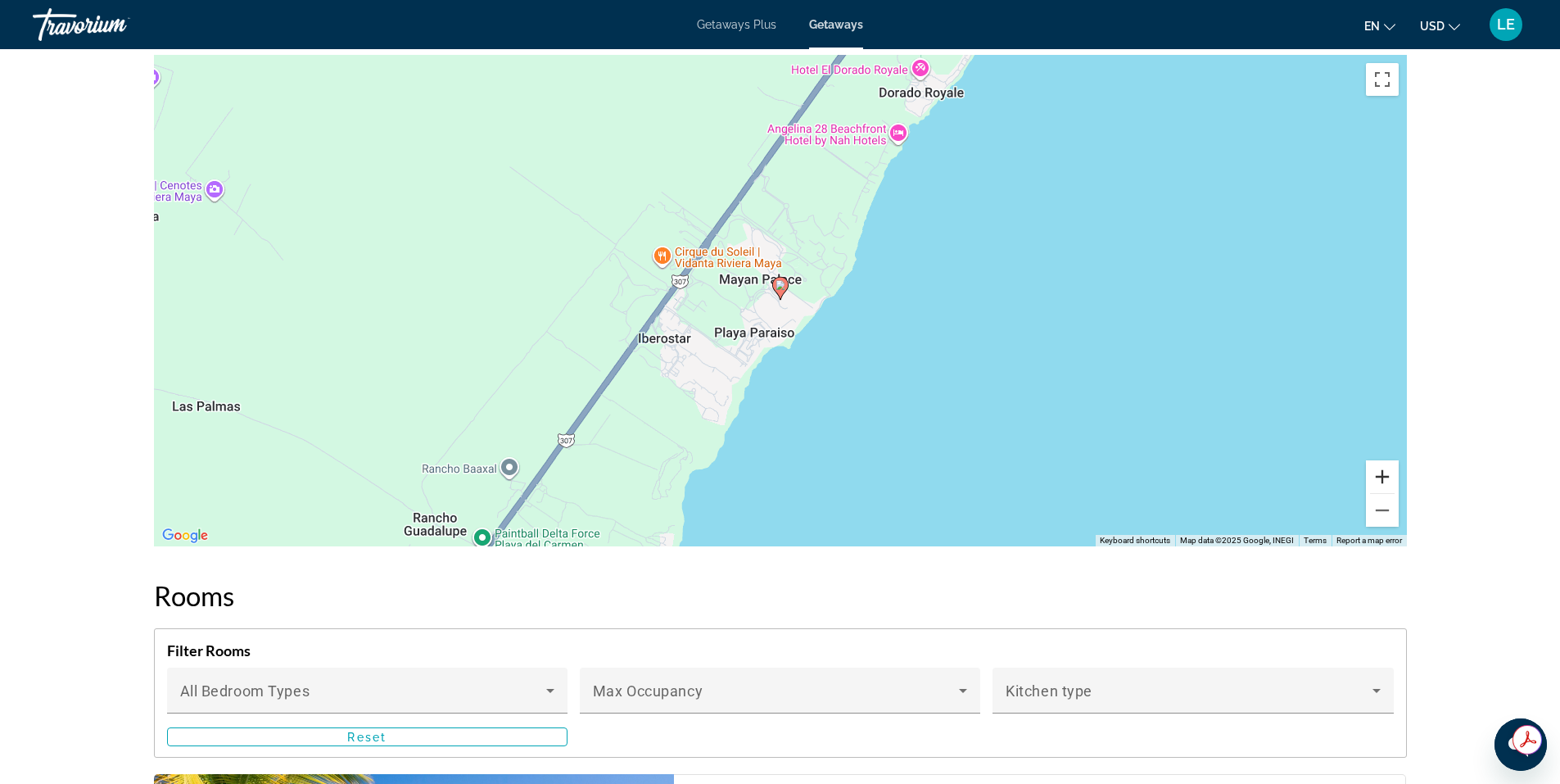
click at [1385, 479] on button "Zoom in" at bounding box center [1383, 477] width 33 height 33
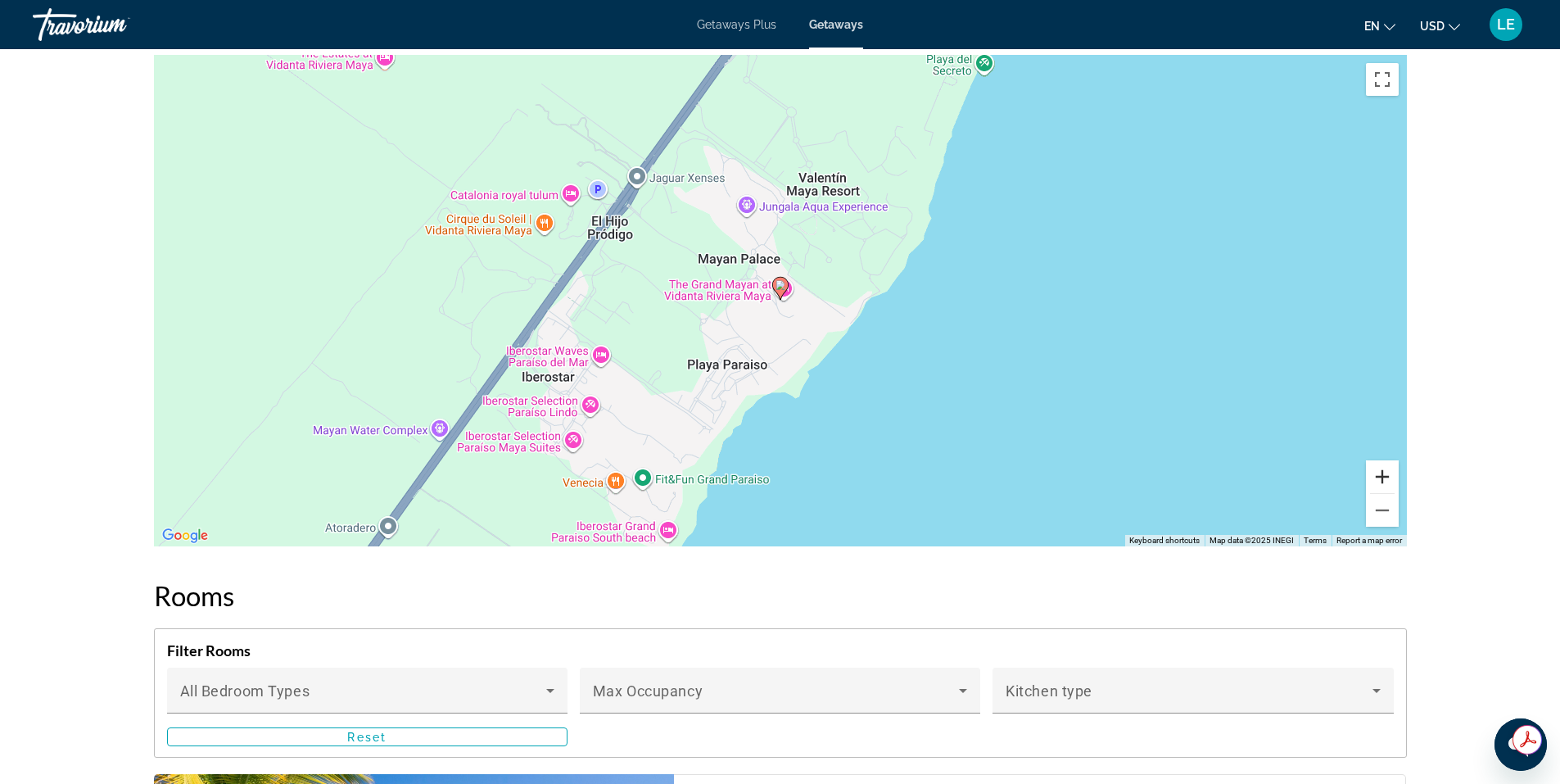
click at [1384, 478] on button "Zoom in" at bounding box center [1383, 477] width 33 height 33
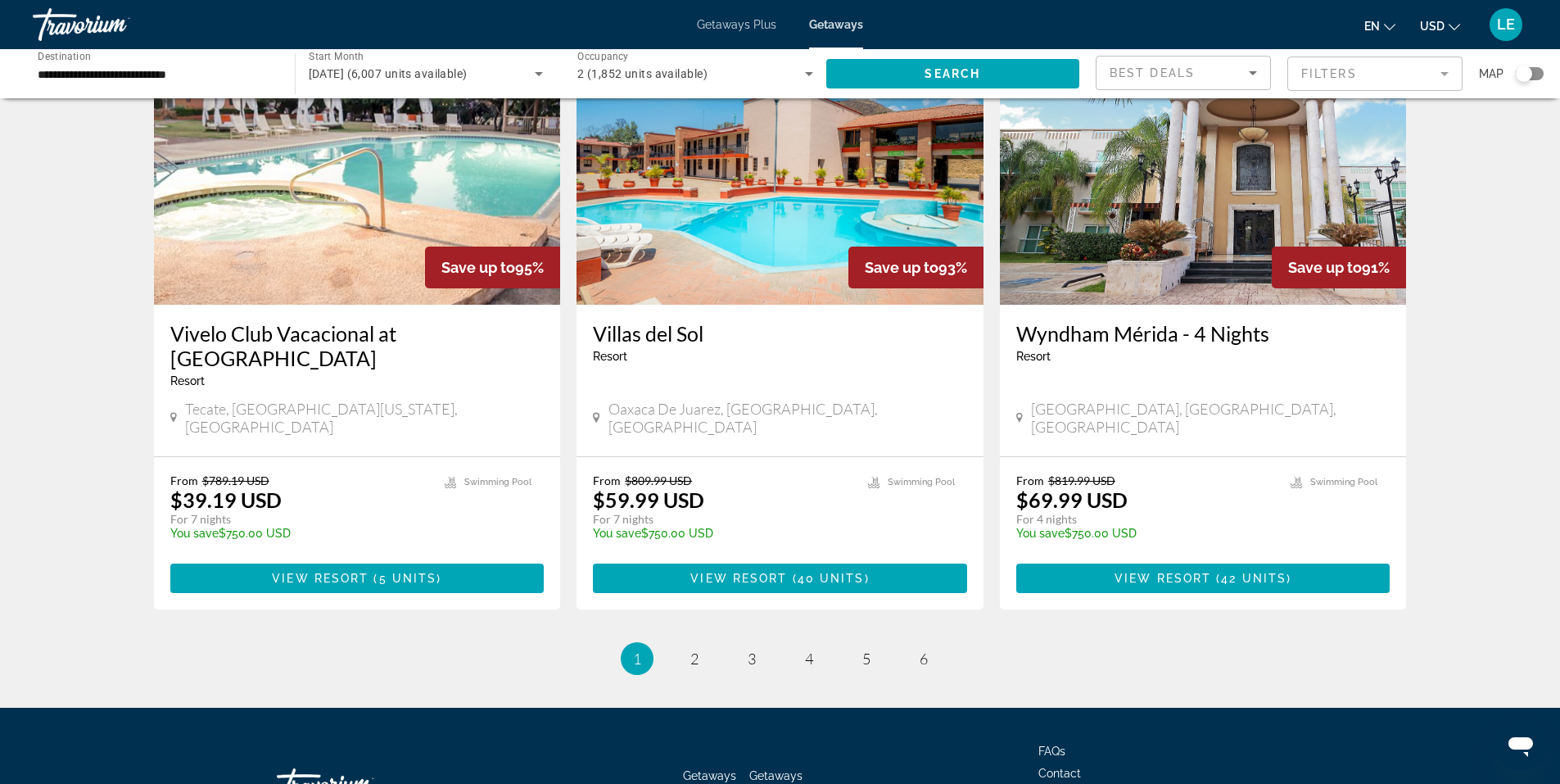
scroll to position [1891, 0]
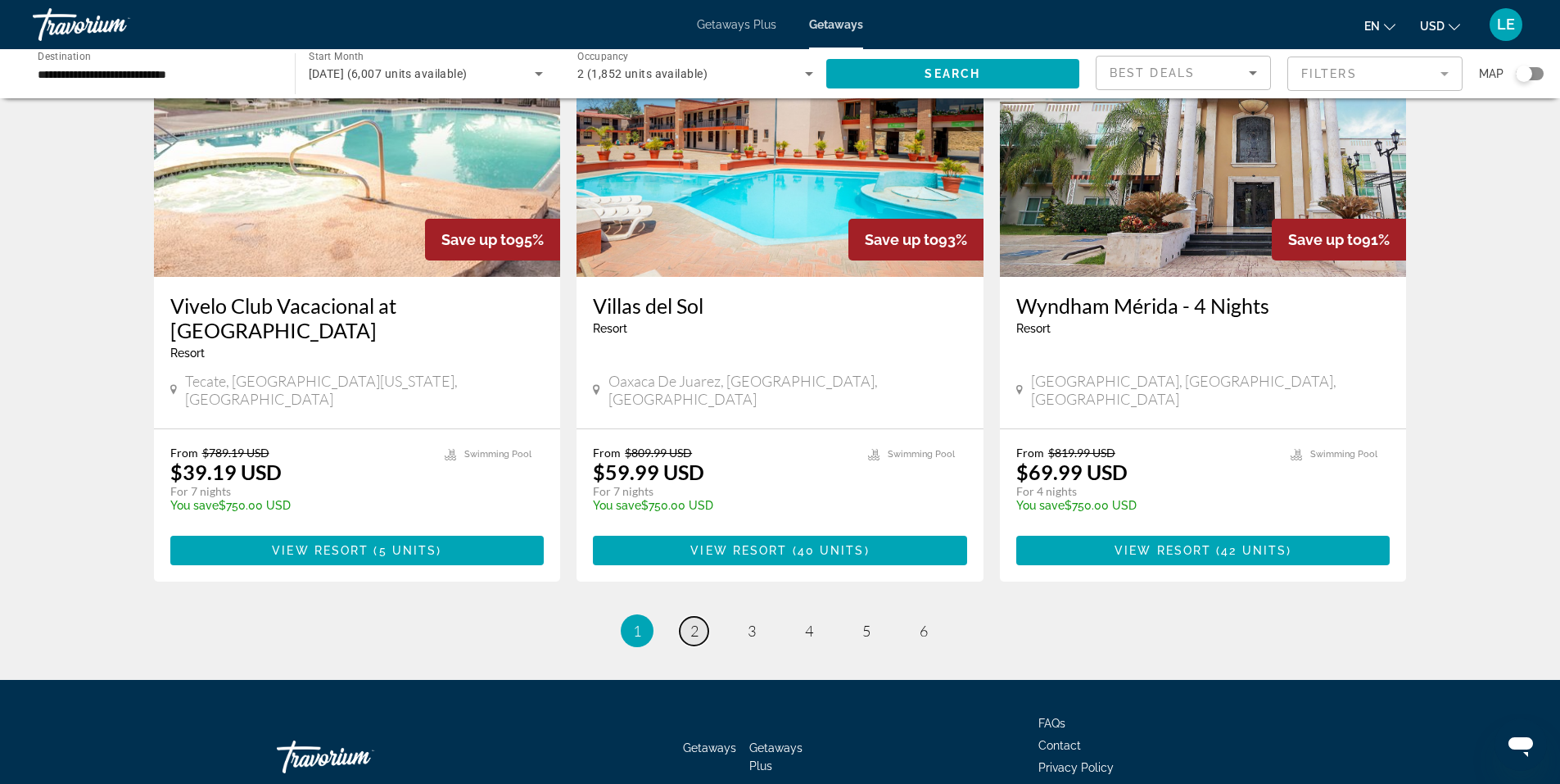
click at [692, 622] on span "2" at bounding box center [694, 631] width 8 height 18
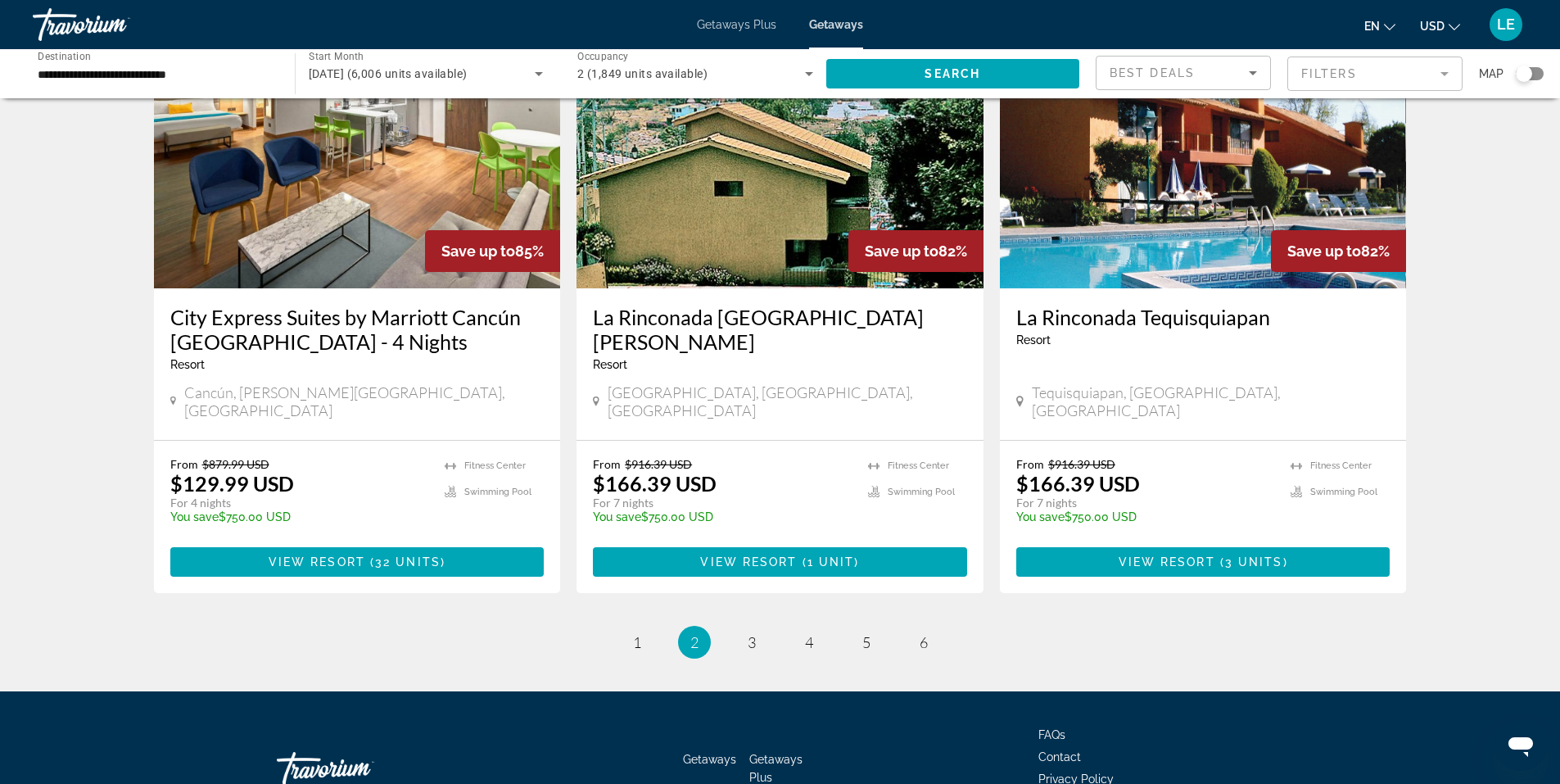
scroll to position [1915, 0]
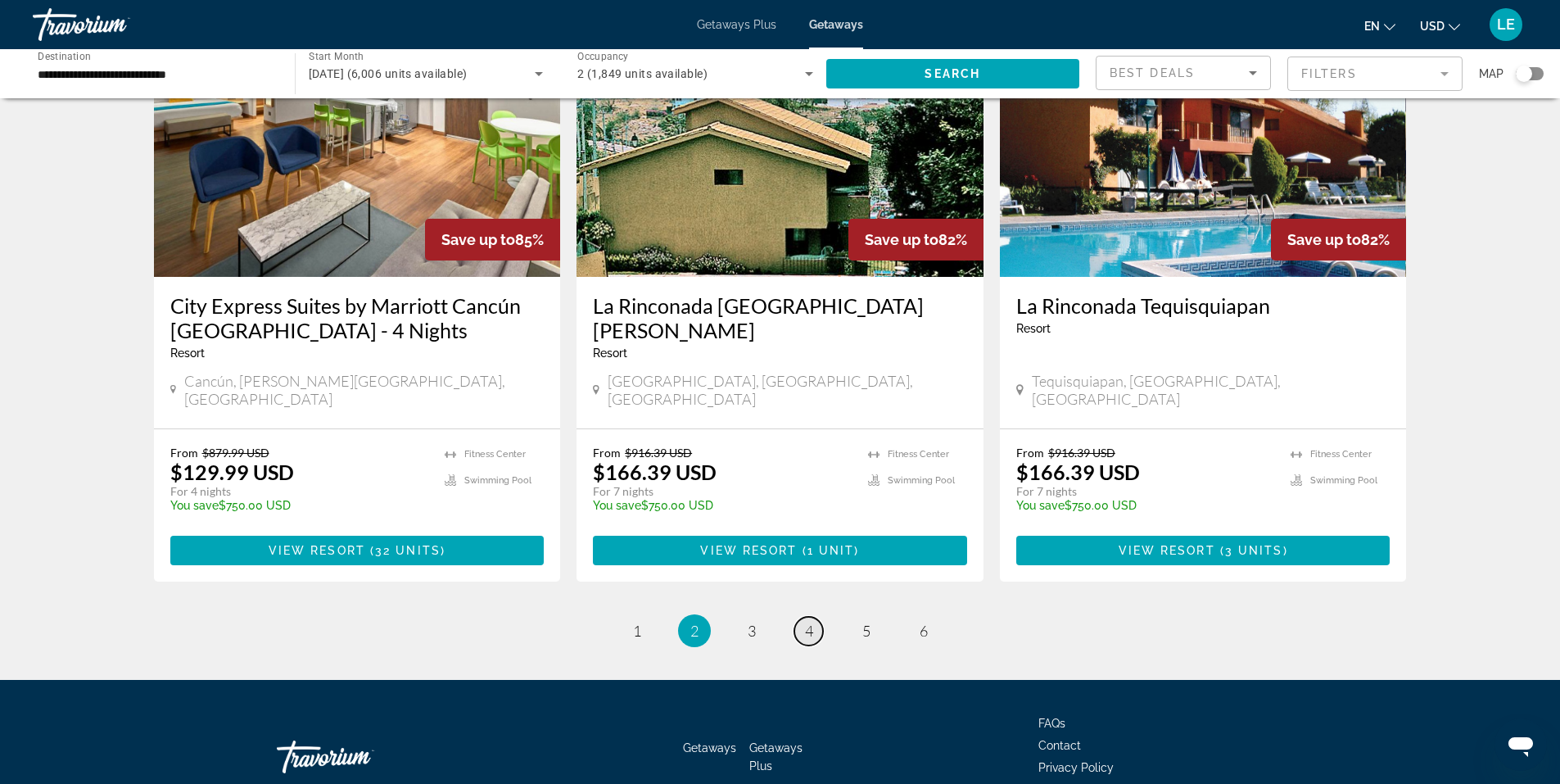
click at [806, 622] on span "4" at bounding box center [809, 631] width 8 height 18
